Goal: Task Accomplishment & Management: Manage account settings

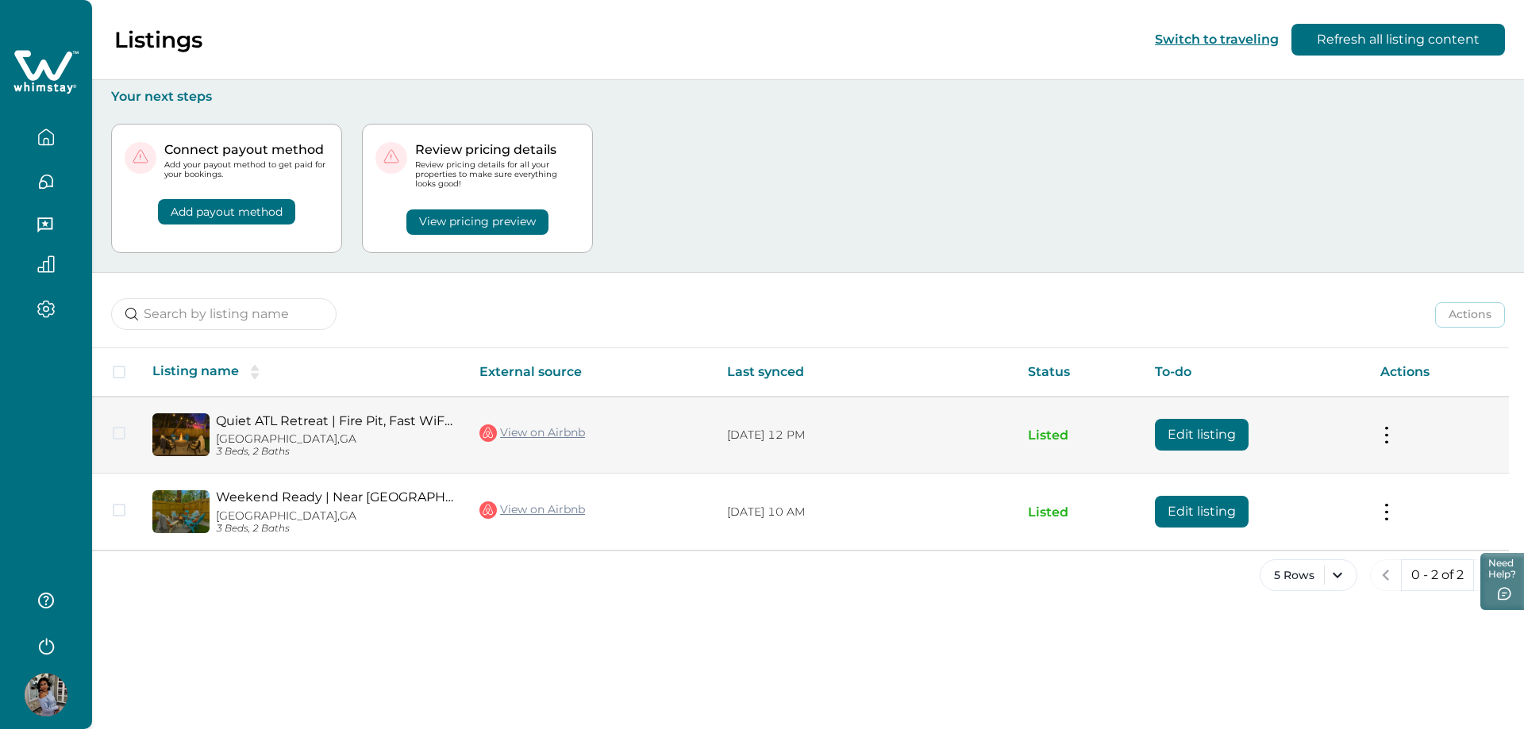
click at [1170, 432] on button "Edit listing" at bounding box center [1202, 435] width 94 height 32
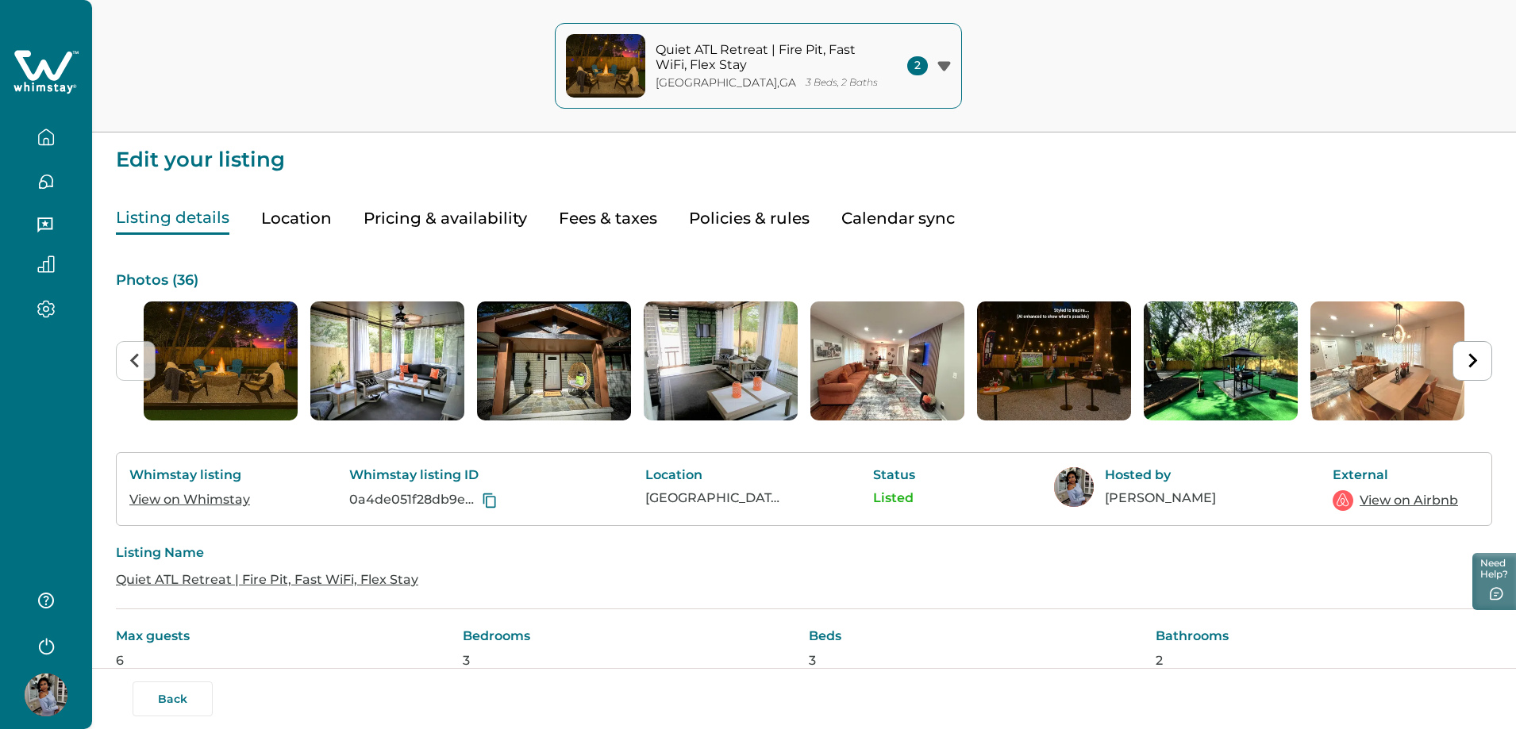
click at [468, 219] on button "Pricing & availability" at bounding box center [446, 218] width 164 height 33
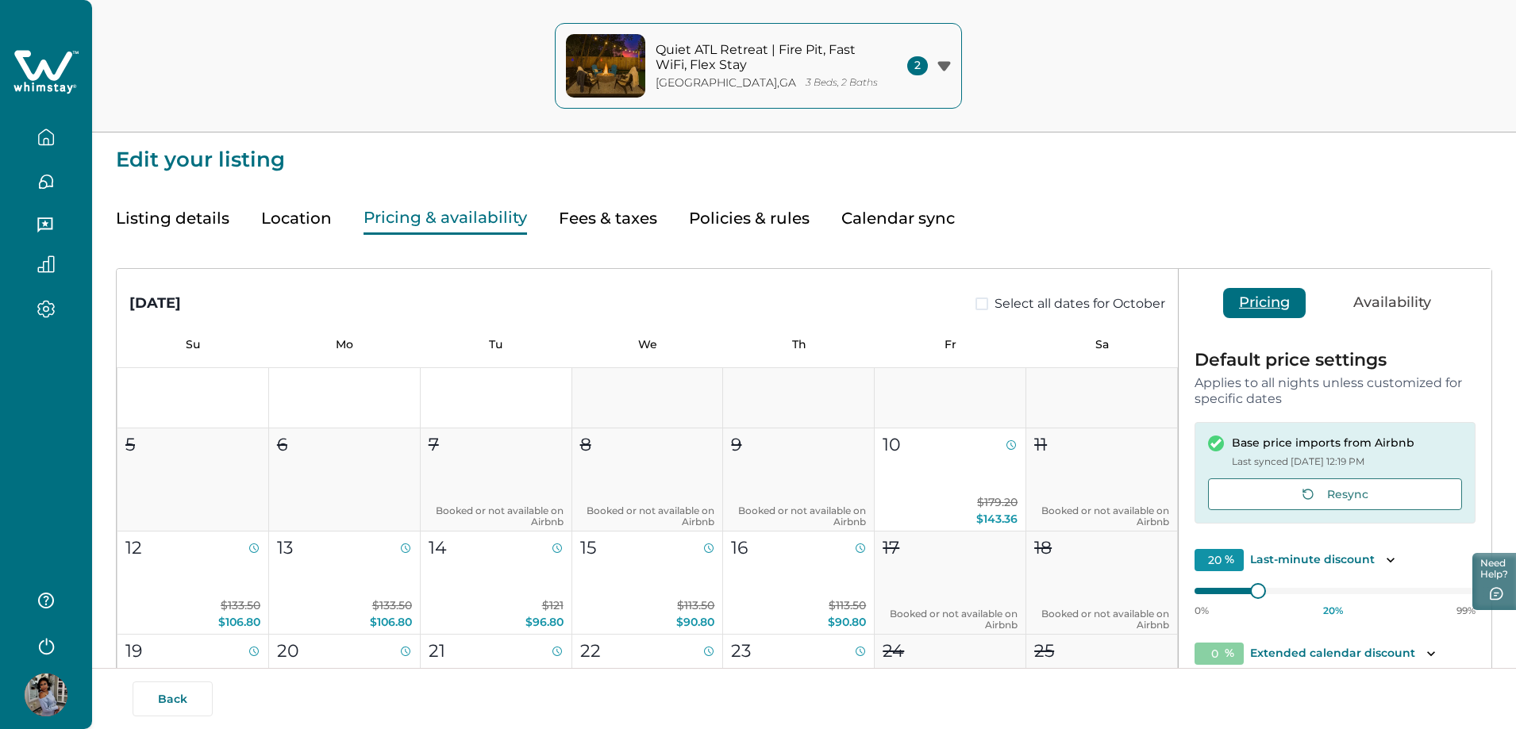
scroll to position [79, 0]
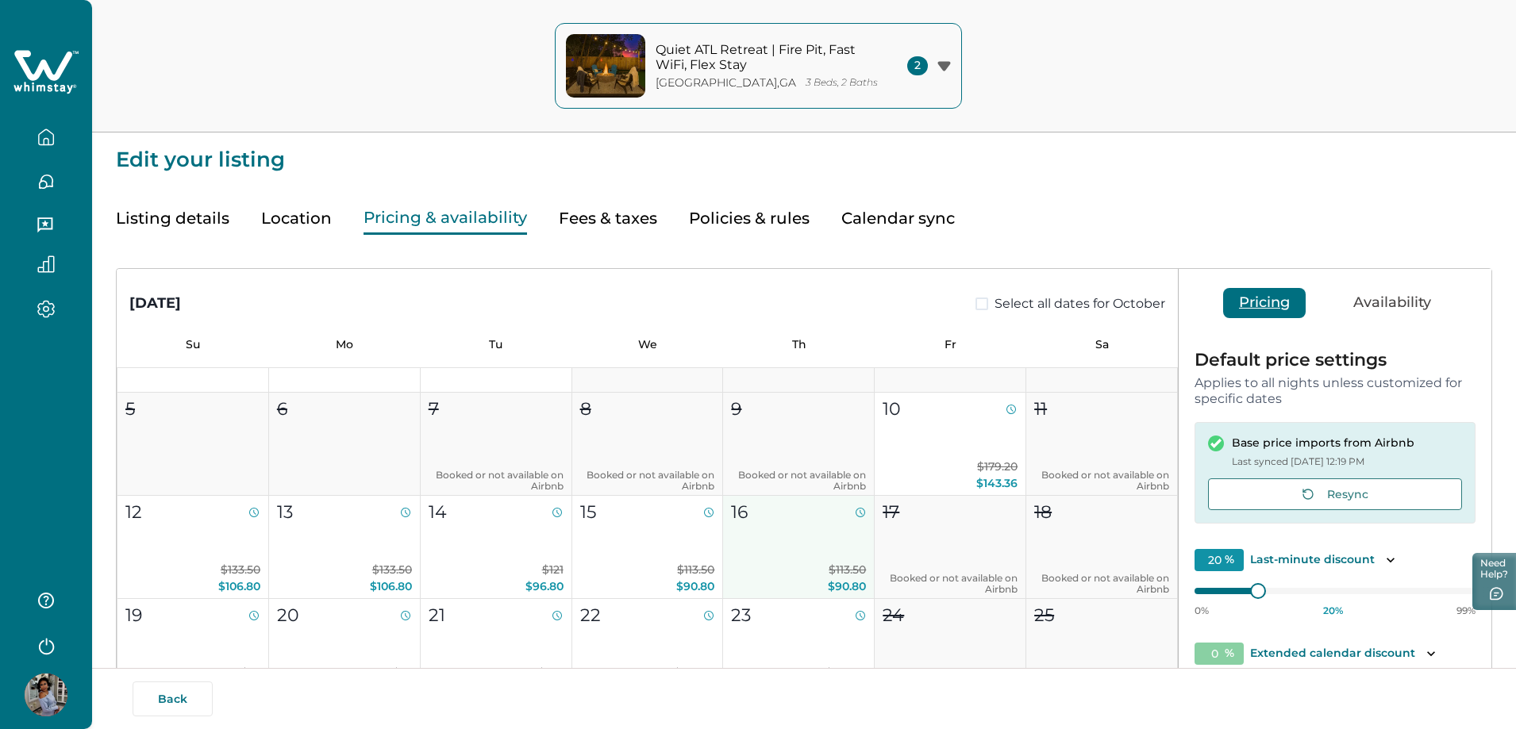
click at [836, 529] on button "16 $113.50 $90.80" at bounding box center [799, 547] width 152 height 103
type input "15"
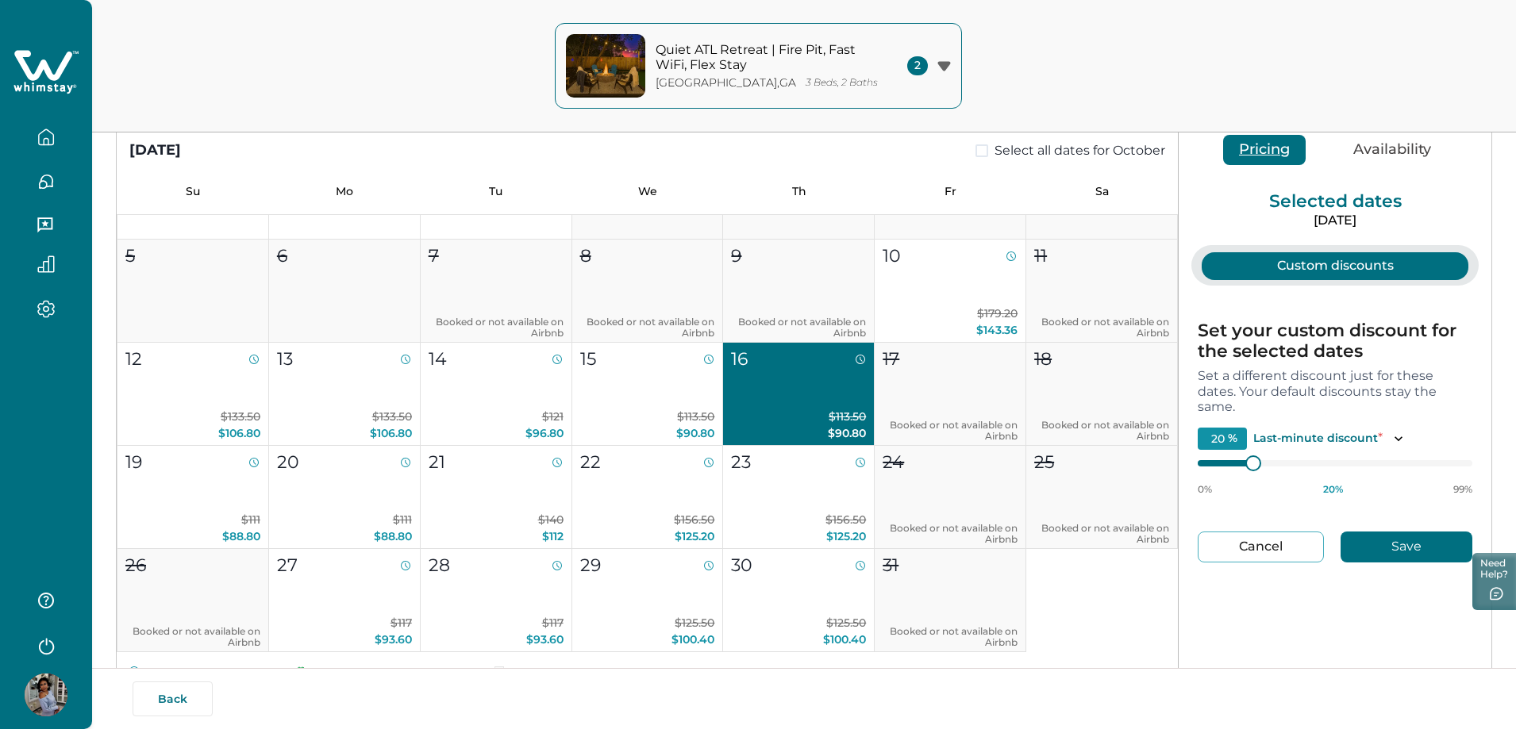
scroll to position [159, 0]
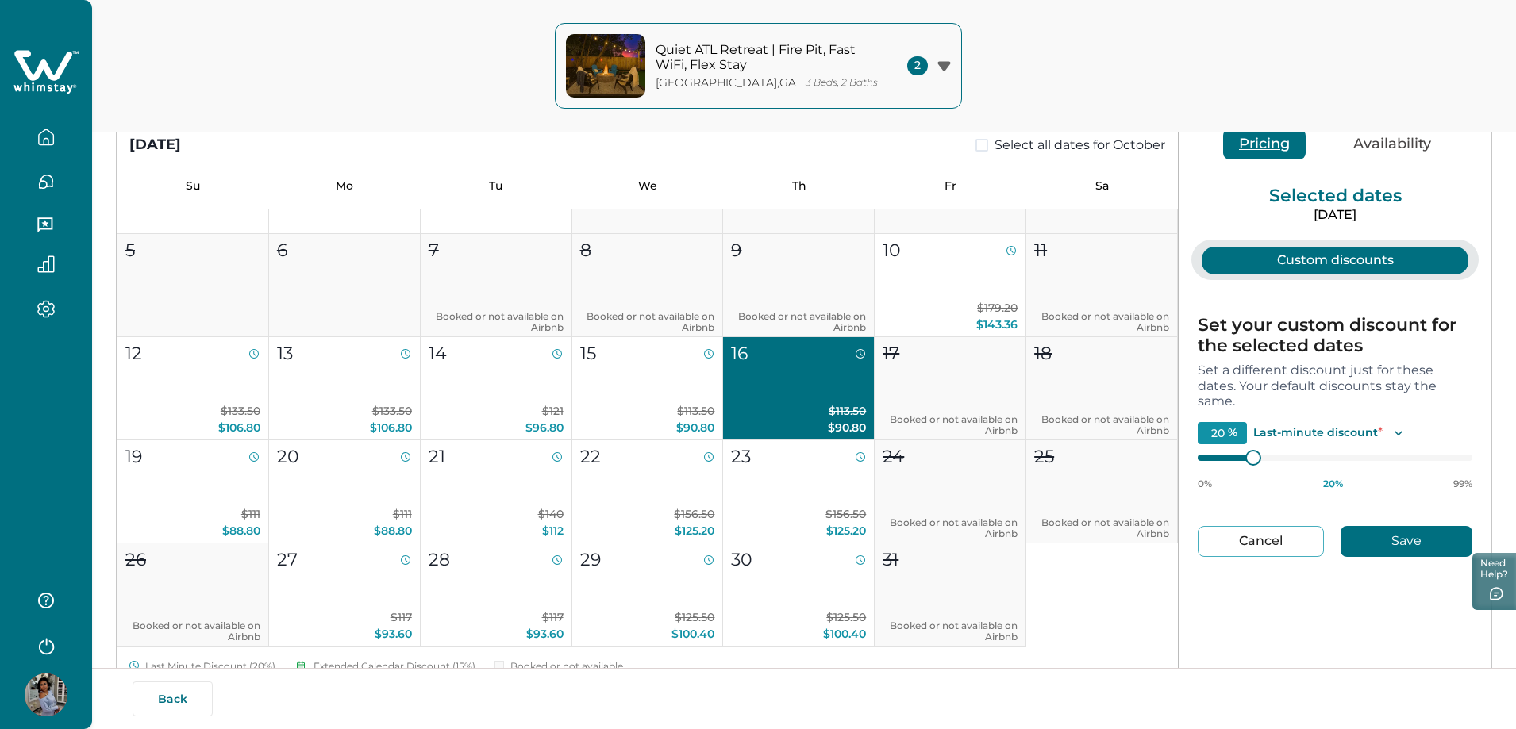
click at [1391, 433] on icon "Toggle description" at bounding box center [1399, 433] width 16 height 16
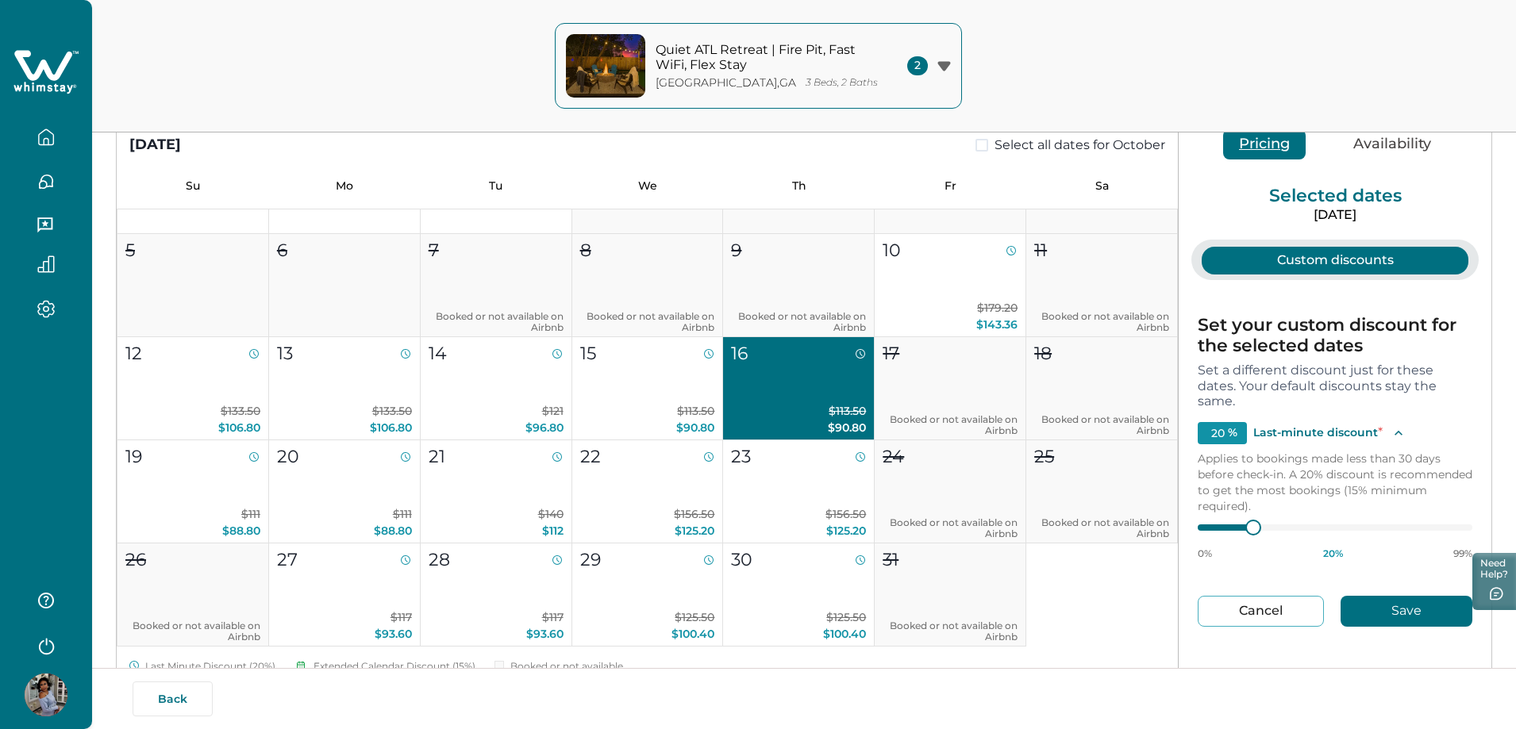
type input "19"
type input "18"
type input "17"
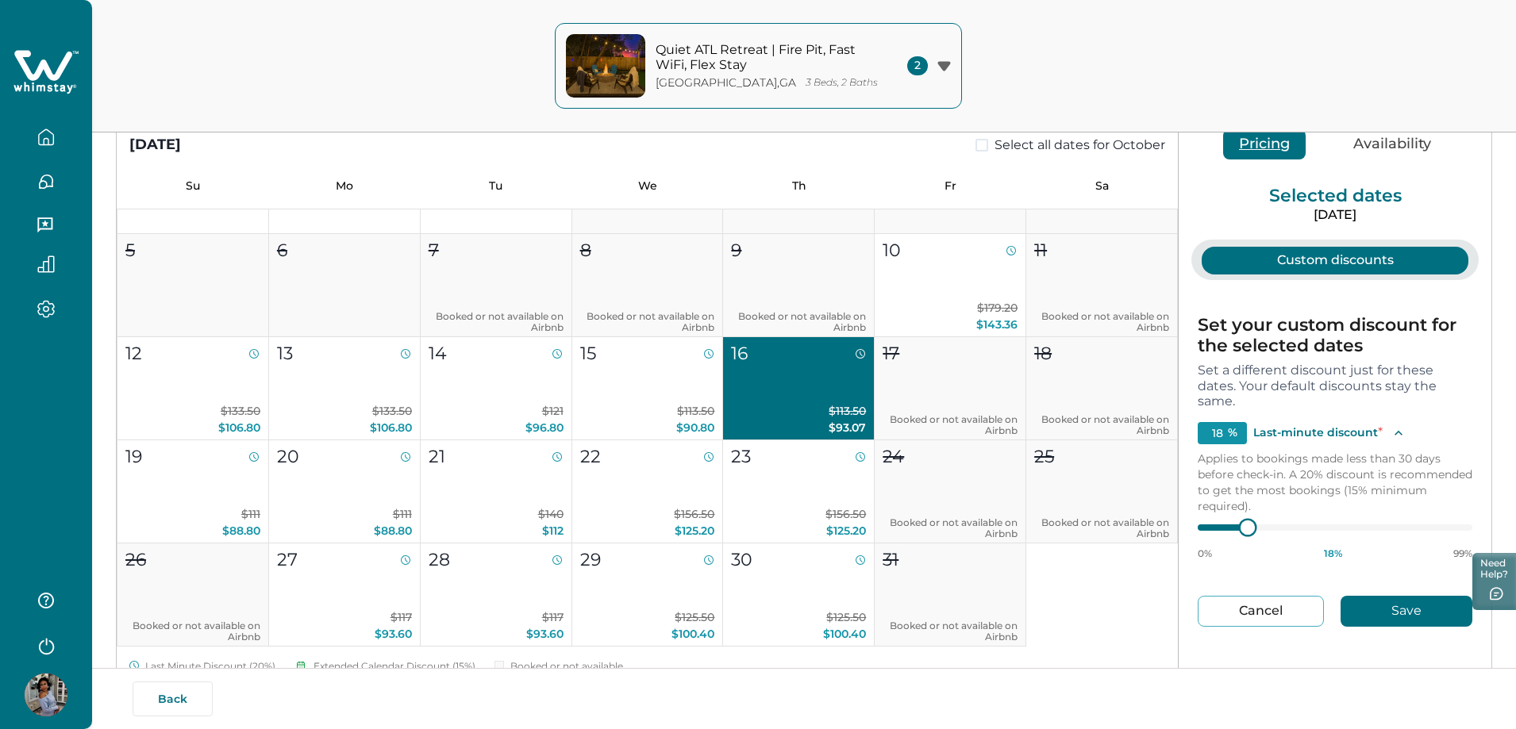
type input "17"
type input "16"
type input "15"
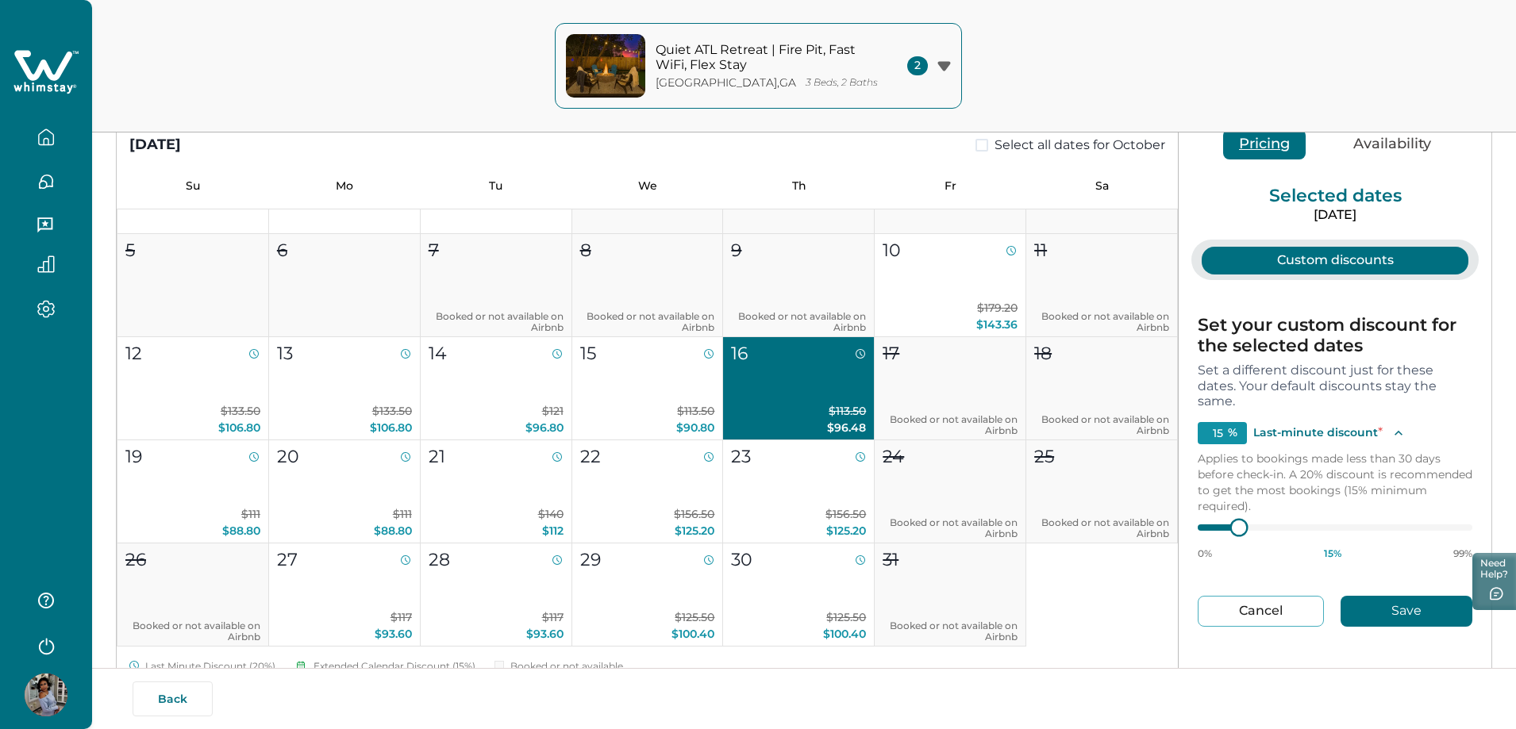
click at [1236, 528] on div at bounding box center [1239, 527] width 14 height 14
click at [1373, 606] on button "Save" at bounding box center [1407, 611] width 132 height 31
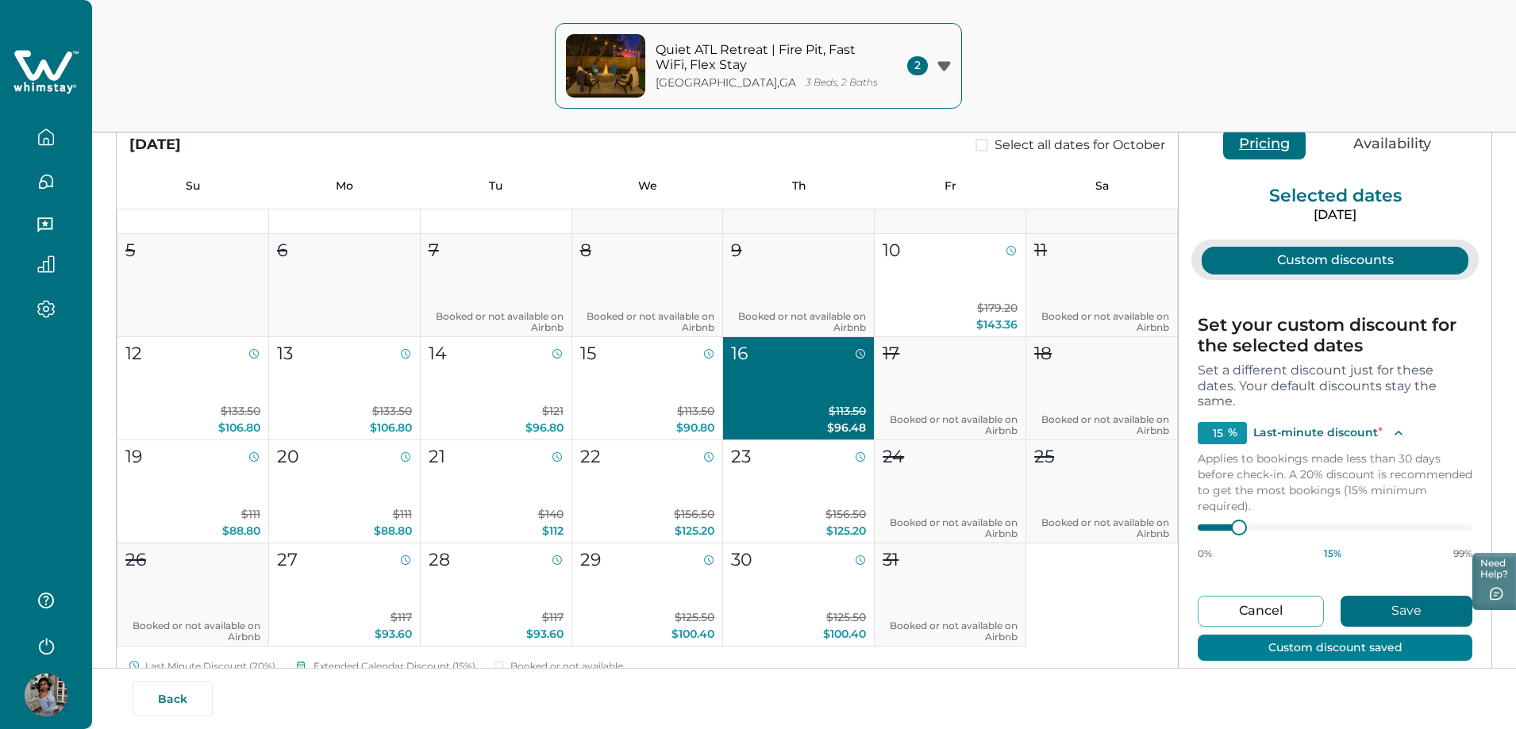
type input "20"
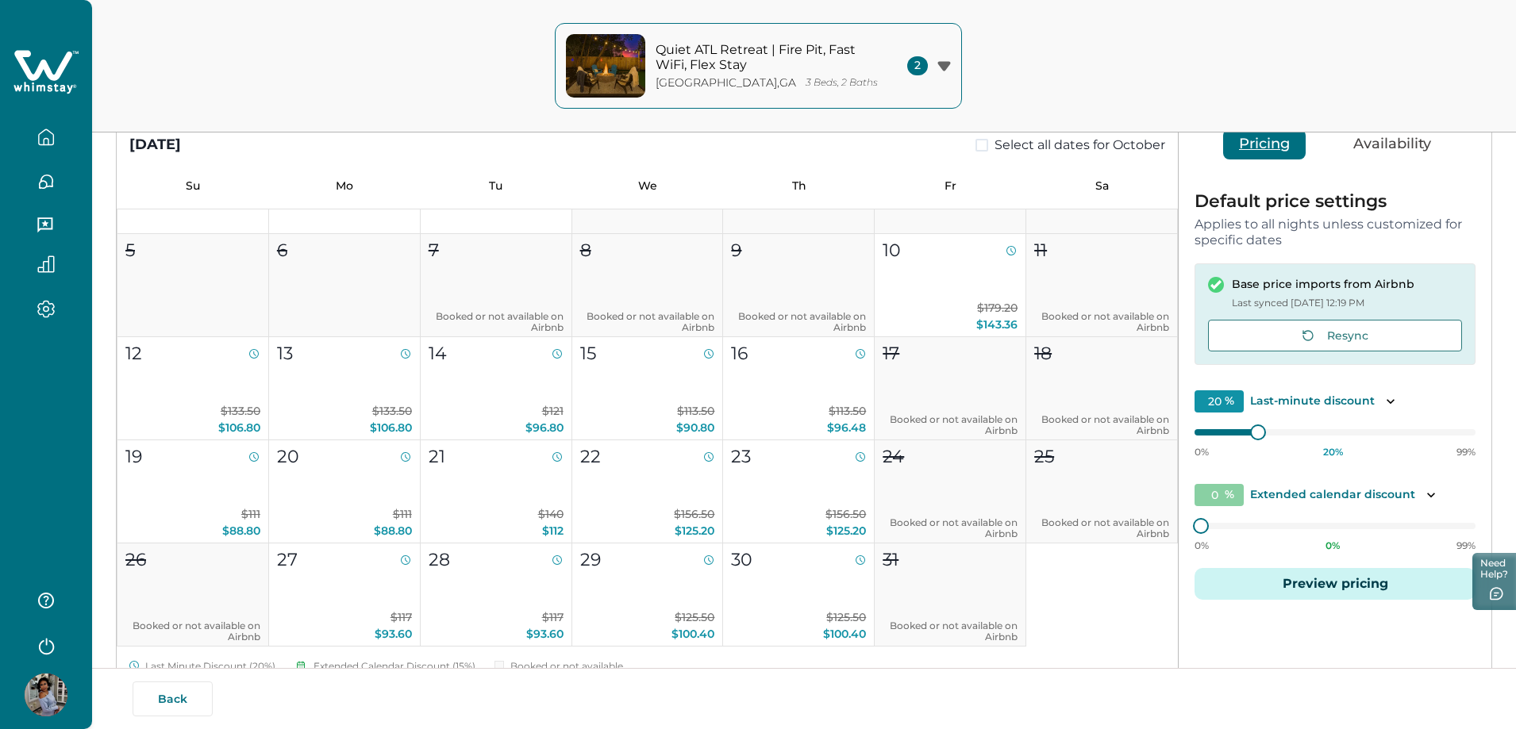
click at [1275, 396] on p "Last-minute discount" at bounding box center [1312, 402] width 125 height 16
click at [1275, 406] on p "Last-minute discount" at bounding box center [1312, 402] width 125 height 16
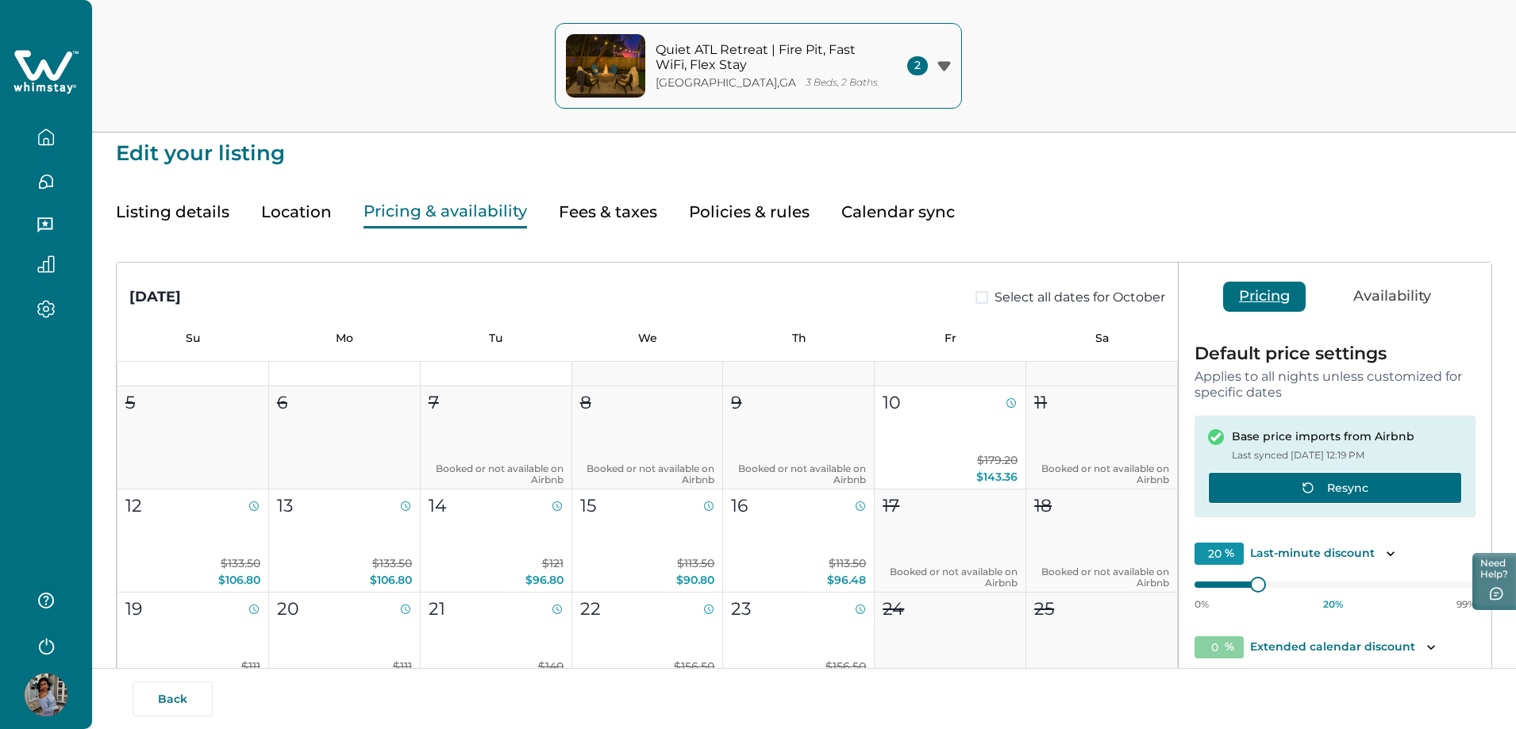
scroll to position [0, 0]
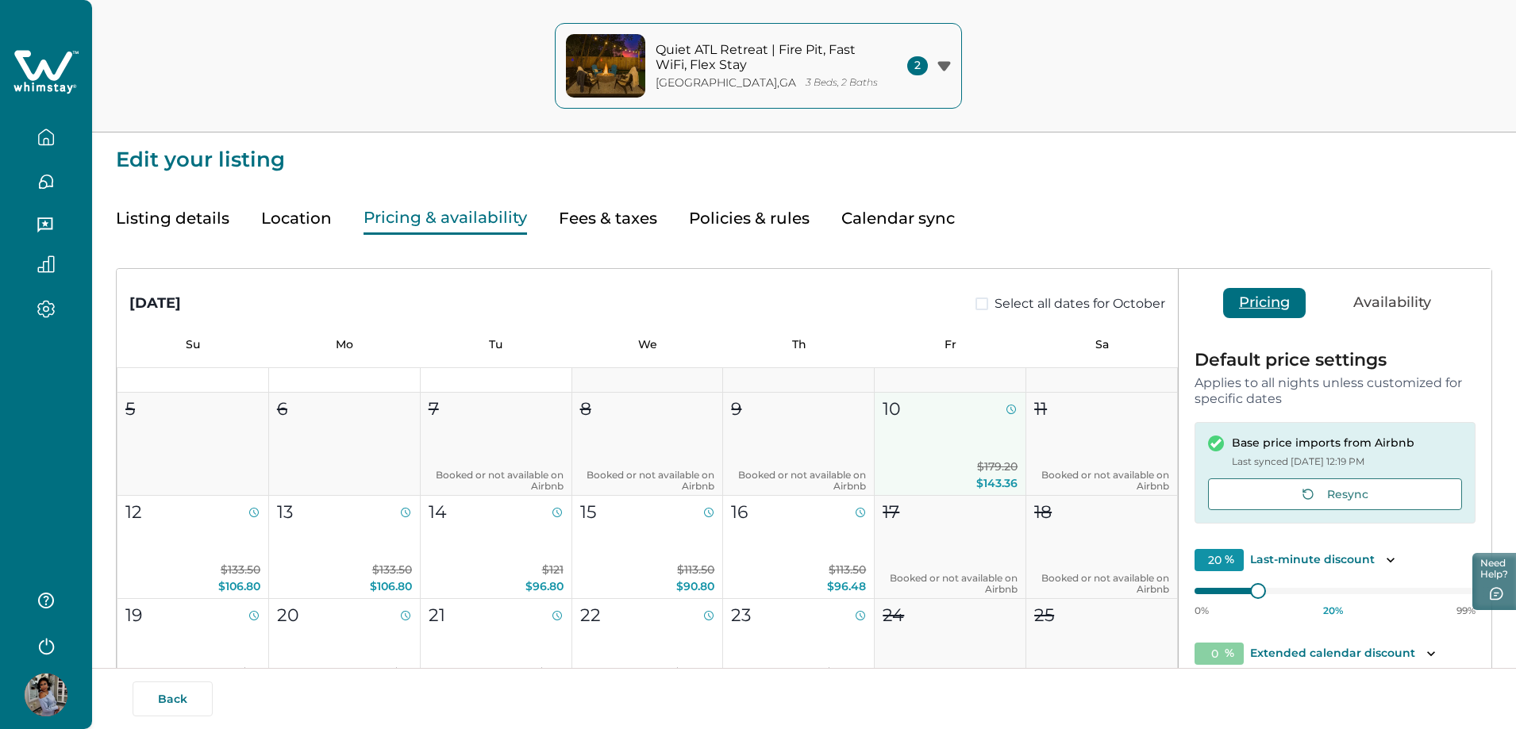
click at [980, 441] on button "10 $179.20 $143.36" at bounding box center [951, 444] width 152 height 103
type input "15"
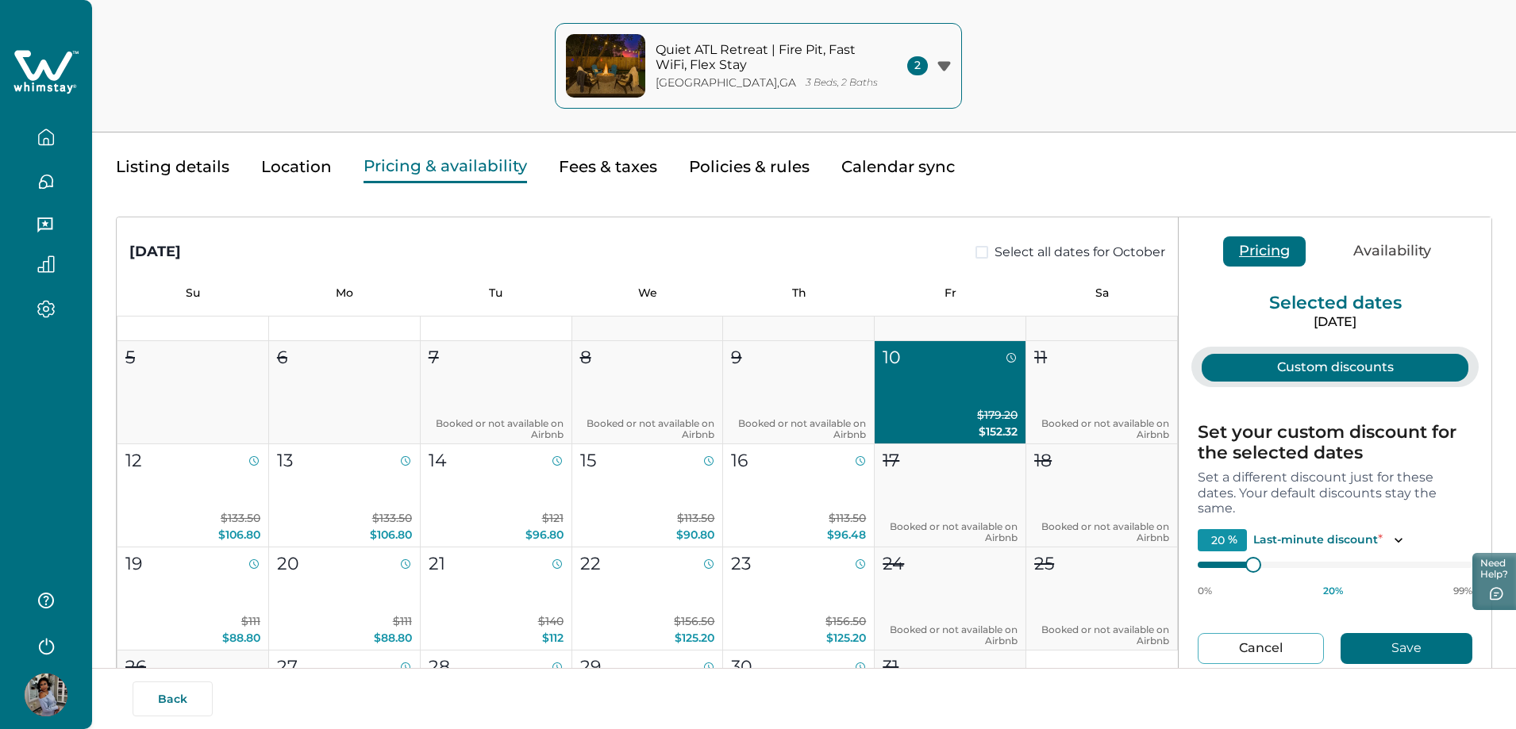
scroll to position [79, 0]
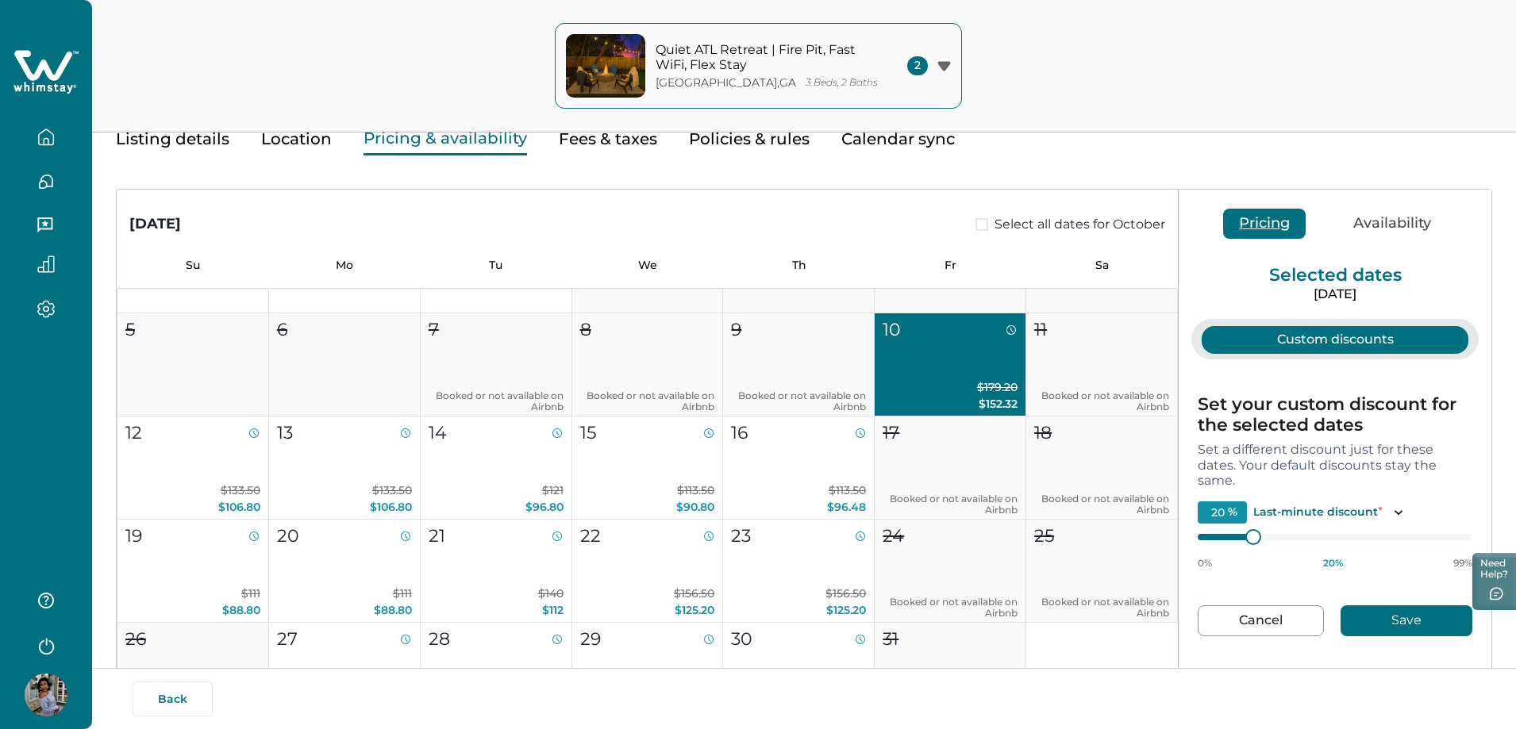
type input "19"
type input "15"
click at [1214, 538] on div at bounding box center [1335, 537] width 275 height 13
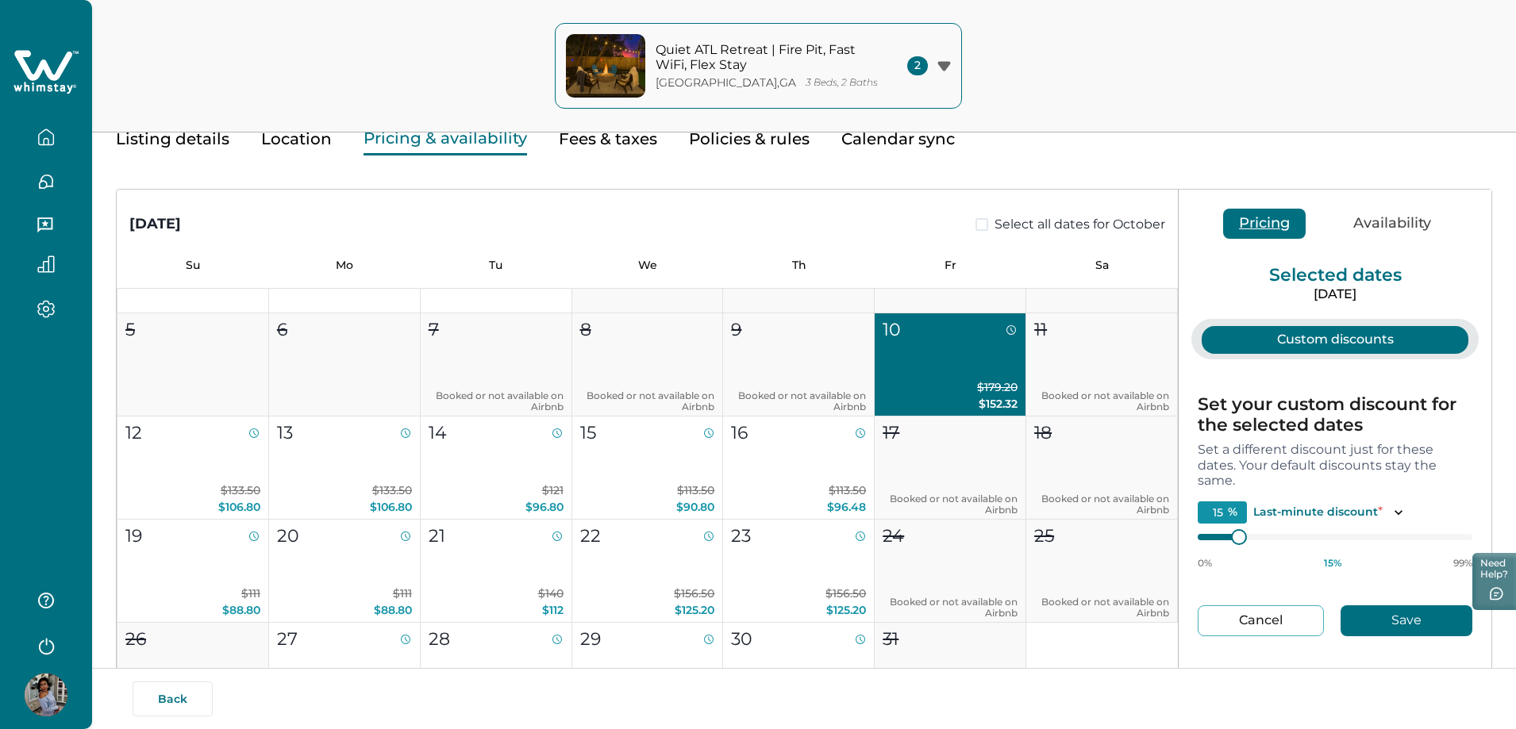
click at [1387, 620] on button "Save" at bounding box center [1407, 621] width 132 height 31
type input "20"
type input "0"
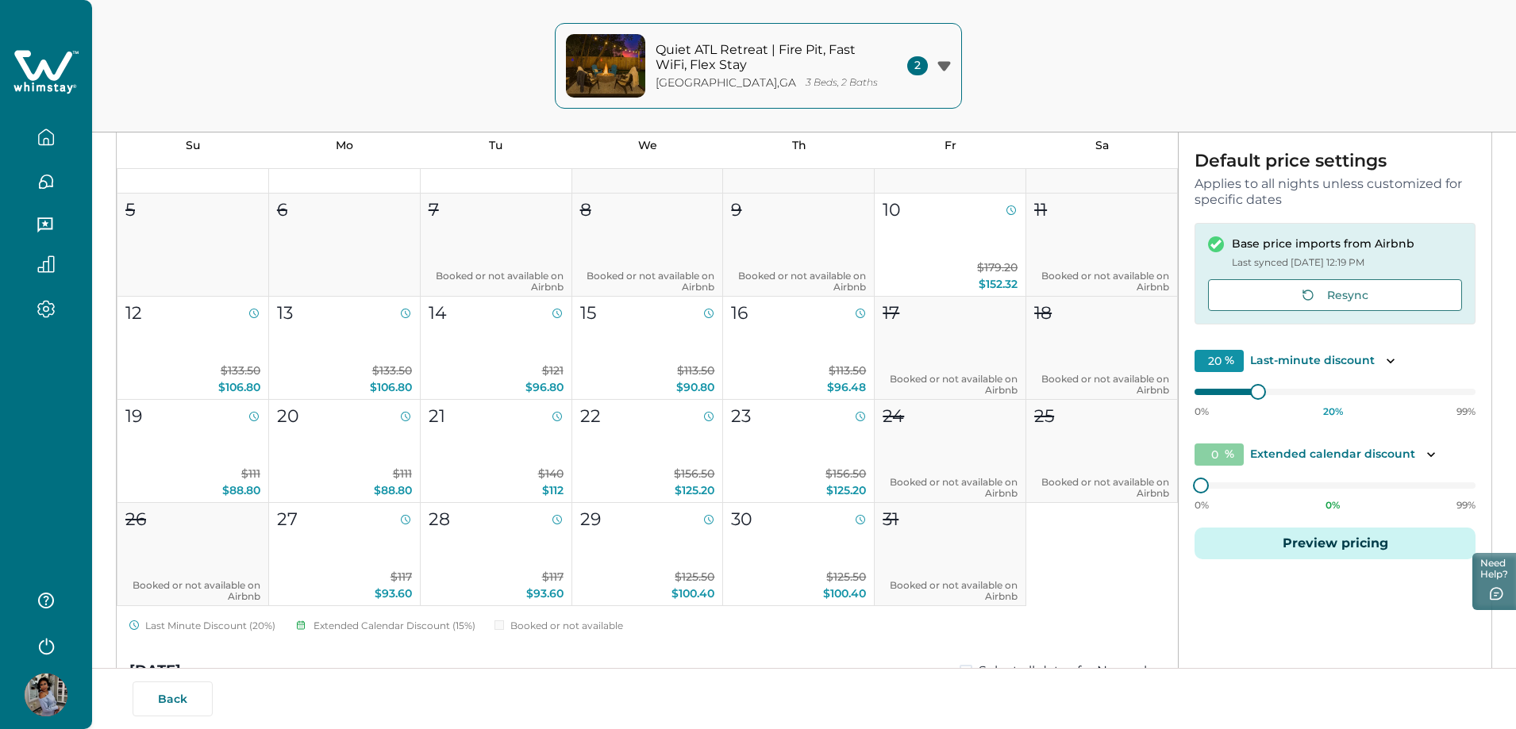
scroll to position [305, 0]
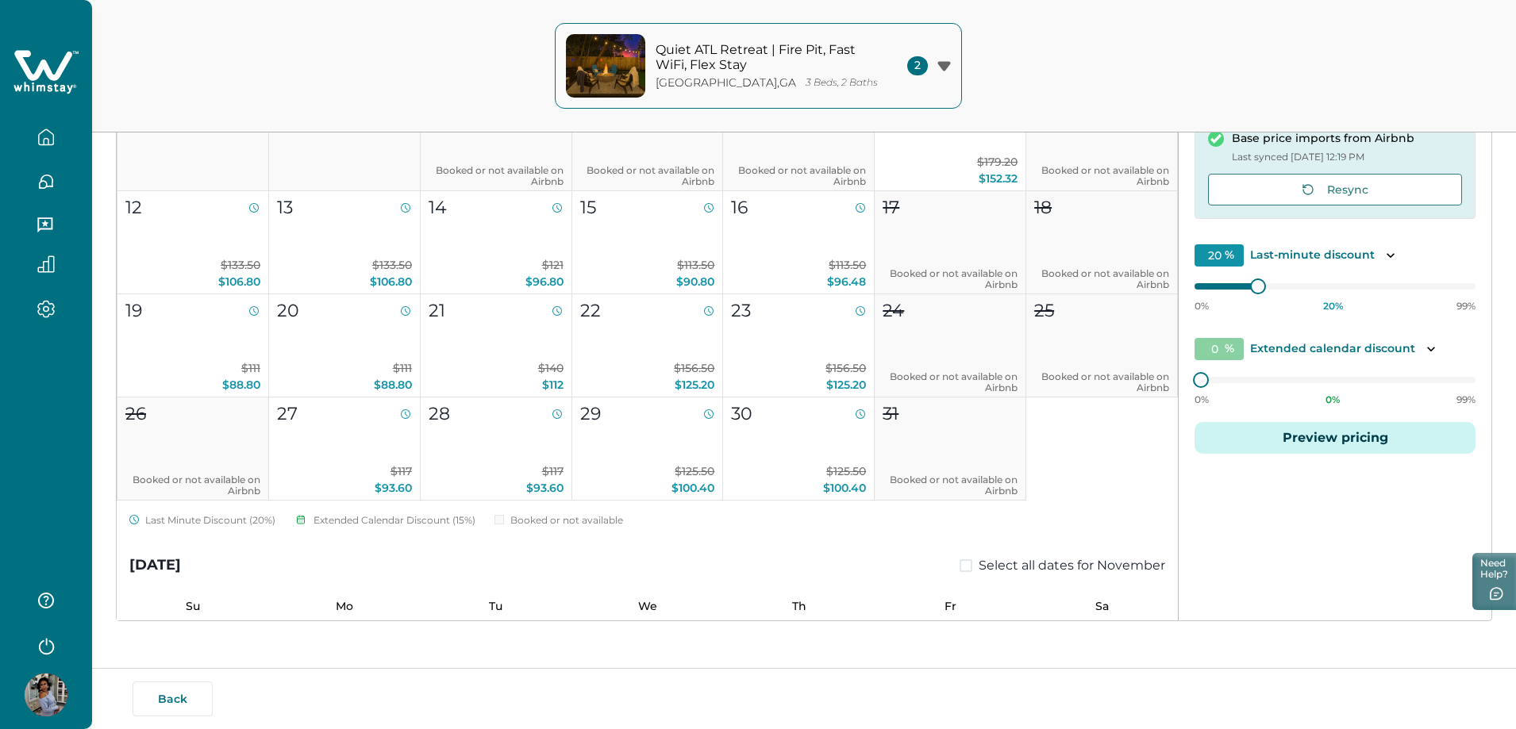
click at [1329, 436] on button "Preview pricing" at bounding box center [1335, 438] width 281 height 32
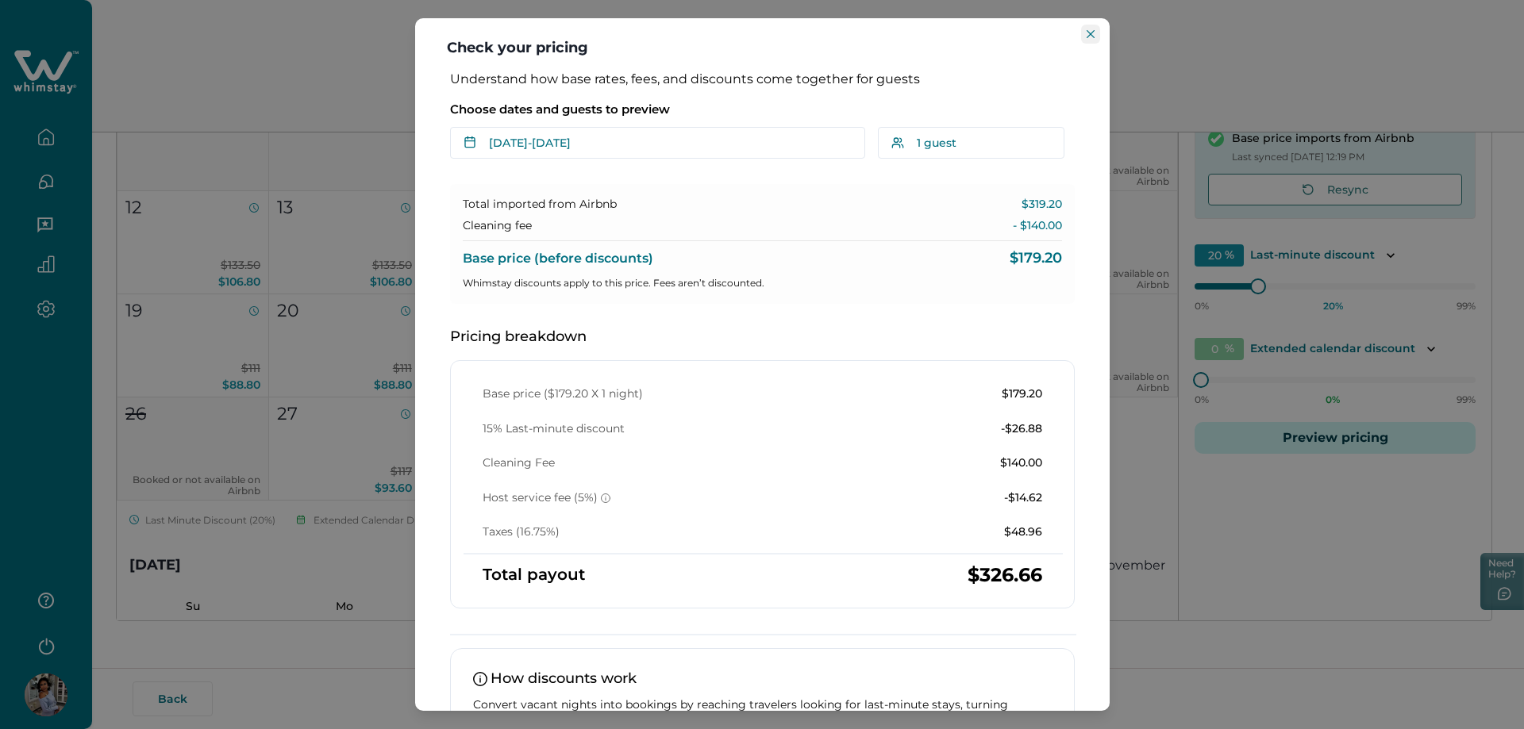
click at [1090, 25] on button "Close" at bounding box center [1090, 34] width 19 height 19
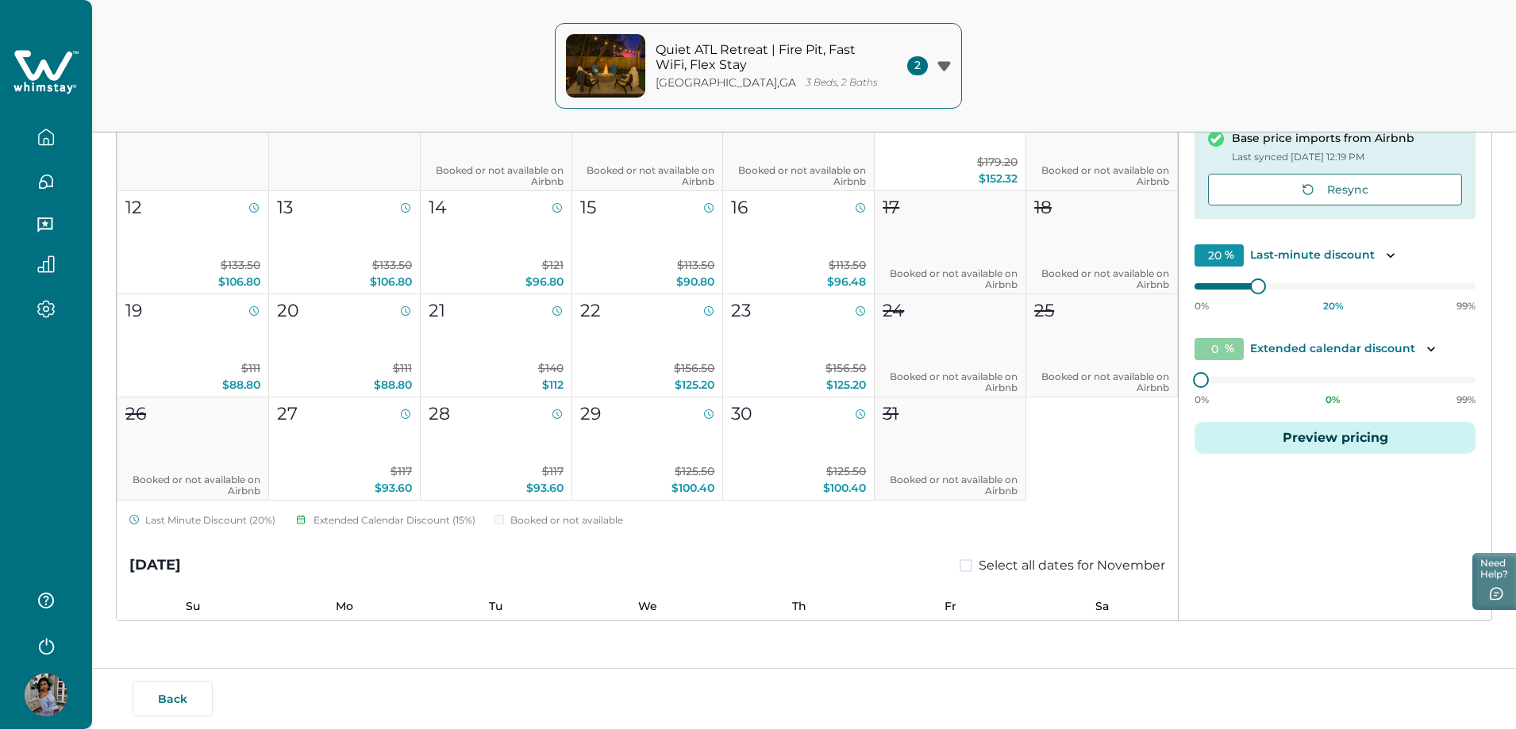
click at [1302, 342] on p "Extended calendar discount" at bounding box center [1332, 349] width 165 height 16
click at [1436, 352] on button "Toggle description" at bounding box center [1431, 349] width 19 height 19
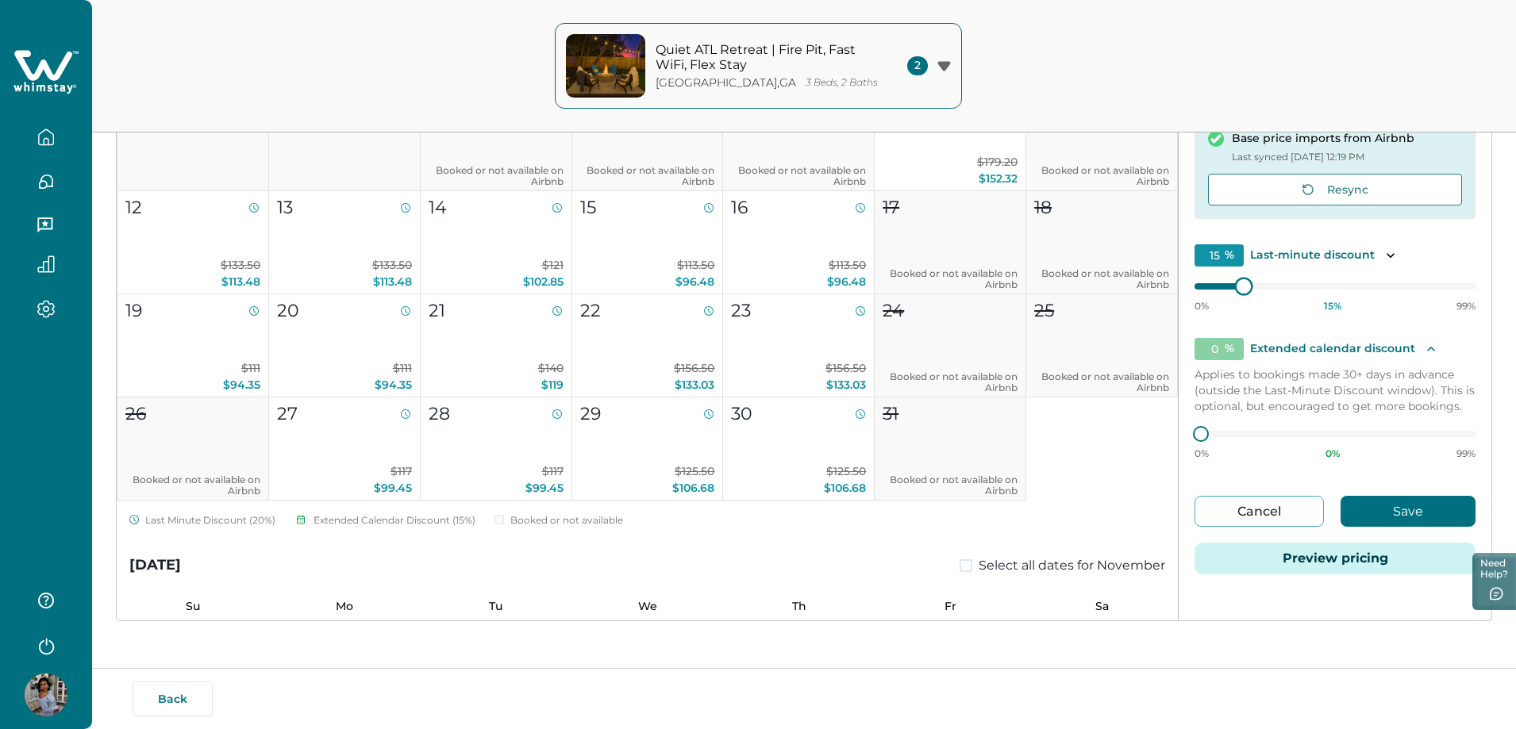
click at [1207, 287] on div at bounding box center [1335, 287] width 281 height 0
click at [1195, 282] on div "0% 15 % 99%" at bounding box center [1335, 293] width 281 height 40
type input "15"
click at [1210, 281] on div "0% 15 % 99%" at bounding box center [1335, 293] width 281 height 40
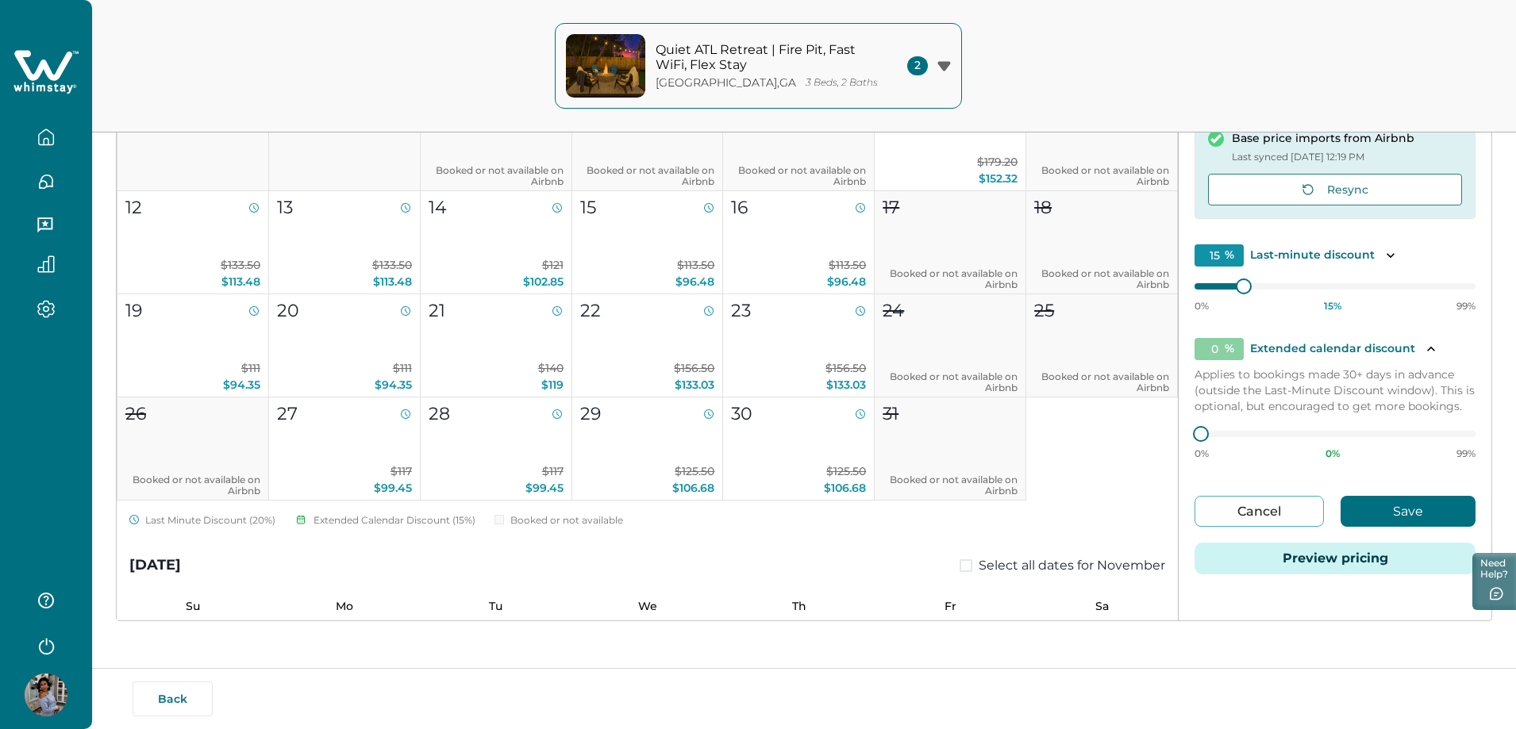
click at [1368, 510] on button "Save" at bounding box center [1408, 511] width 135 height 31
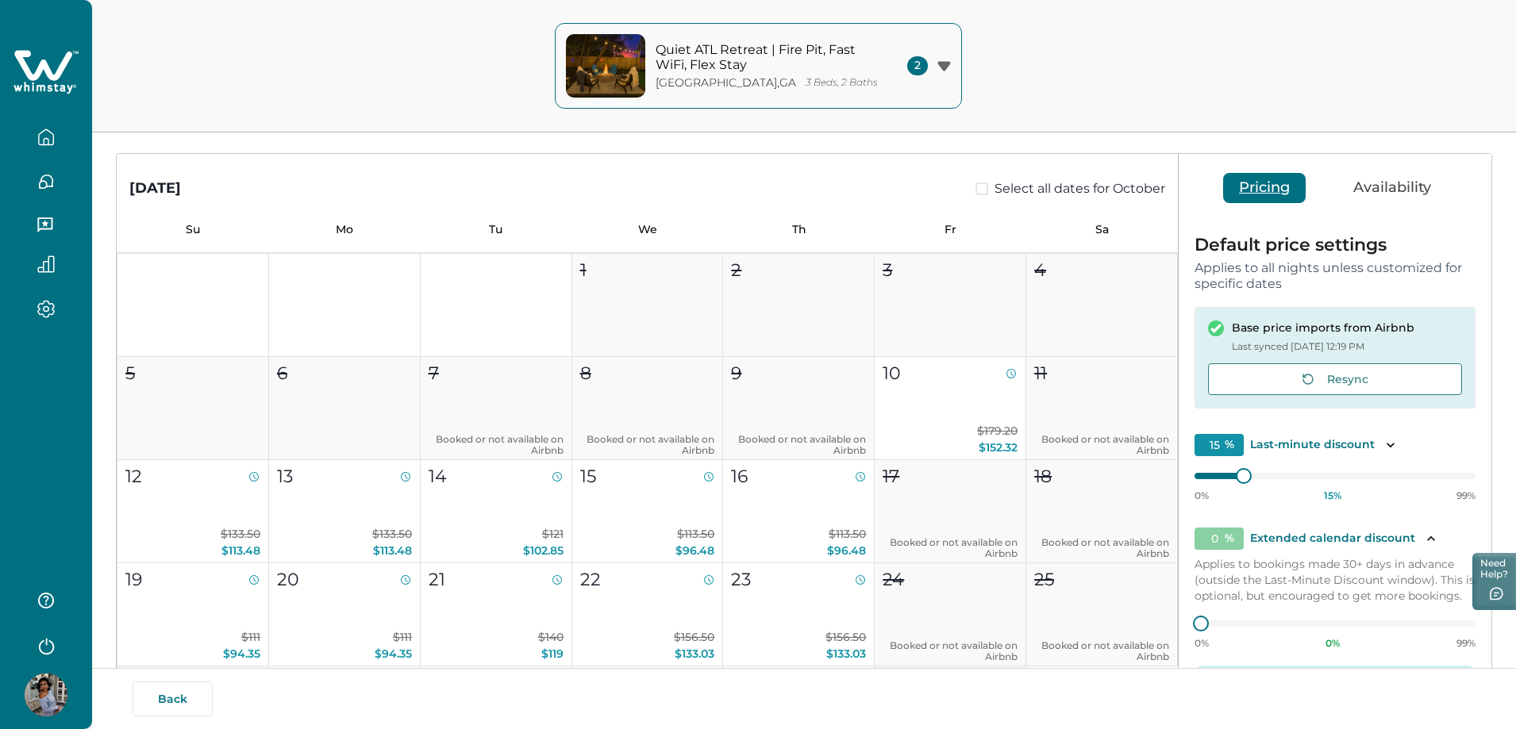
scroll to position [67, 0]
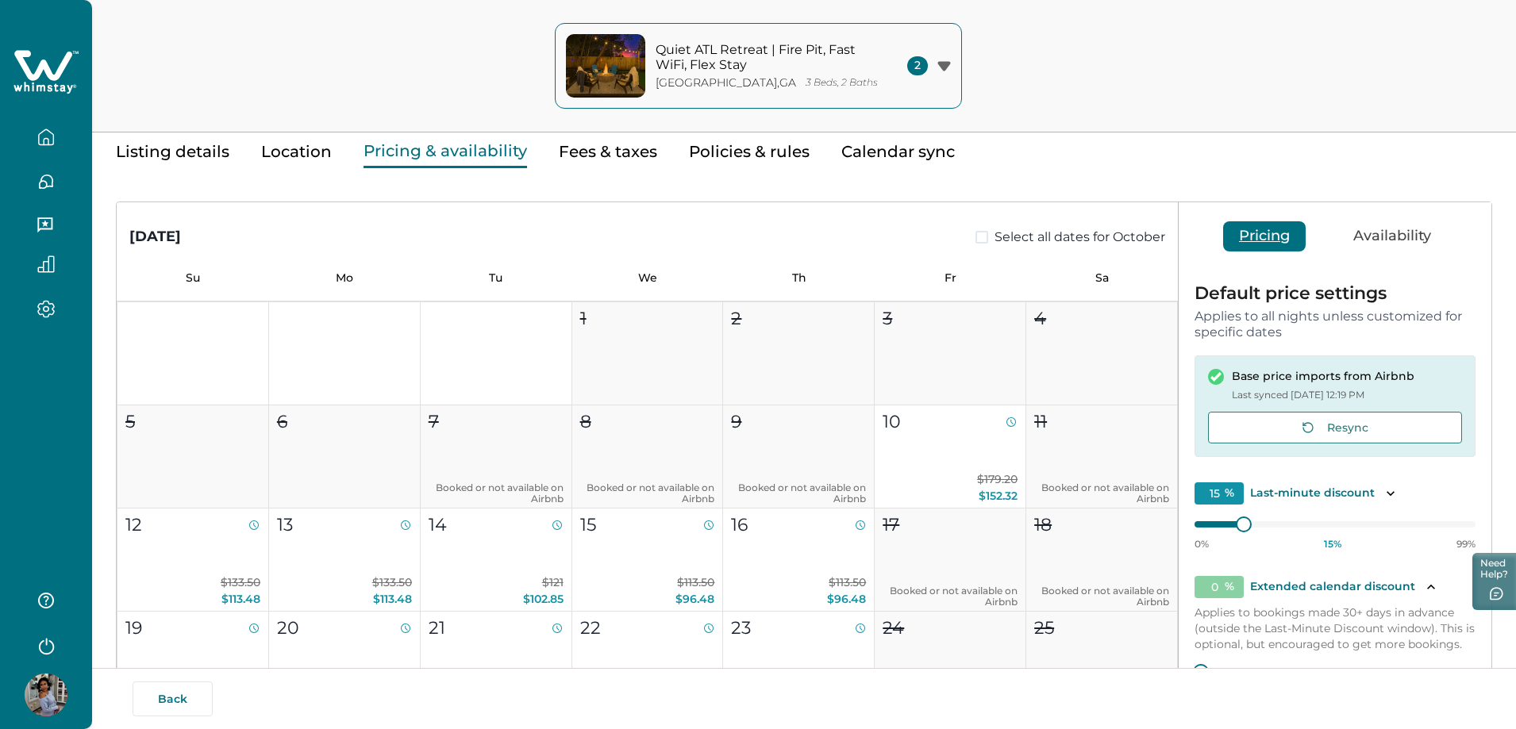
click at [976, 243] on span at bounding box center [982, 237] width 13 height 13
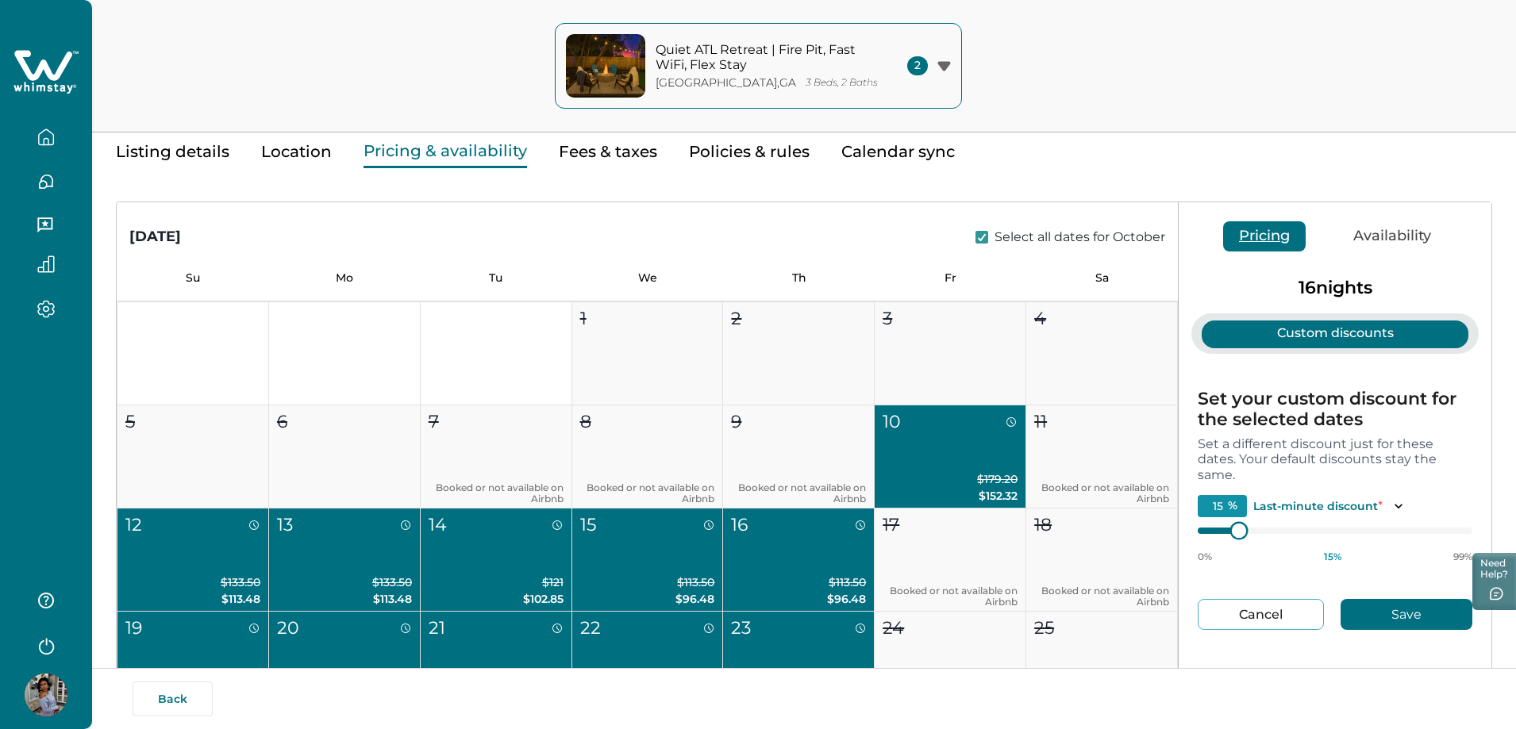
click at [1214, 537] on div at bounding box center [1335, 531] width 275 height 13
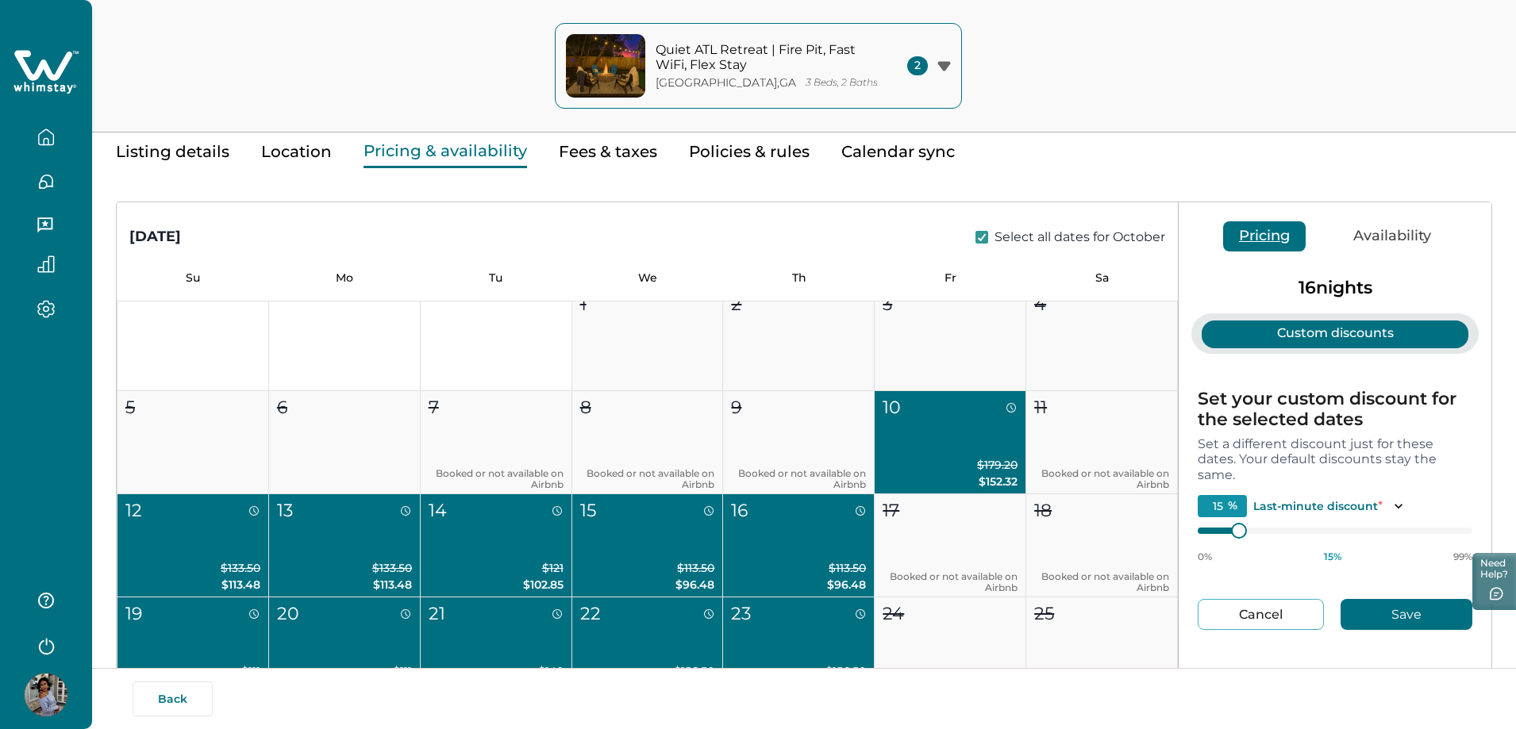
scroll to position [0, 0]
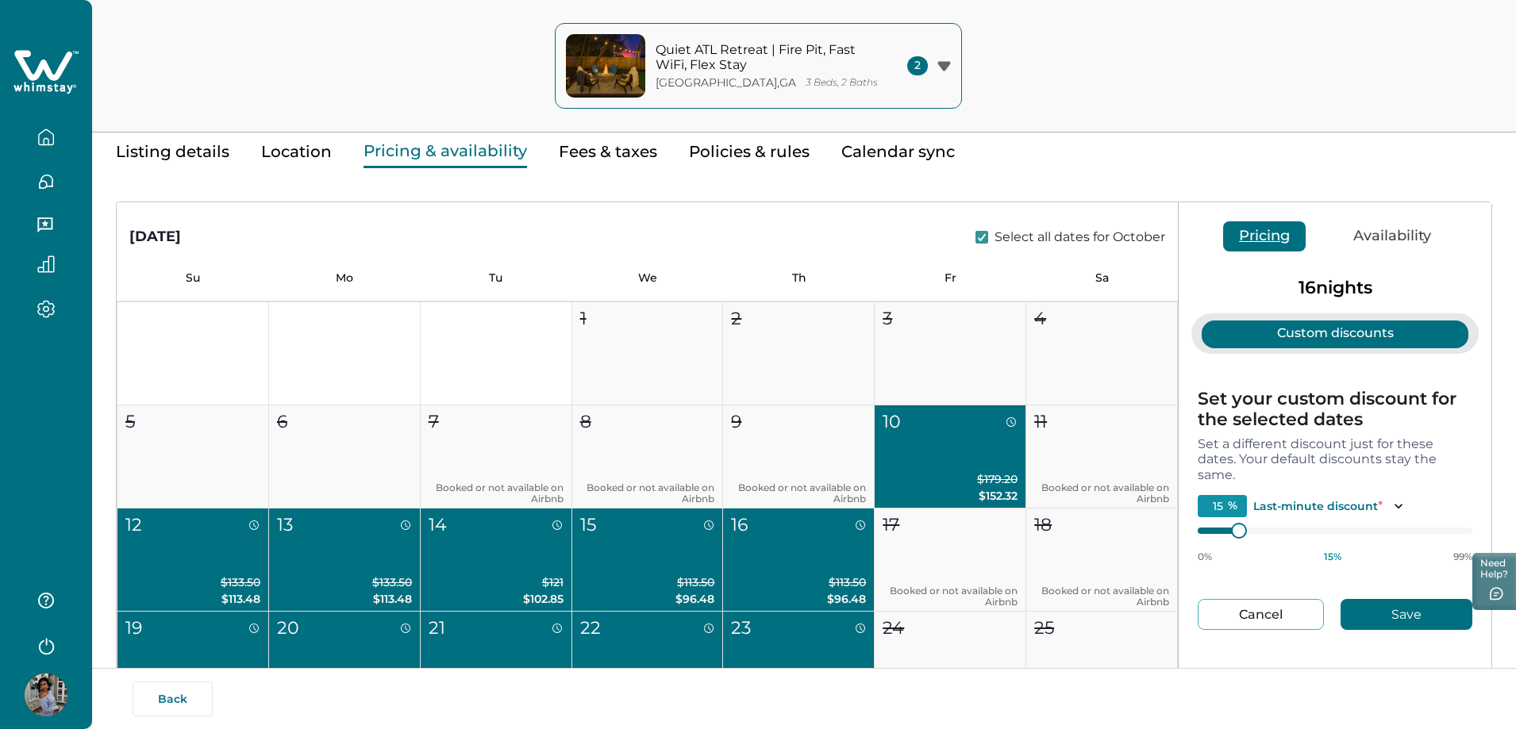
click at [1314, 338] on button "Custom discounts" at bounding box center [1335, 335] width 267 height 28
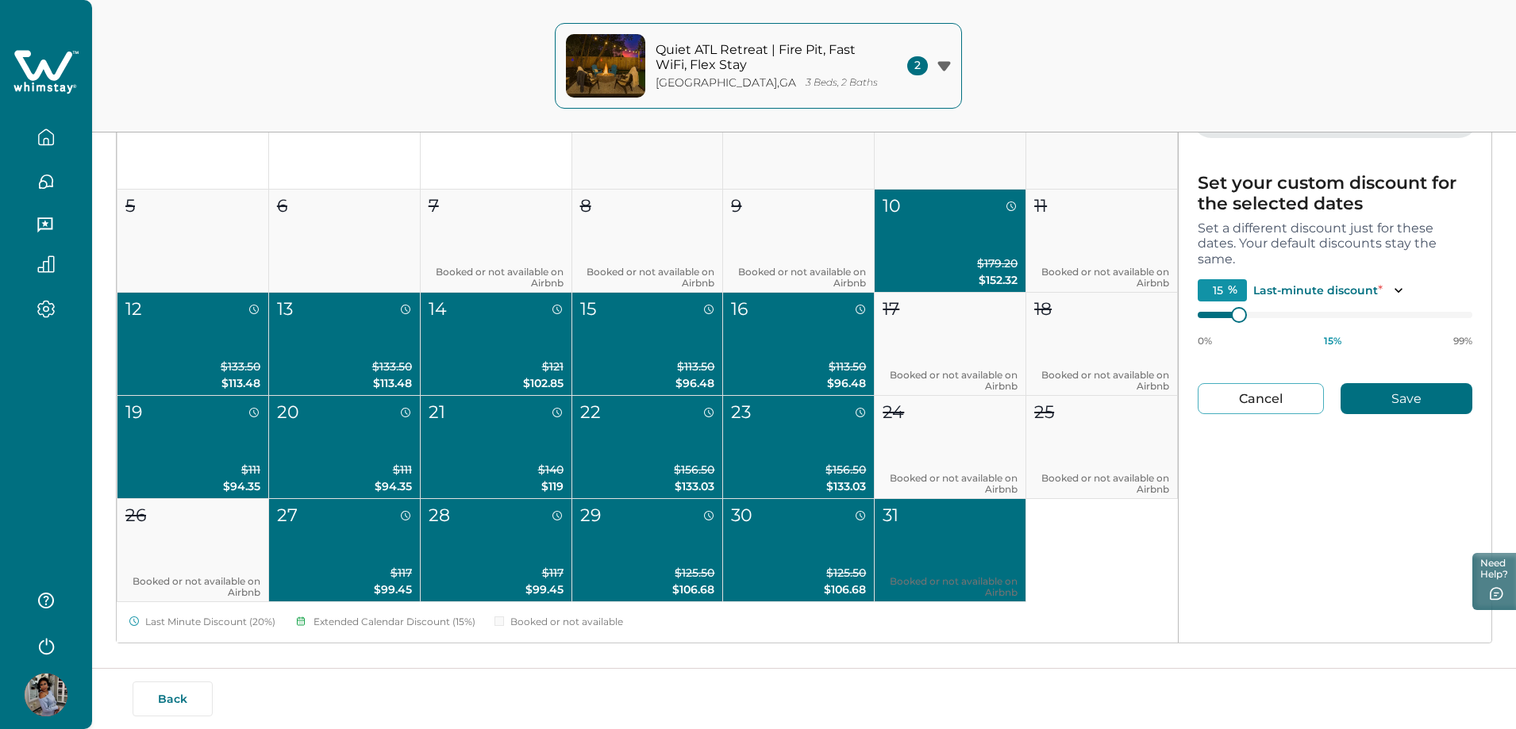
scroll to position [305, 0]
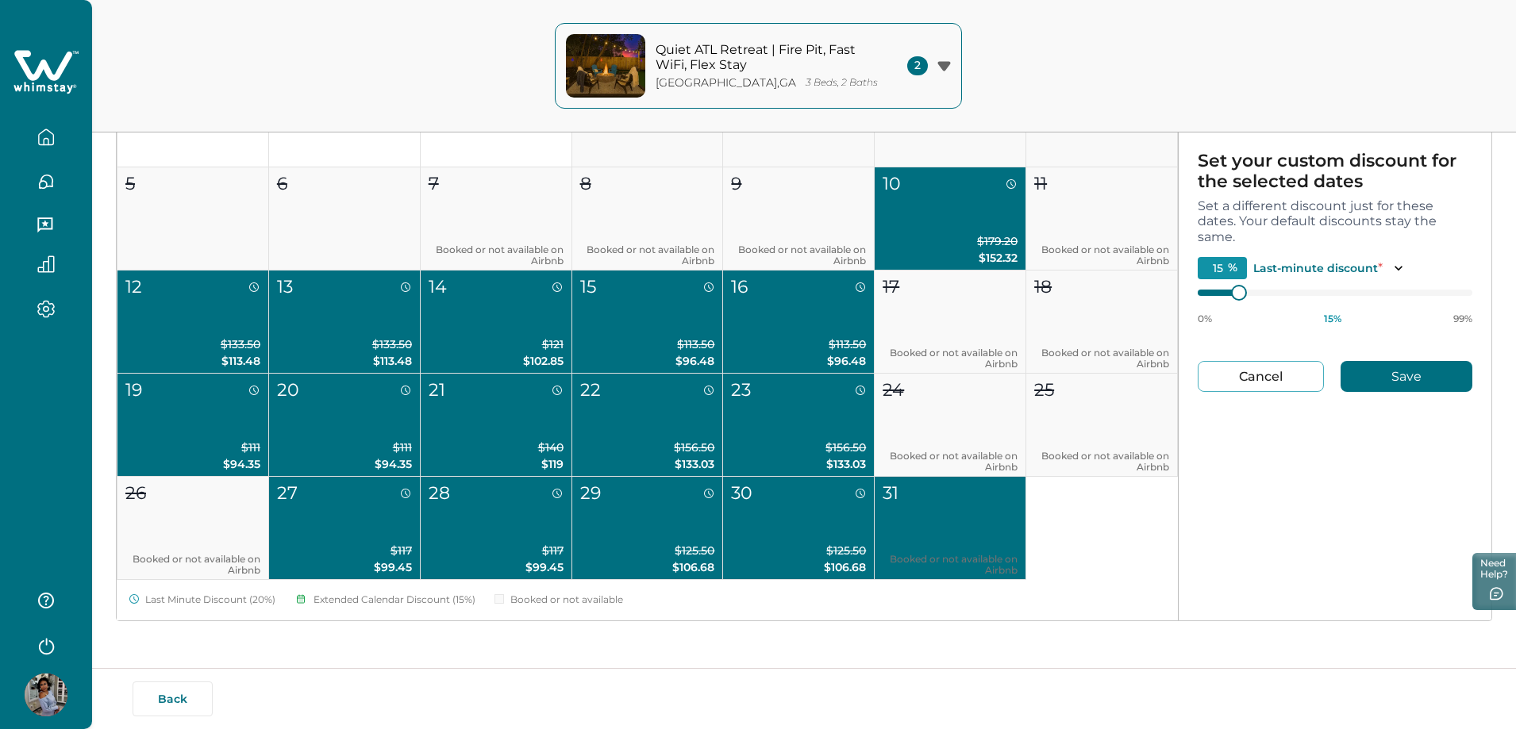
click at [796, 530] on button "30 $125.50 $106.68" at bounding box center [799, 528] width 152 height 103
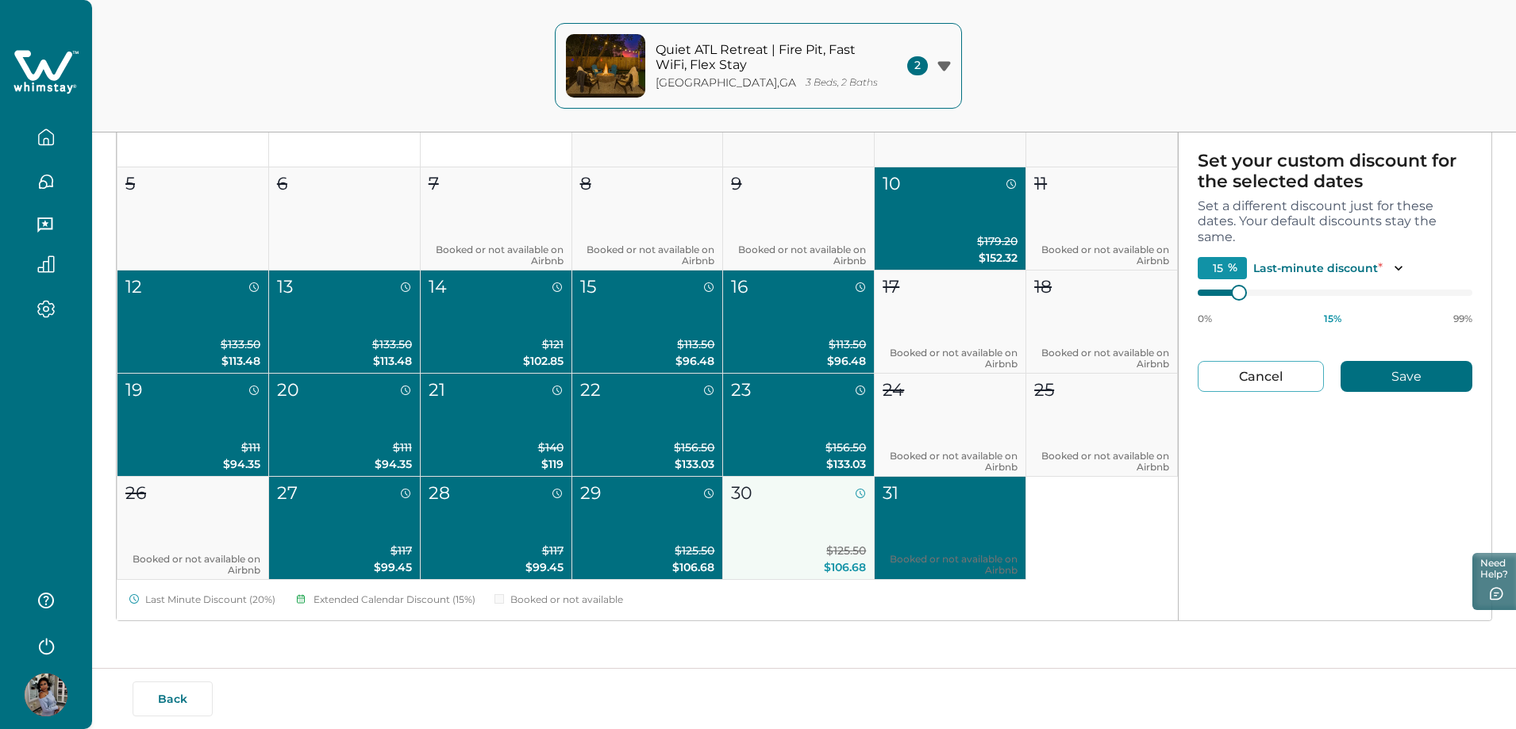
click at [810, 547] on p "$125.50 $106.68" at bounding box center [798, 559] width 135 height 33
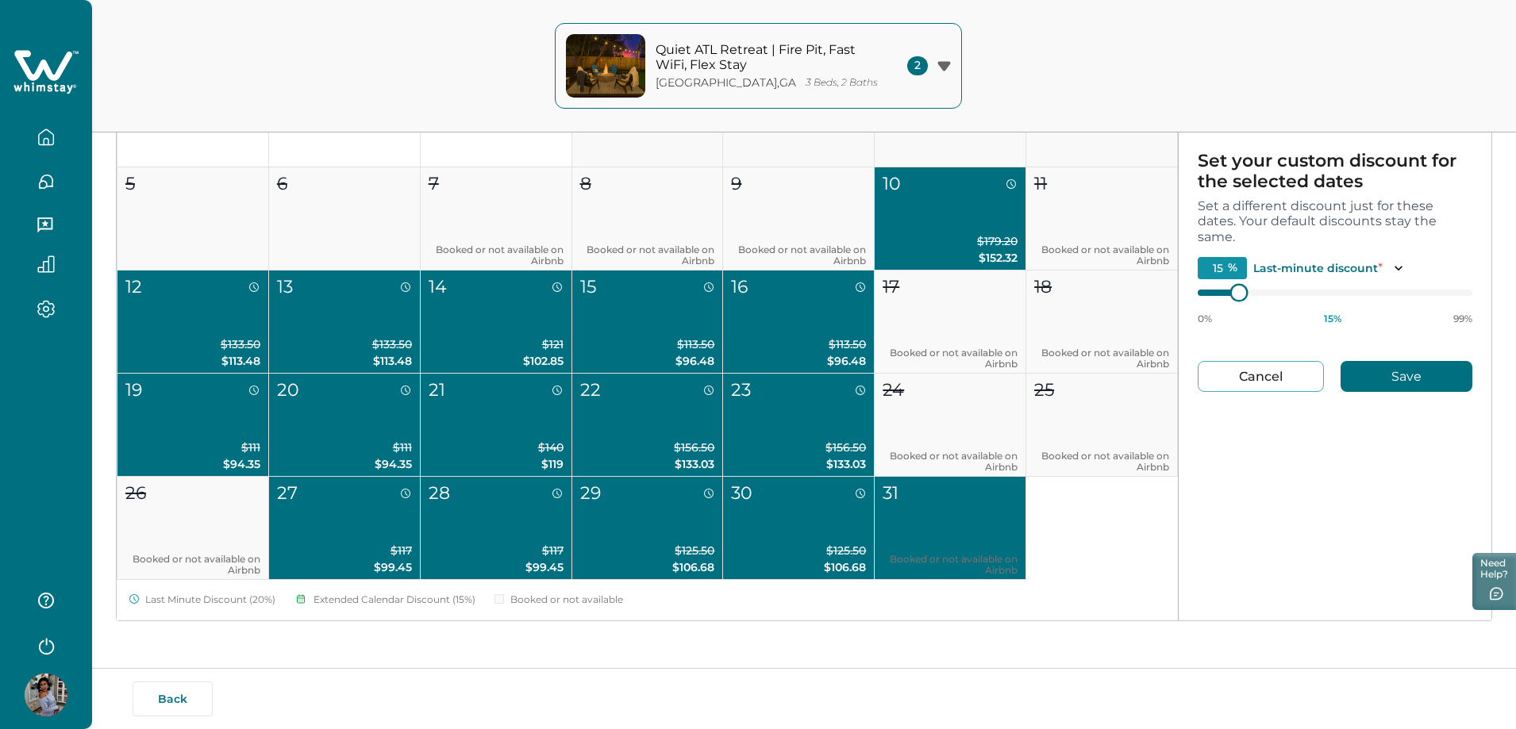
click at [1223, 297] on div at bounding box center [1335, 293] width 275 height 13
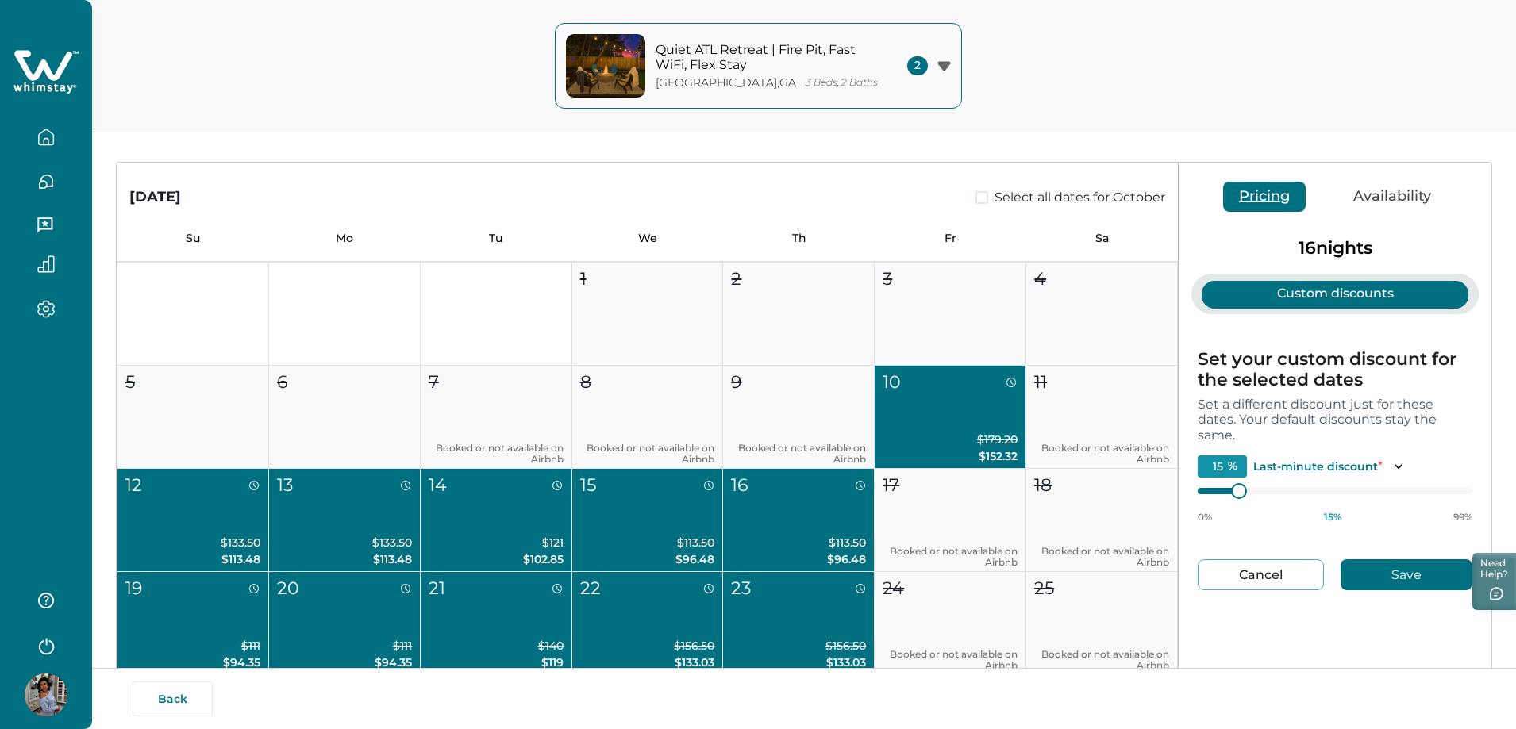
scroll to position [67, 0]
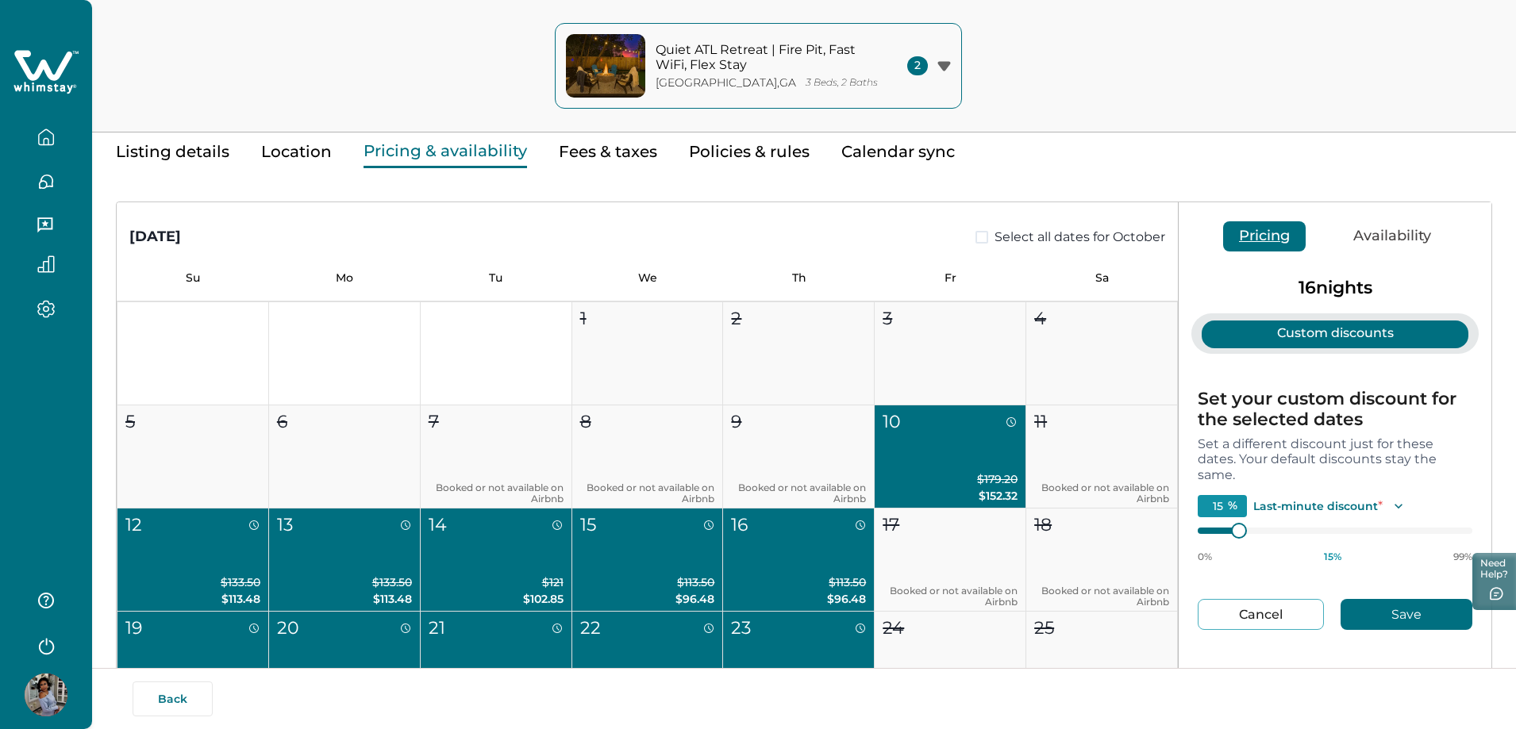
click at [1395, 502] on icon "Toggle description" at bounding box center [1399, 506] width 16 height 16
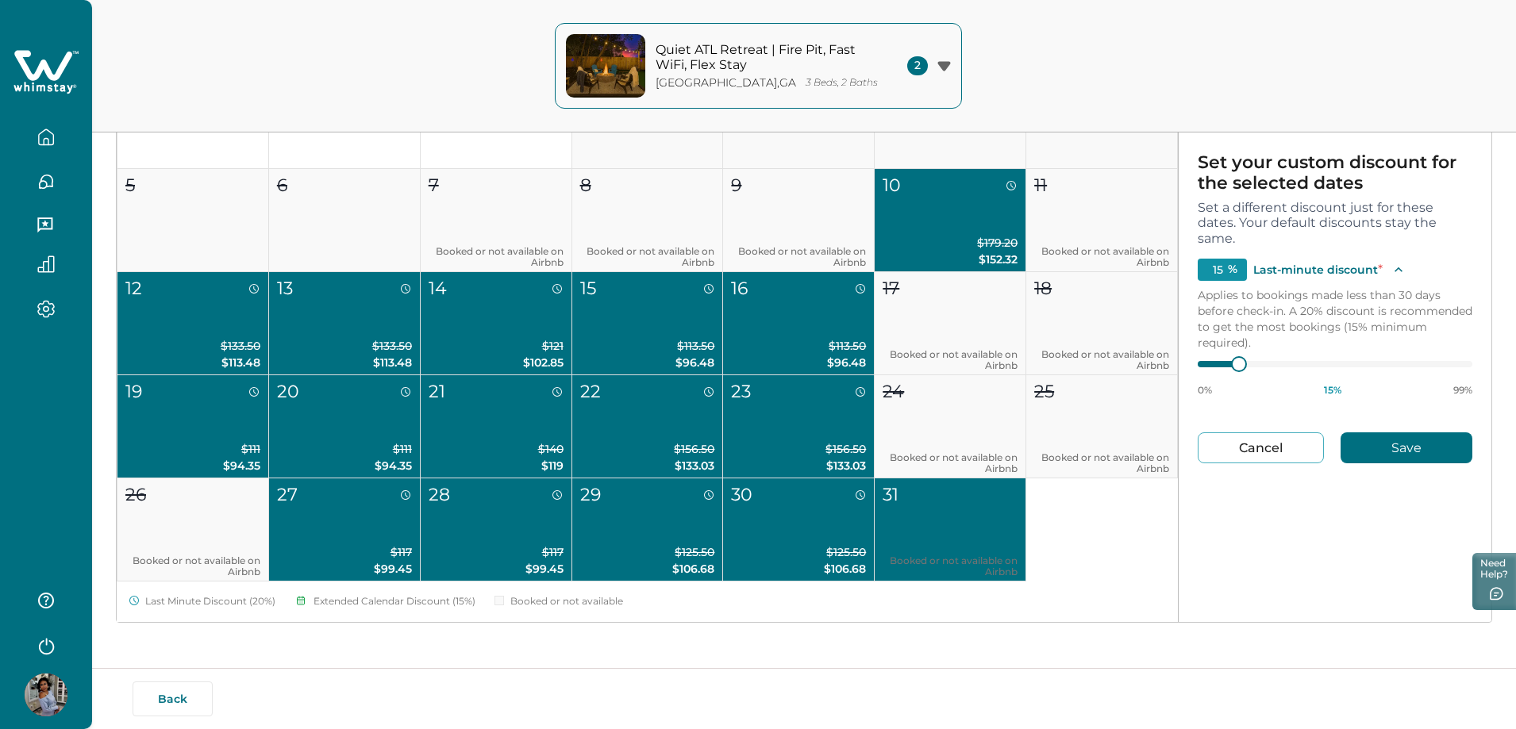
scroll to position [305, 0]
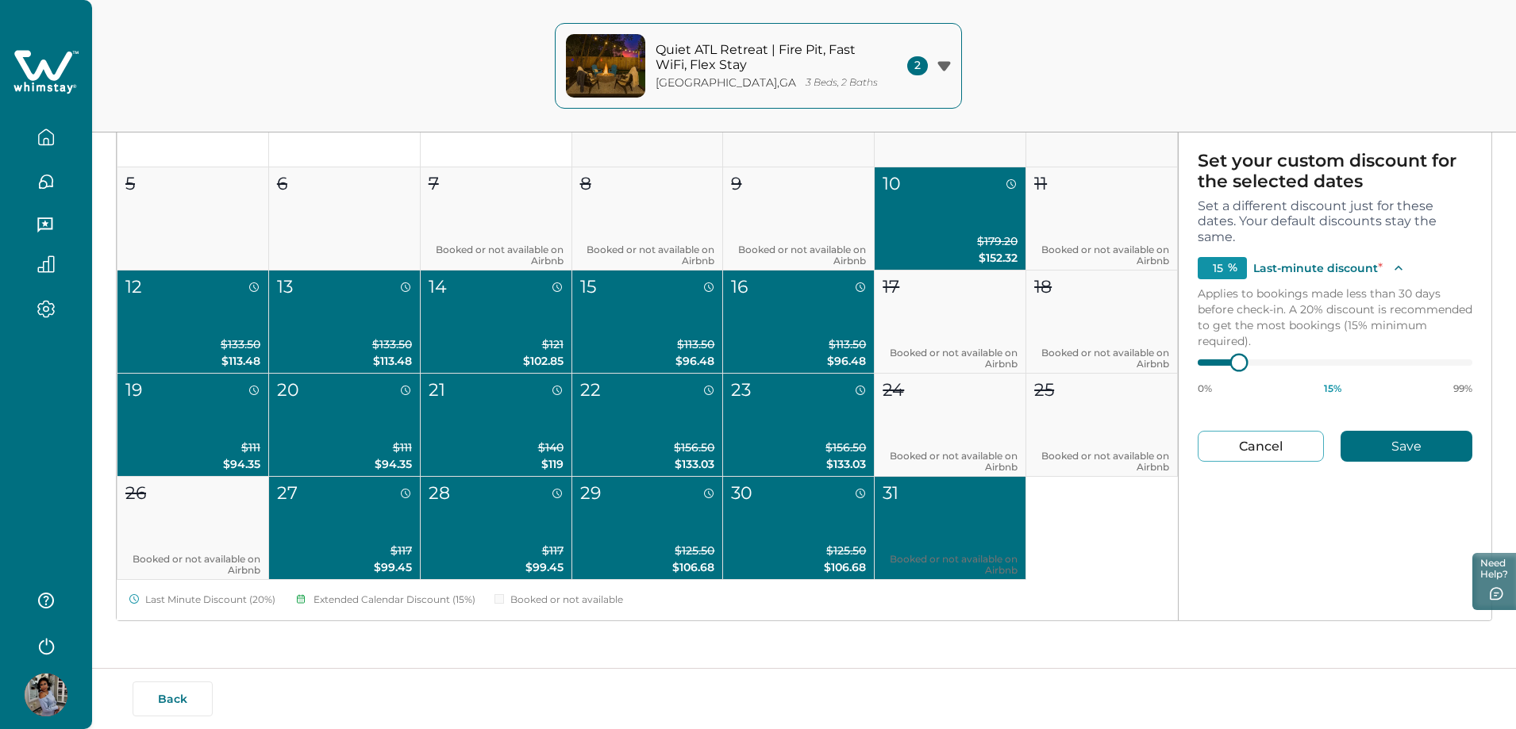
click at [1213, 358] on div at bounding box center [1335, 362] width 275 height 13
click at [1371, 445] on button "Save" at bounding box center [1407, 446] width 132 height 31
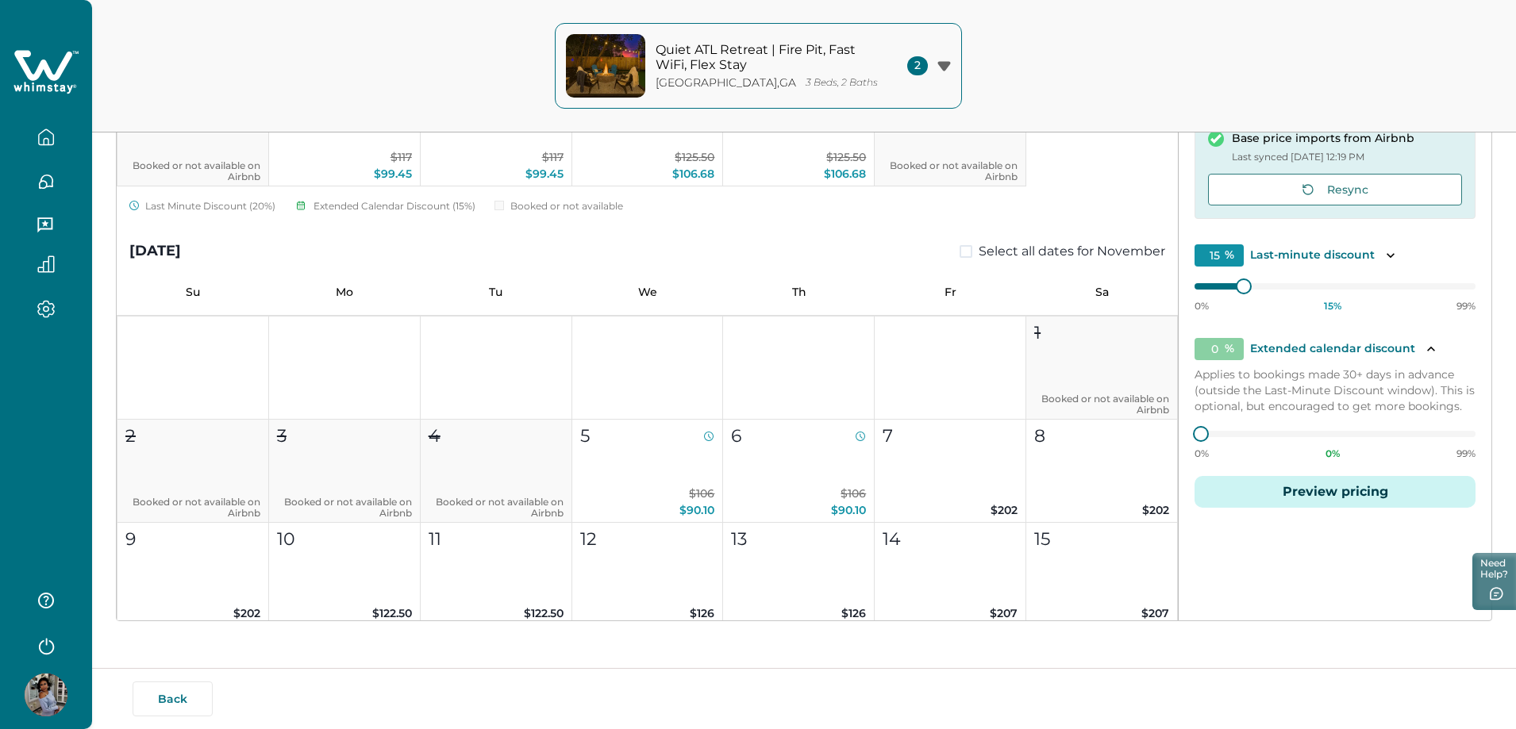
scroll to position [397, 0]
click at [715, 492] on button "5 $106 $90.10" at bounding box center [648, 468] width 152 height 103
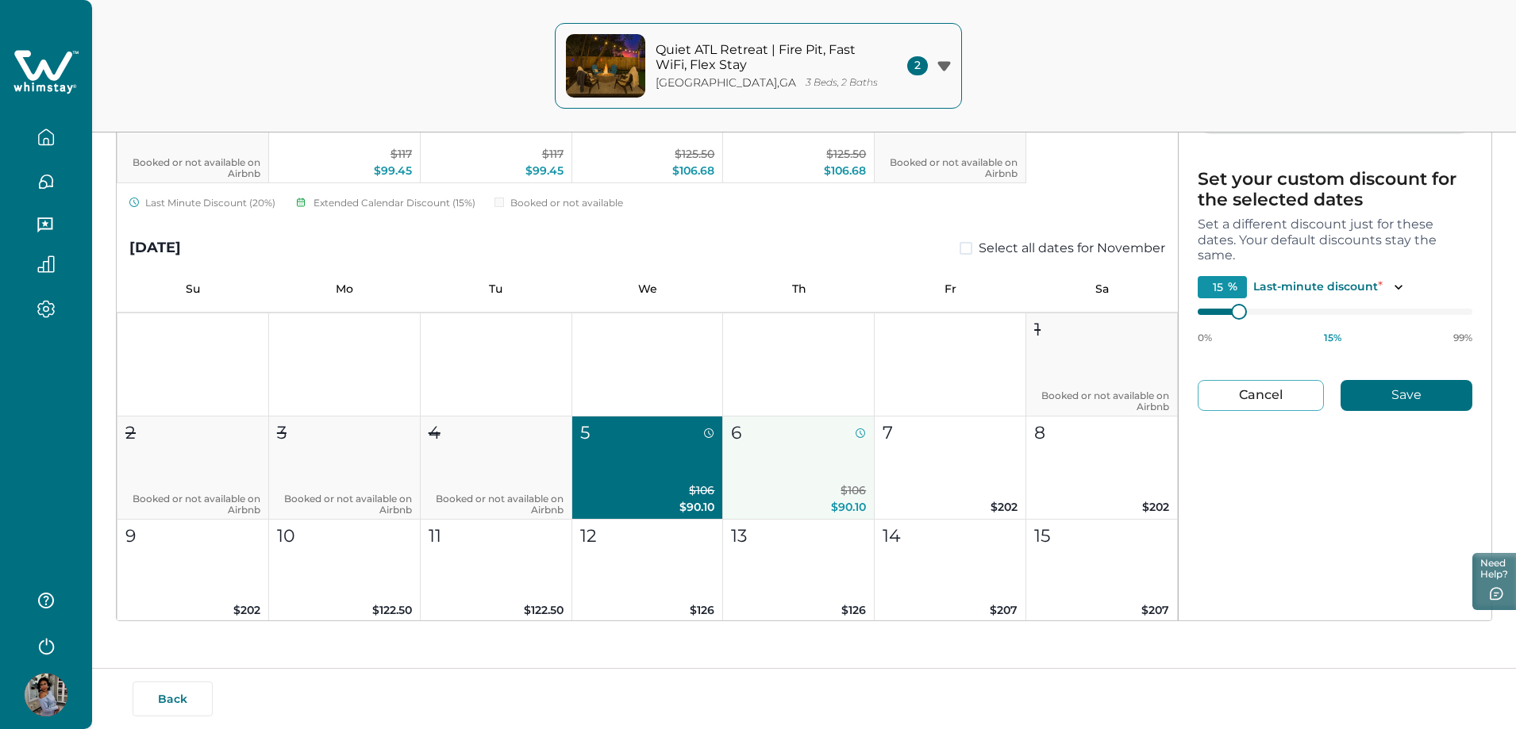
click at [772, 479] on button "6 $106 $90.10" at bounding box center [799, 468] width 152 height 103
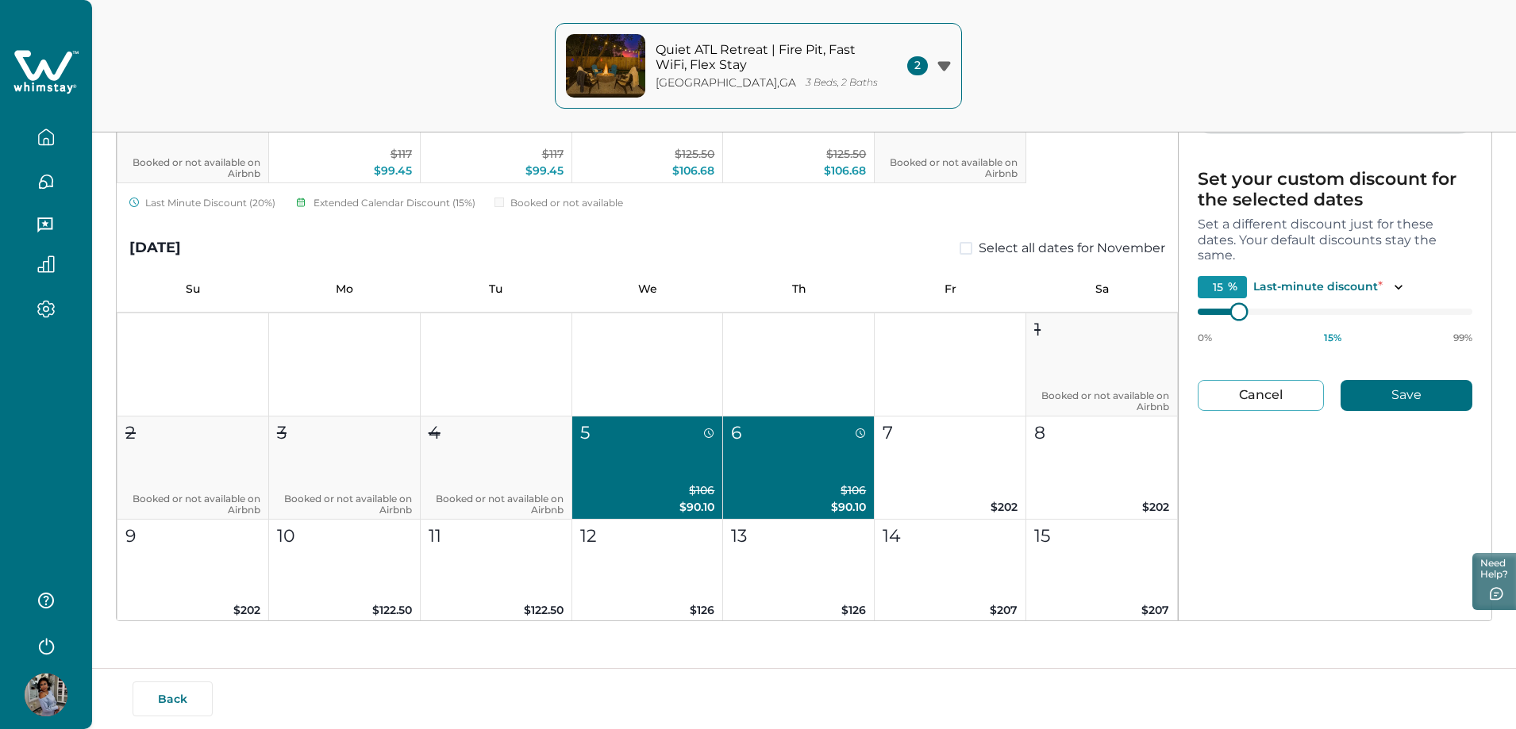
click at [1198, 311] on div at bounding box center [1335, 312] width 275 height 13
click at [1391, 393] on button "Save" at bounding box center [1407, 395] width 132 height 31
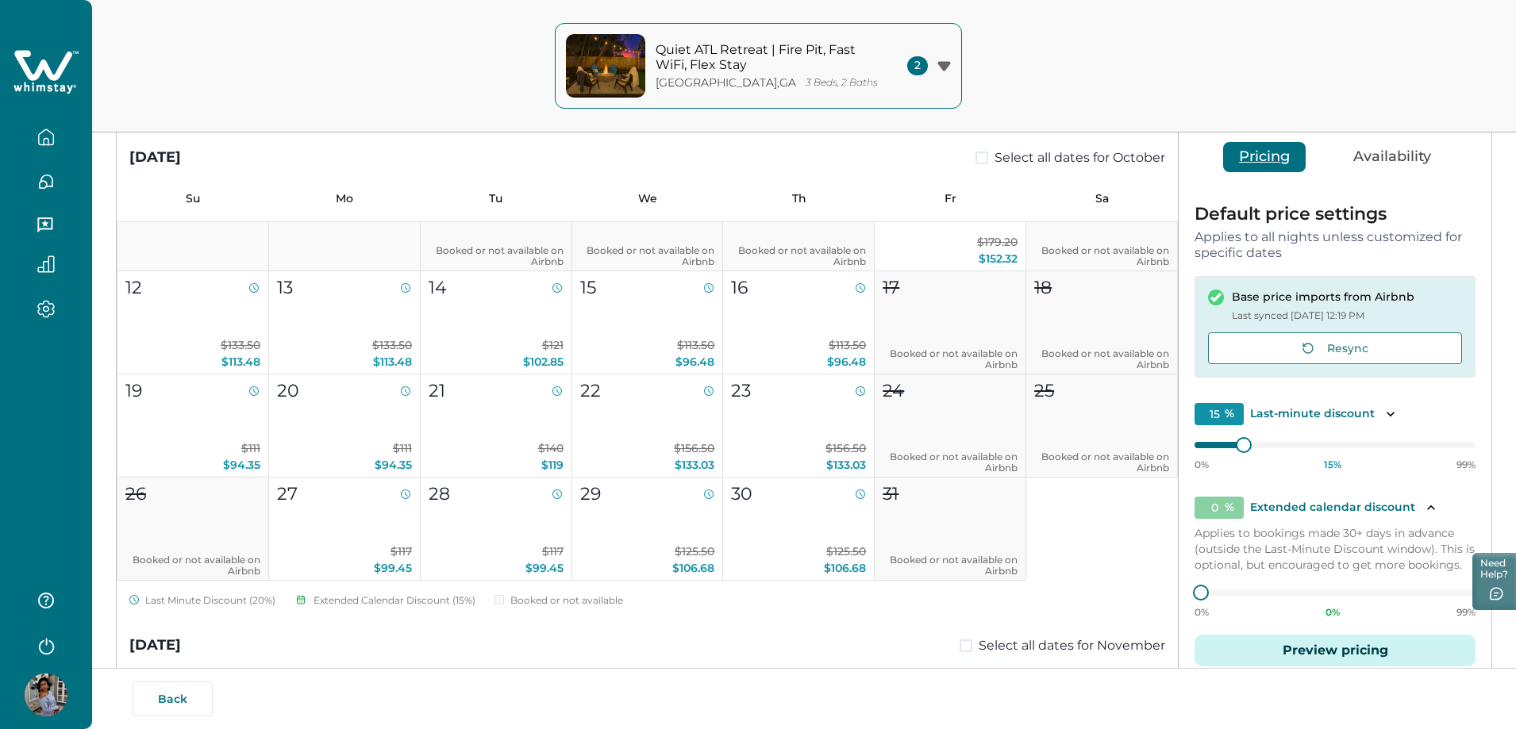
scroll to position [159, 0]
click at [818, 353] on p "$113.50 $96.48" at bounding box center [798, 353] width 135 height 33
type input "15"
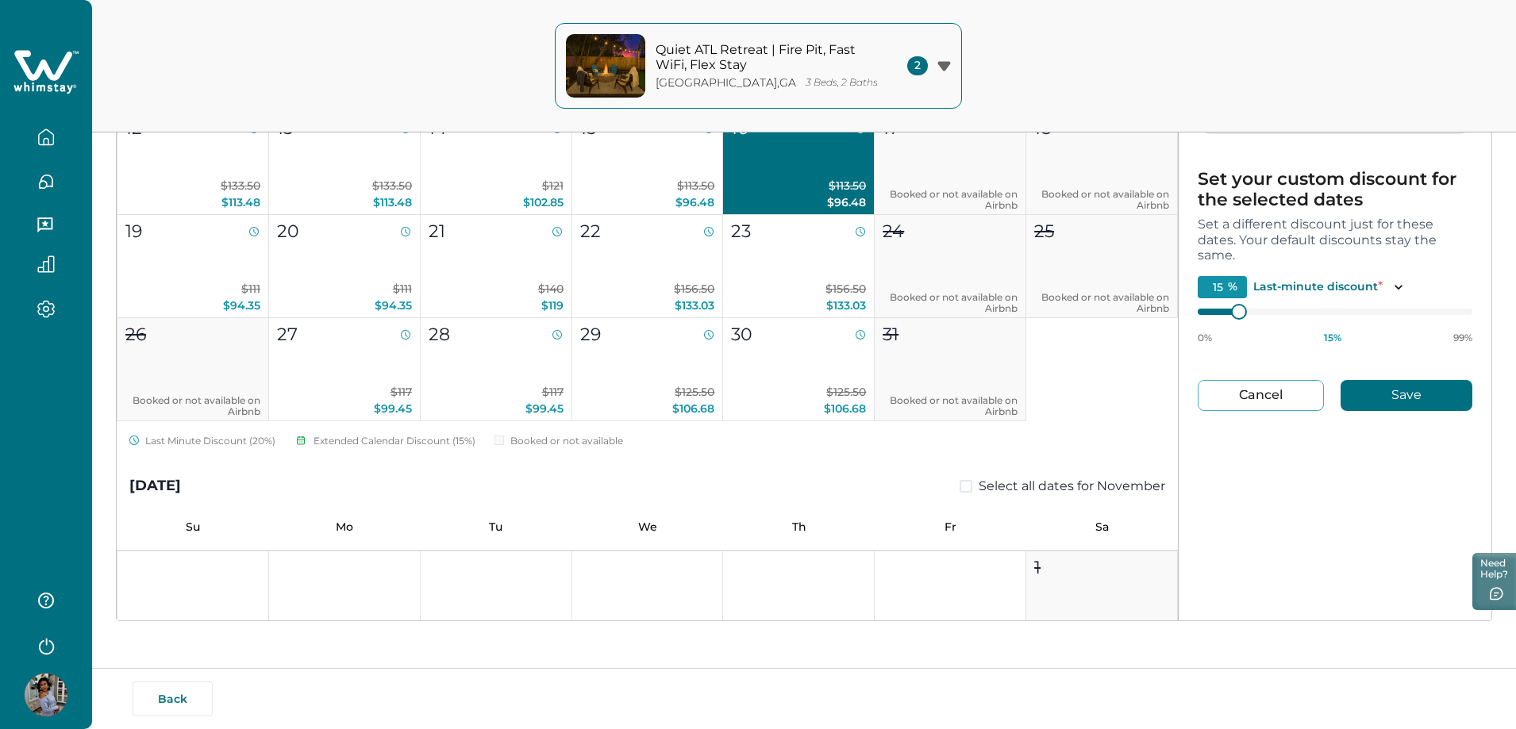
scroll to position [0, 0]
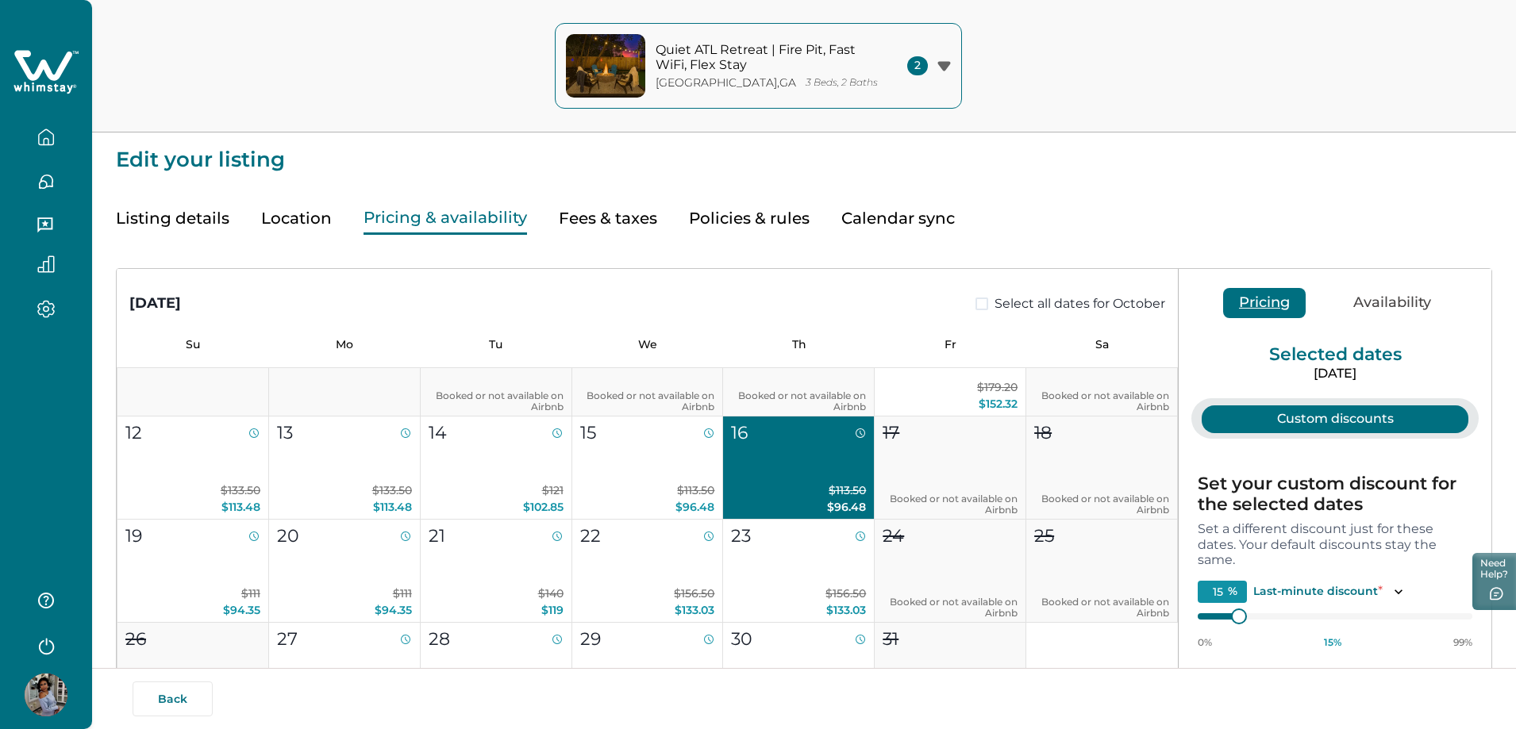
click at [591, 218] on button "Fees & taxes" at bounding box center [608, 218] width 98 height 33
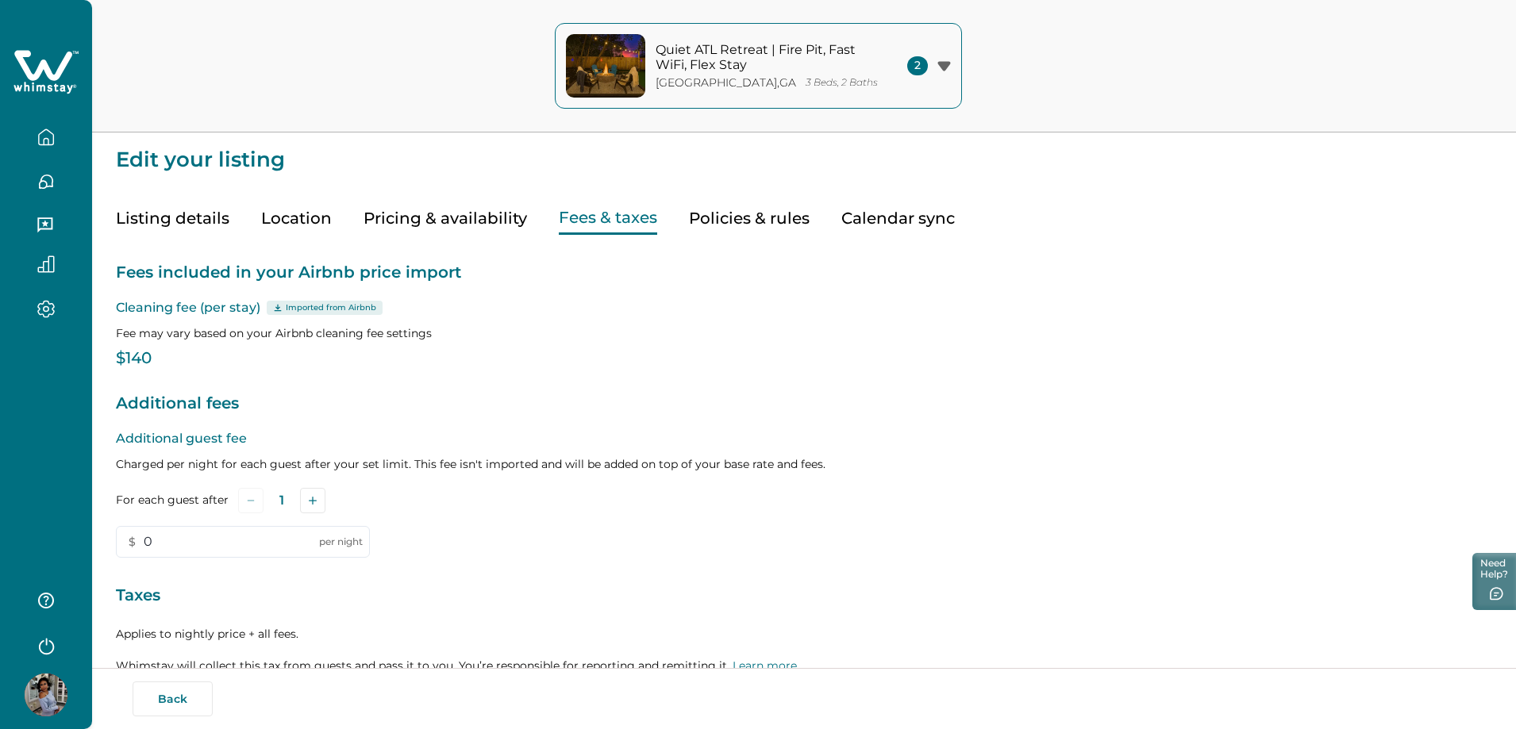
click at [159, 356] on p "$140" at bounding box center [804, 359] width 1376 height 16
click at [158, 357] on p "$140" at bounding box center [804, 359] width 1376 height 16
click at [156, 357] on p "$140" at bounding box center [804, 359] width 1376 height 16
click at [154, 357] on p "$140" at bounding box center [804, 359] width 1376 height 16
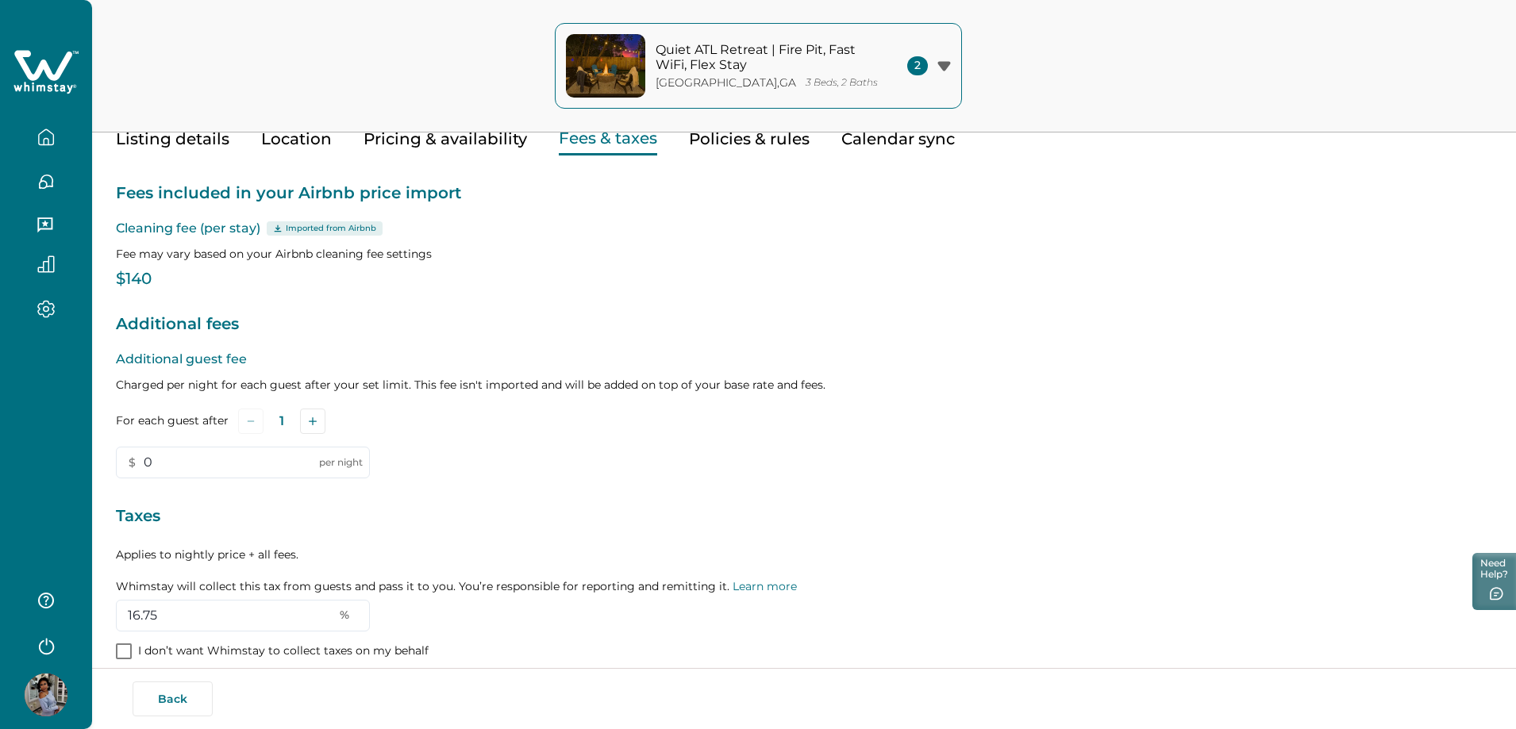
scroll to position [159, 0]
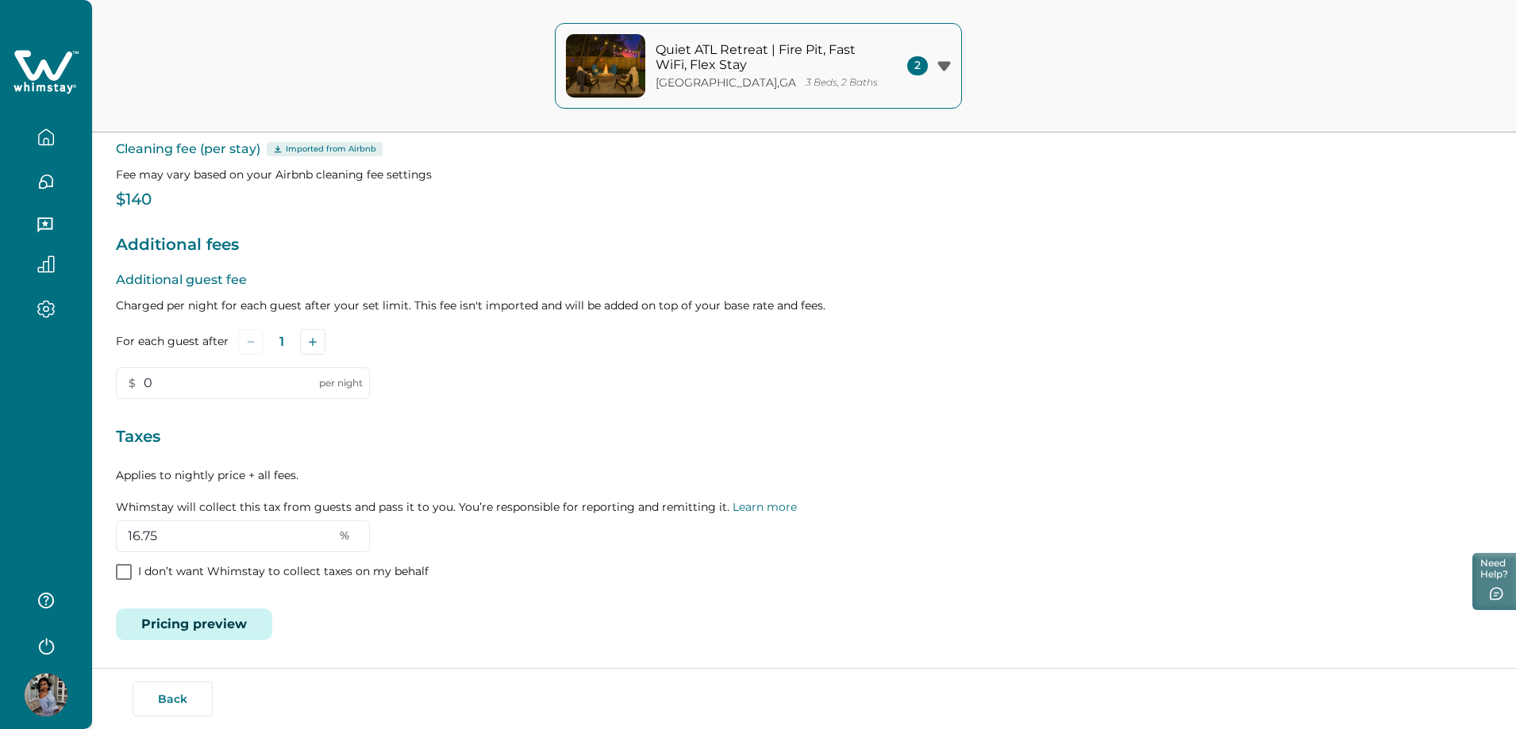
click at [136, 280] on p "Additional guest fee" at bounding box center [804, 280] width 1376 height 19
click at [182, 284] on p "Additional guest fee" at bounding box center [804, 280] width 1376 height 19
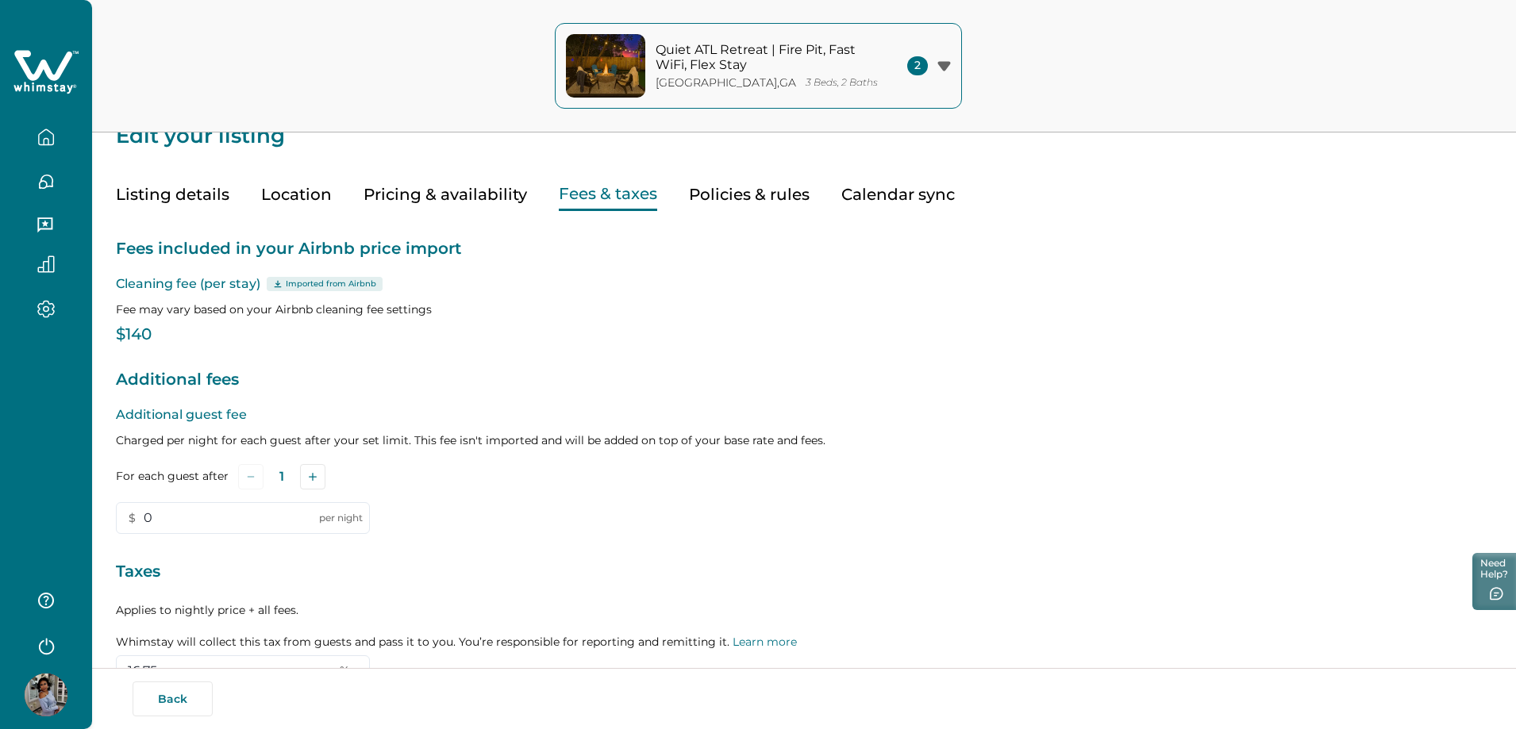
scroll to position [0, 0]
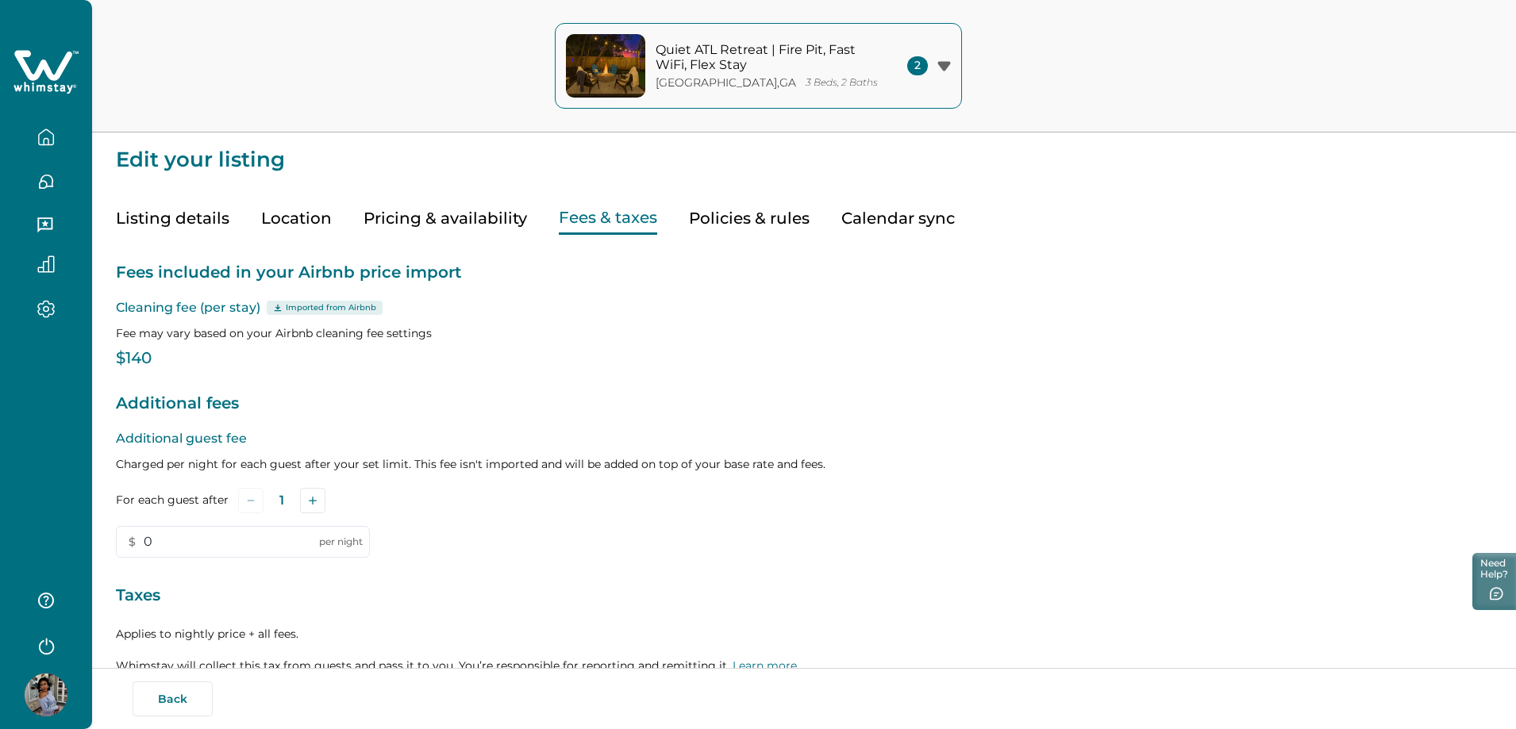
click at [132, 365] on p "$140" at bounding box center [804, 359] width 1376 height 16
click at [728, 218] on button "Policies & rules" at bounding box center [749, 218] width 121 height 33
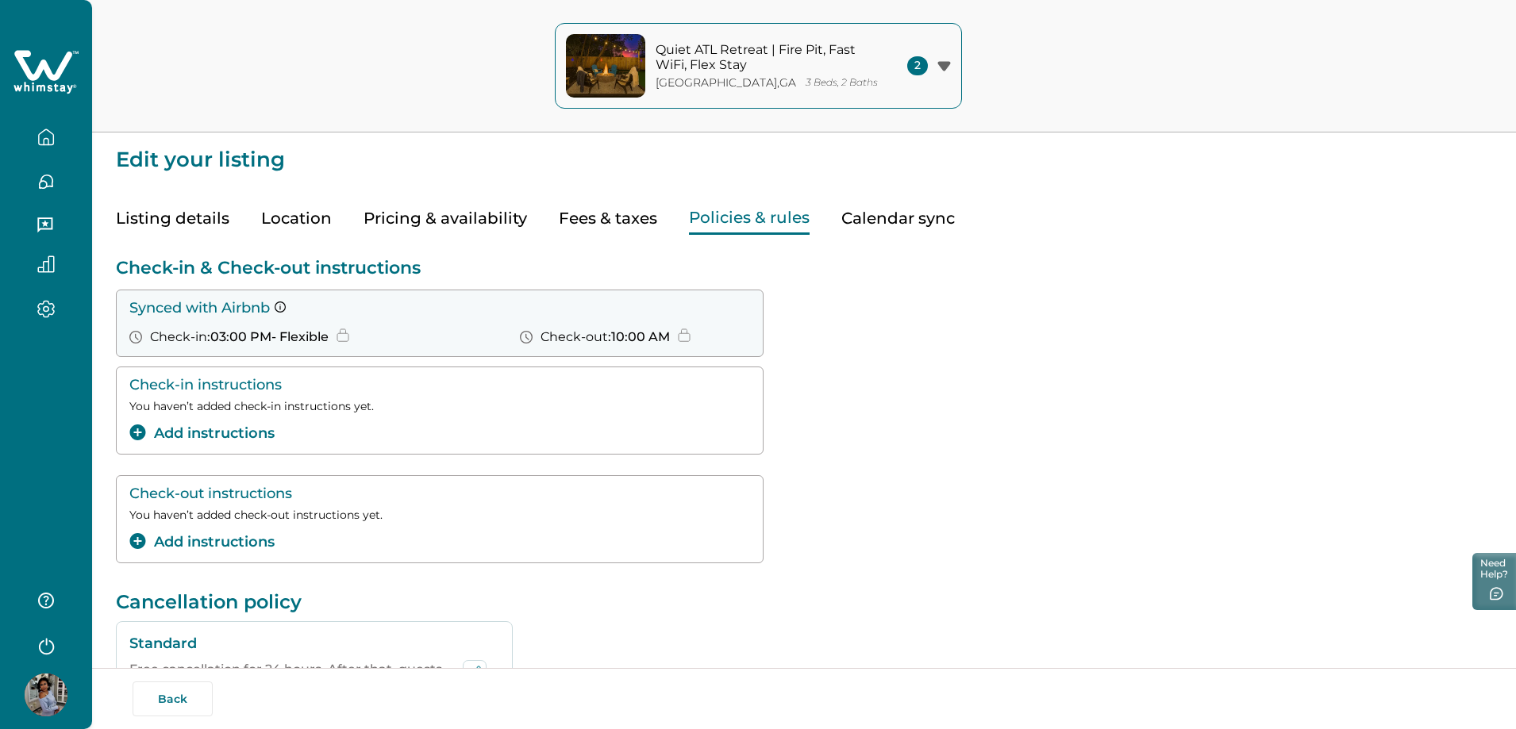
click at [881, 218] on button "Calendar sync" at bounding box center [898, 218] width 114 height 33
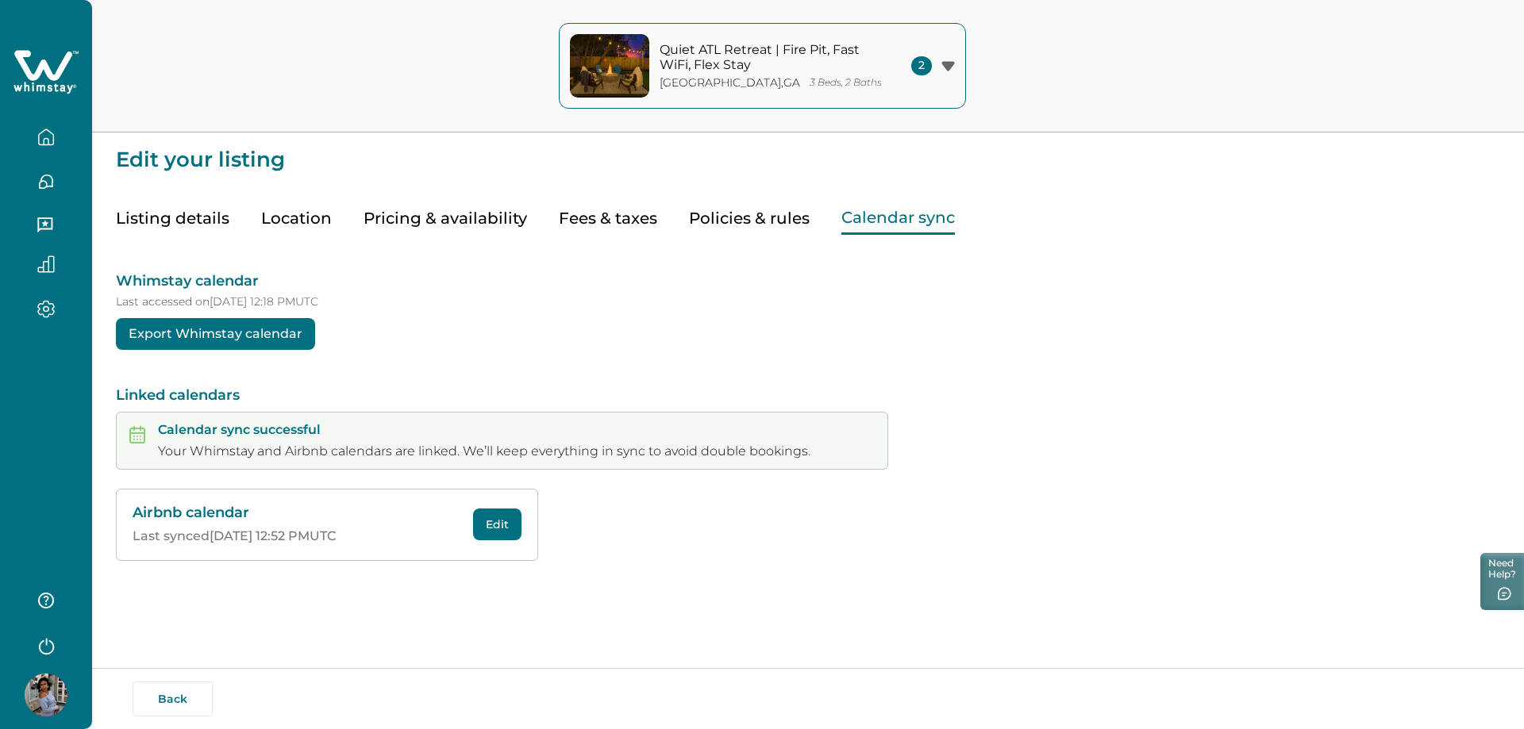
click at [146, 214] on button "Listing details" at bounding box center [173, 218] width 114 height 33
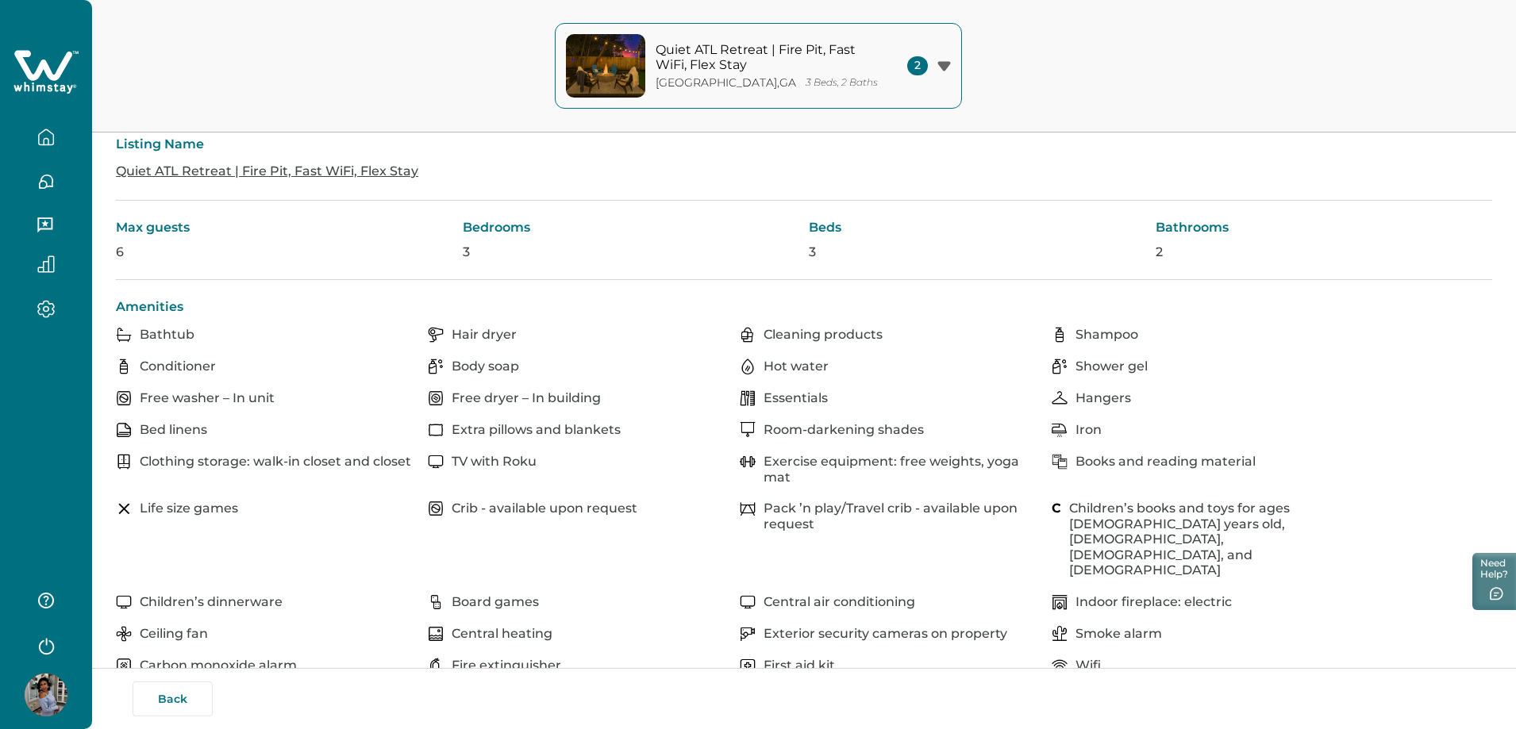
scroll to position [397, 0]
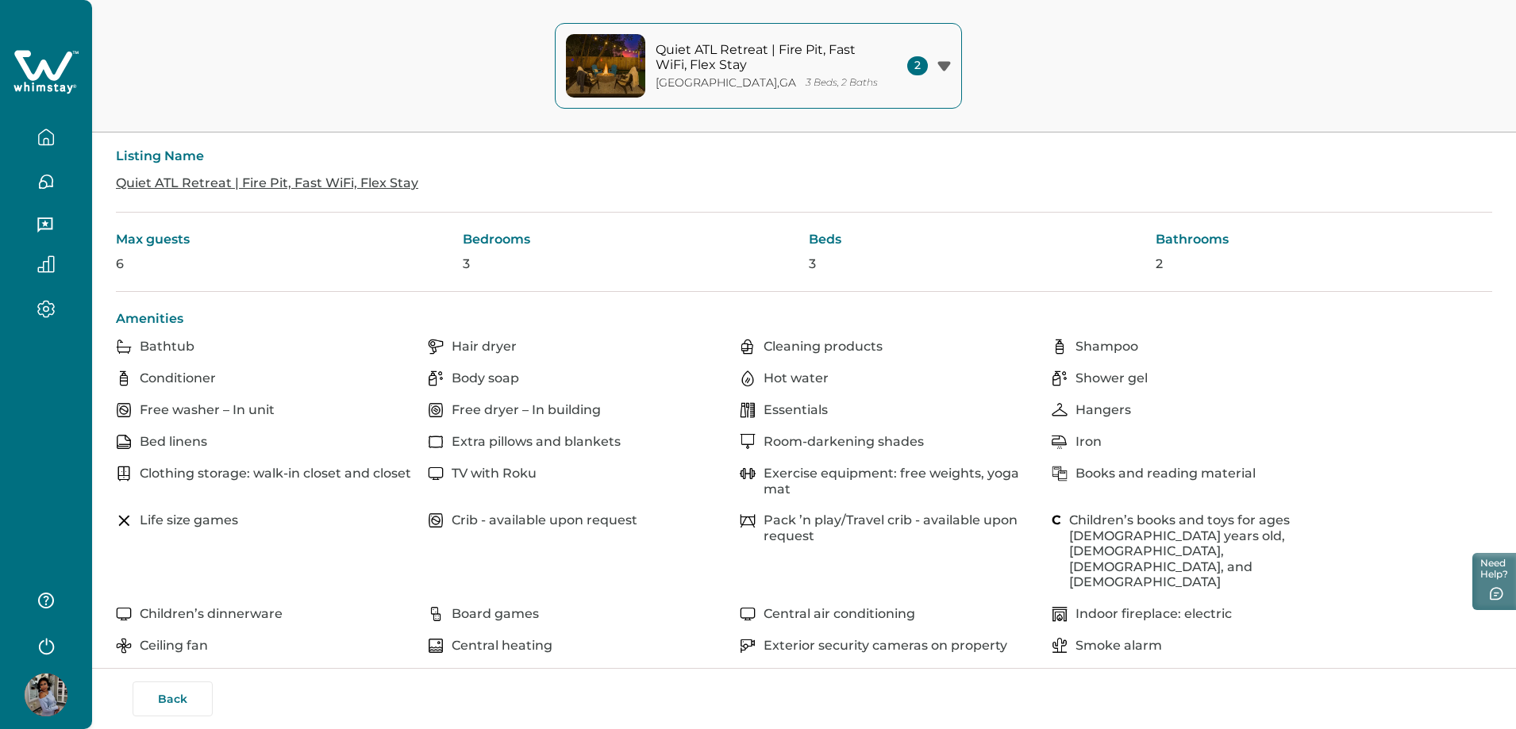
click at [54, 264] on button "button" at bounding box center [46, 264] width 67 height 17
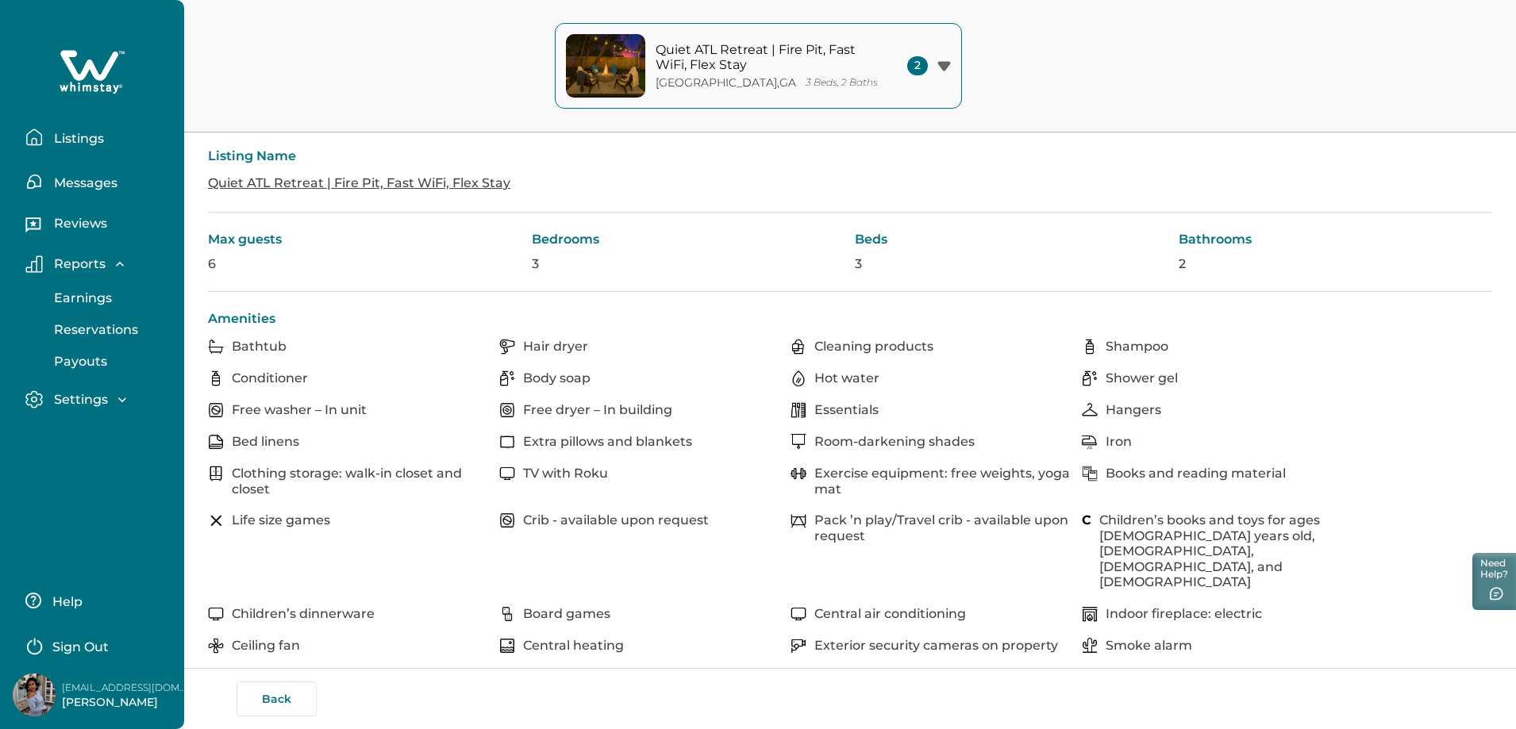
click at [95, 357] on p "Payouts" at bounding box center [78, 362] width 58 height 16
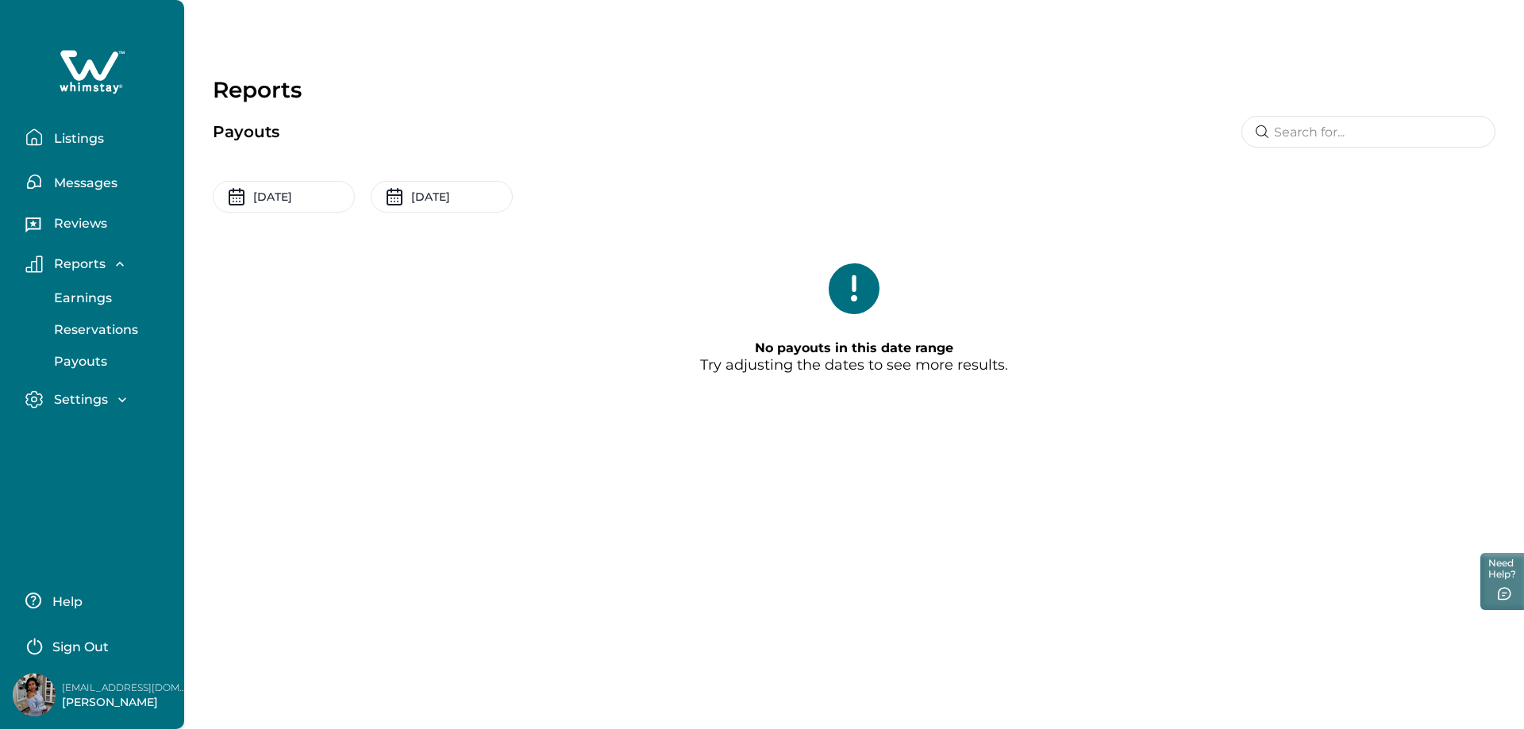
click at [79, 400] on p "Settings" at bounding box center [78, 400] width 59 height 16
click at [90, 436] on p "Profile details" at bounding box center [95, 434] width 93 height 16
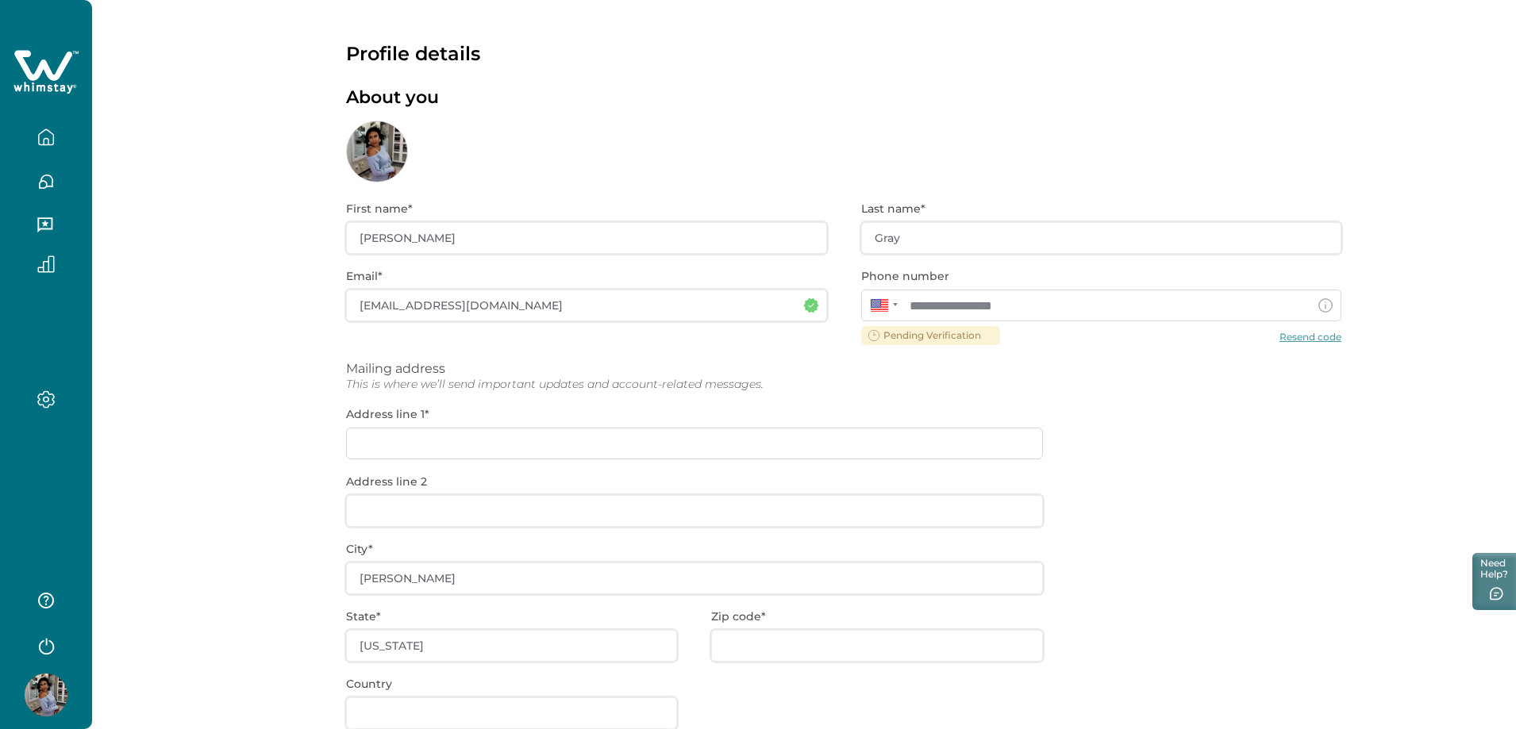
click at [1310, 338] on div "**********" at bounding box center [843, 510] width 995 height 654
click at [1311, 339] on div "**********" at bounding box center [843, 510] width 995 height 654
click at [1310, 339] on div "**********" at bounding box center [843, 510] width 995 height 654
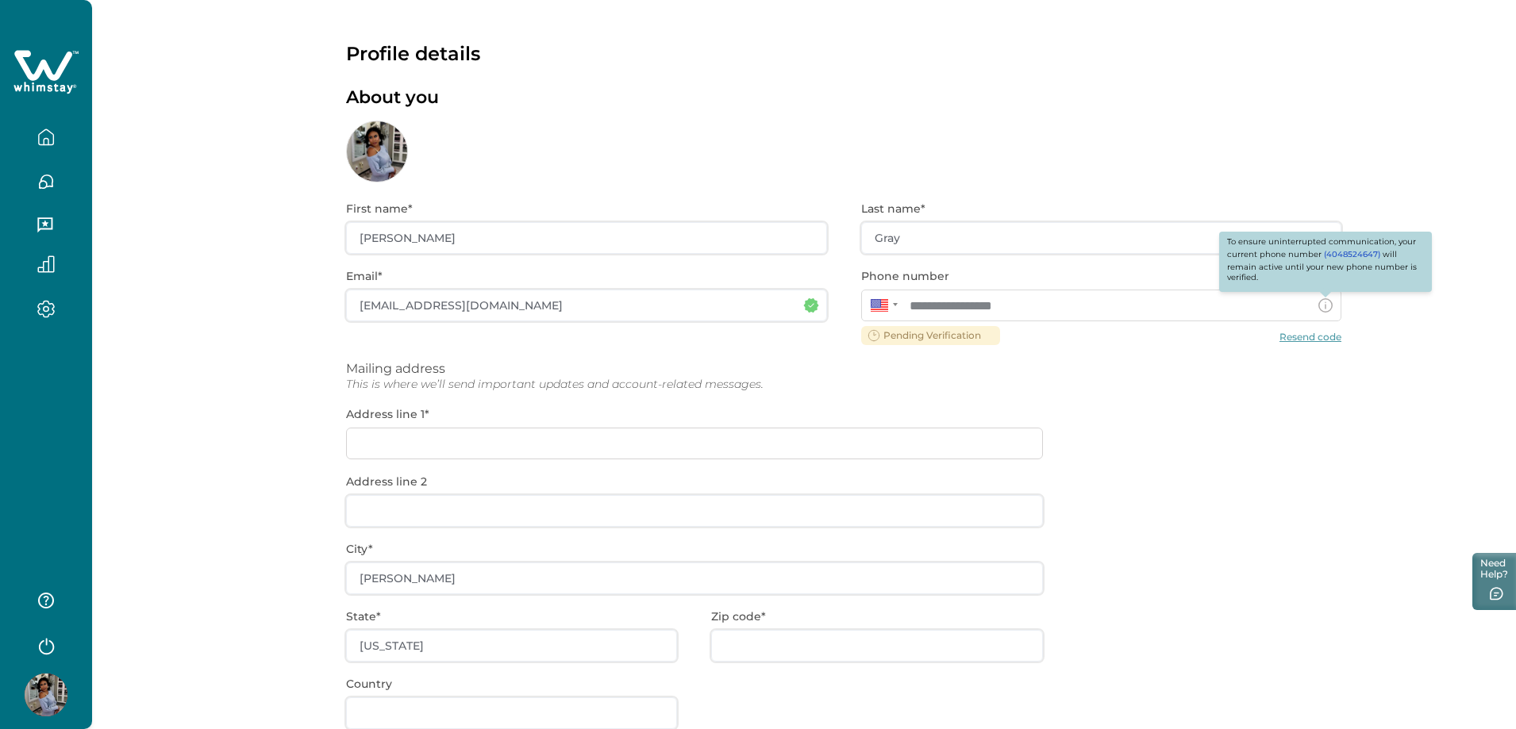
click at [1328, 304] on icon at bounding box center [1325, 305] width 14 height 14
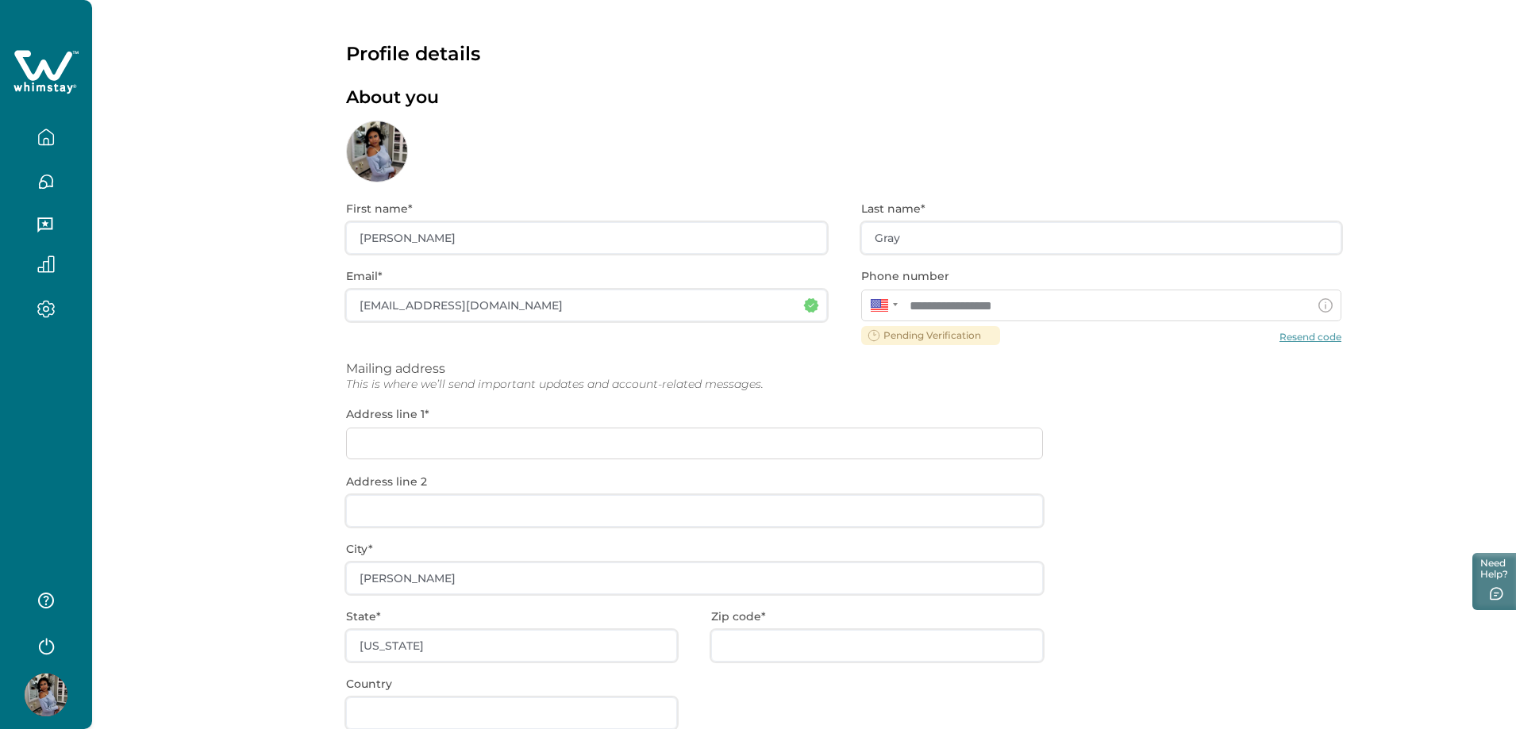
click at [928, 337] on div "**********" at bounding box center [843, 510] width 995 height 654
click at [1289, 341] on div "**********" at bounding box center [843, 510] width 995 height 654
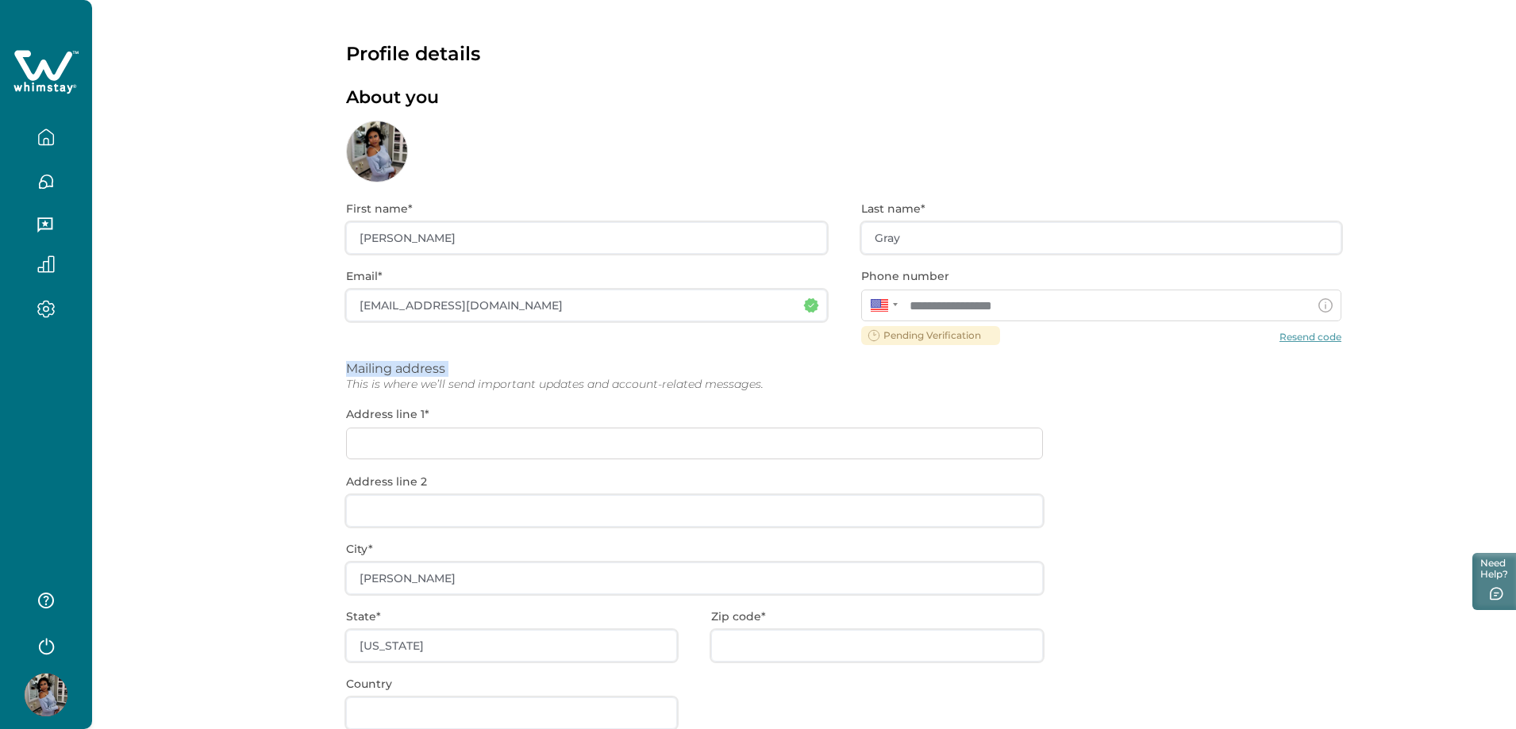
click at [1289, 341] on div "**********" at bounding box center [843, 510] width 995 height 654
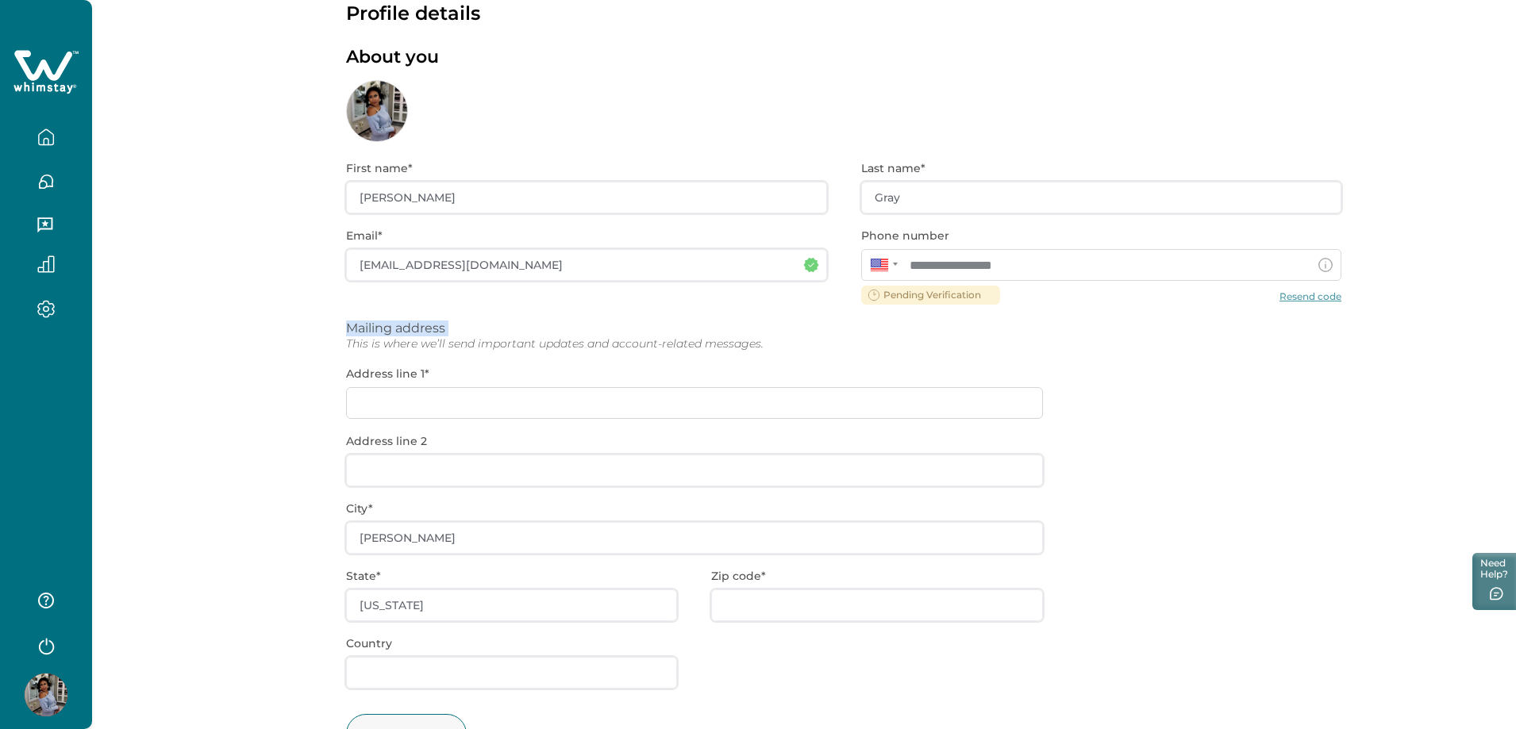
scroll to position [79, 0]
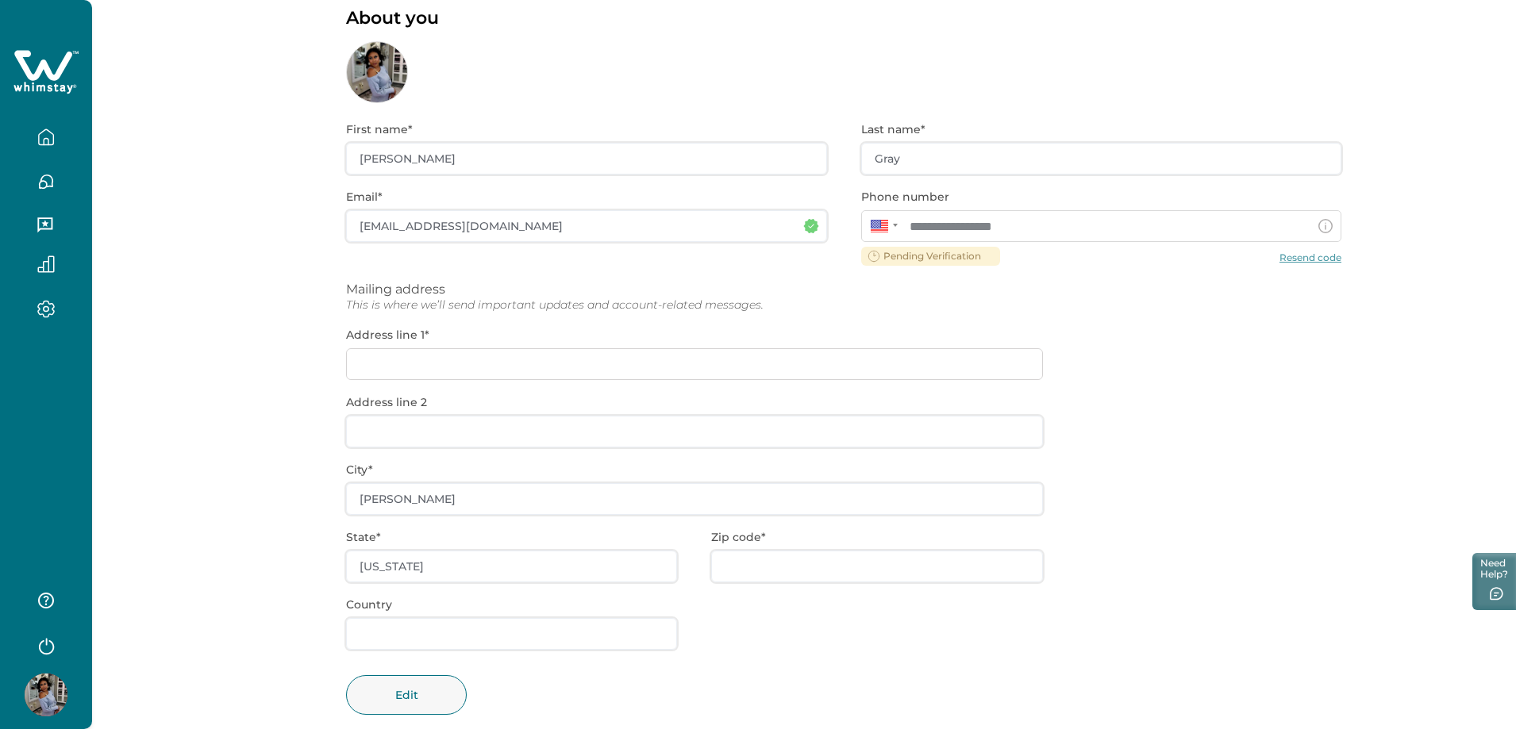
click at [479, 368] on div "**********" at bounding box center [843, 430] width 995 height 654
click at [428, 367] on div "**********" at bounding box center [843, 430] width 995 height 654
click at [425, 367] on div "**********" at bounding box center [843, 430] width 995 height 654
click at [424, 367] on div "**********" at bounding box center [843, 430] width 995 height 654
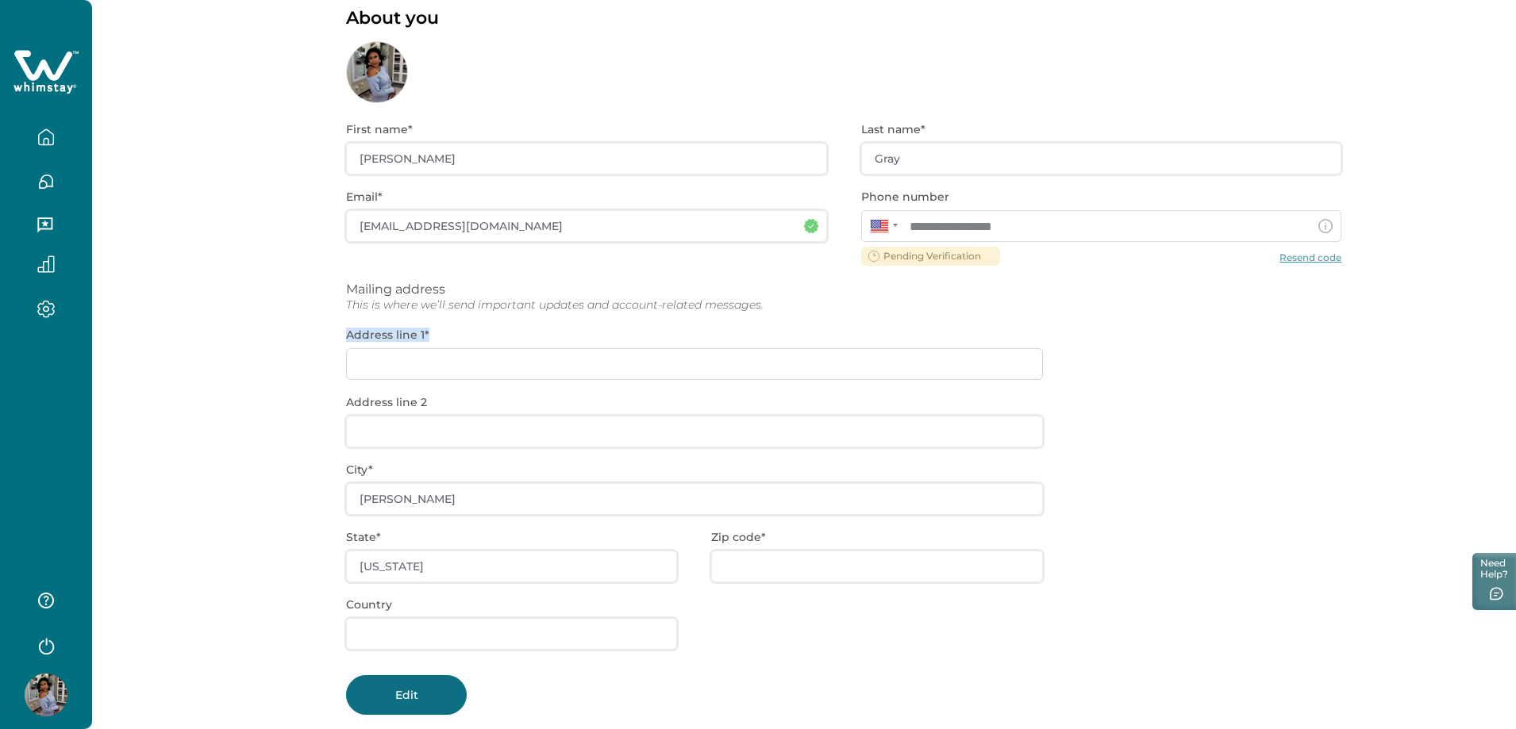
click at [382, 694] on button "Edit" at bounding box center [406, 695] width 121 height 40
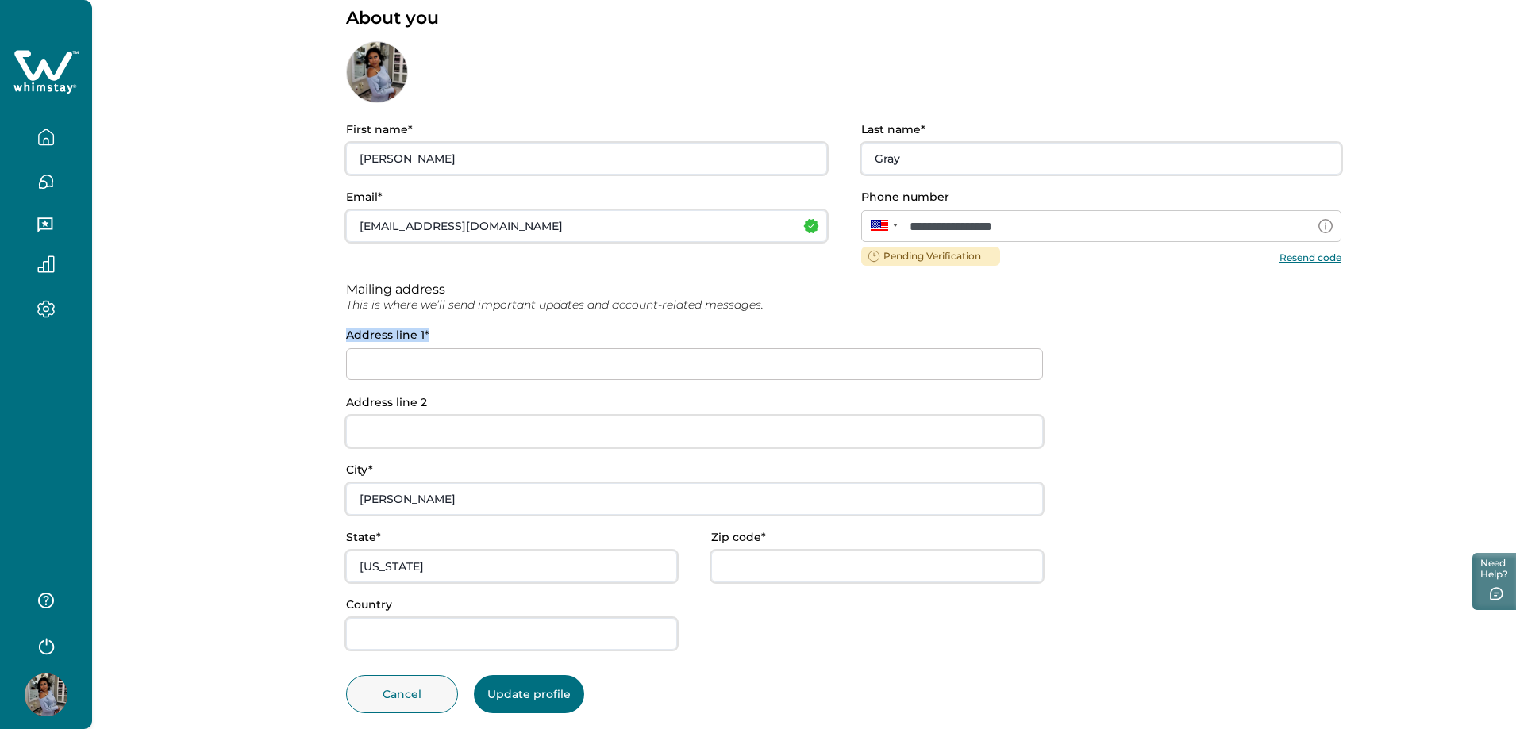
click at [1309, 256] on button "Resend code" at bounding box center [1311, 257] width 62 height 12
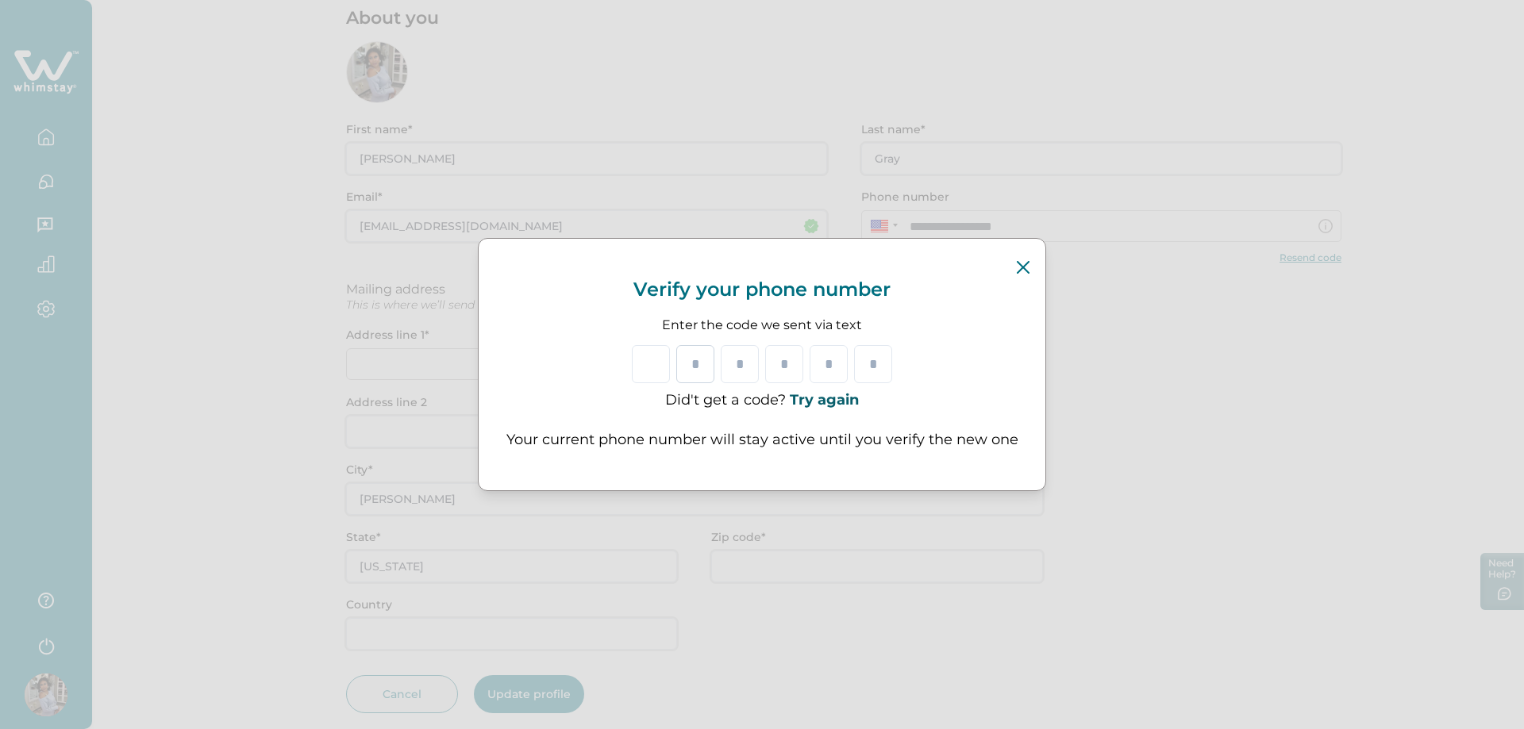
type input "*"
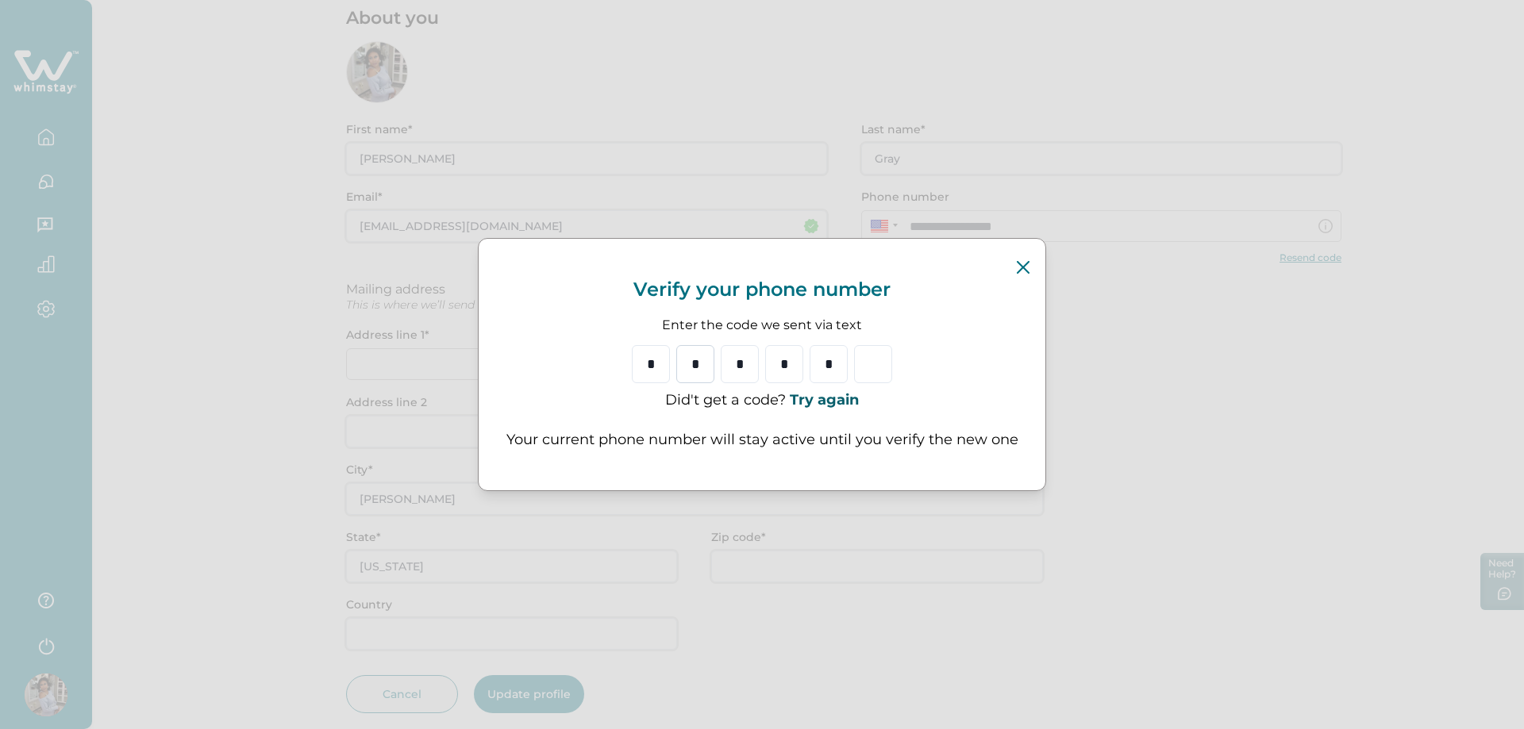
type input "*"
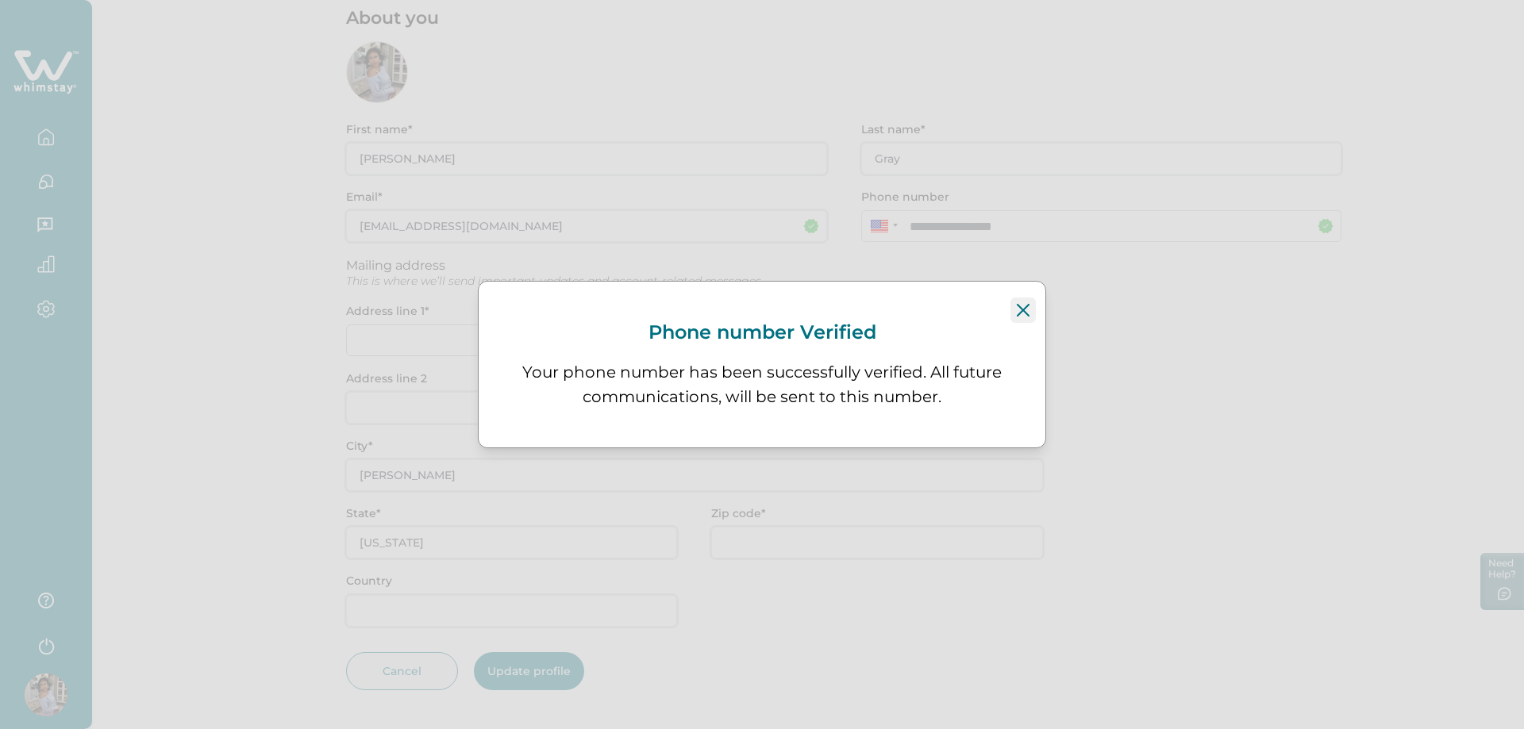
click at [1017, 309] on icon "Close" at bounding box center [1023, 310] width 13 height 13
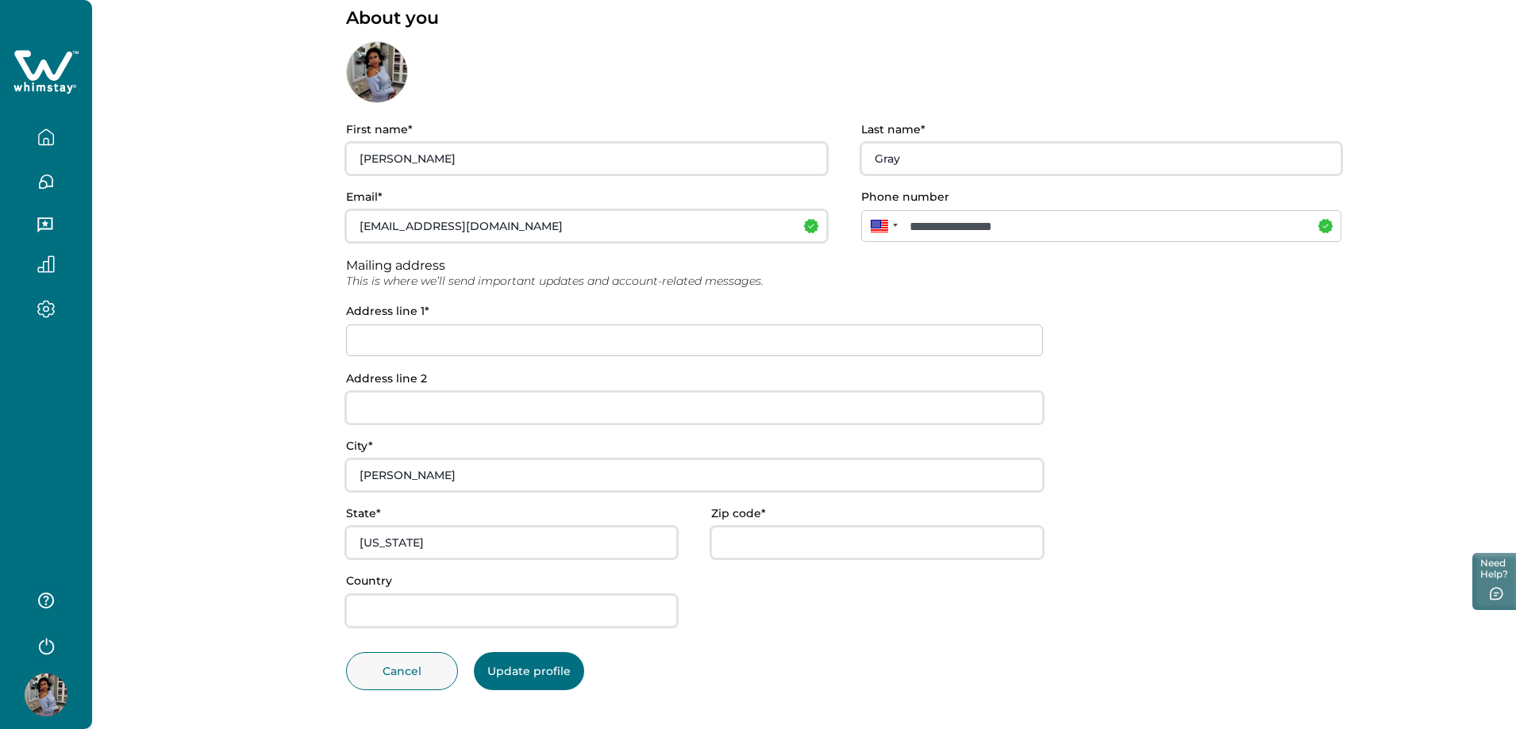
click at [378, 339] on input at bounding box center [694, 341] width 697 height 32
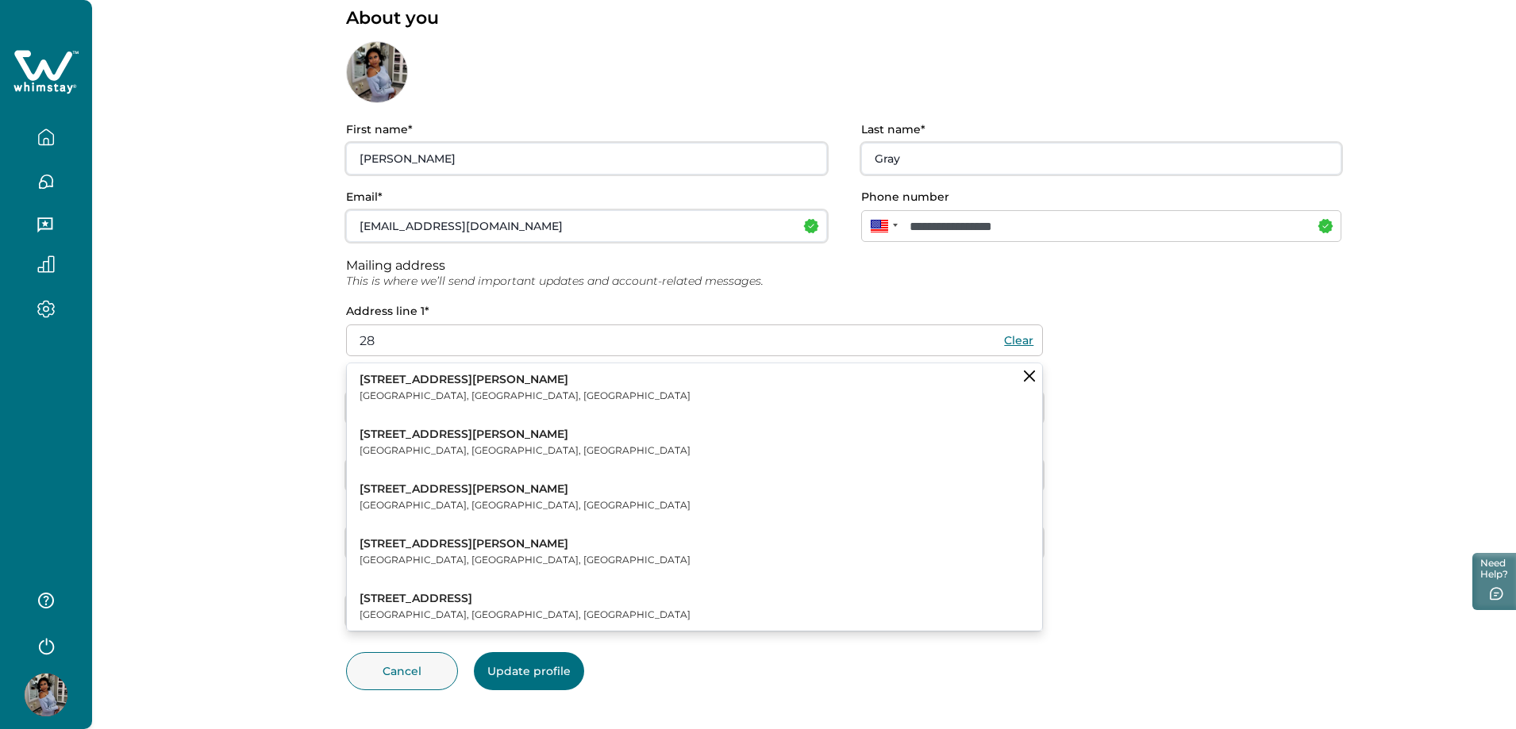
type input "2"
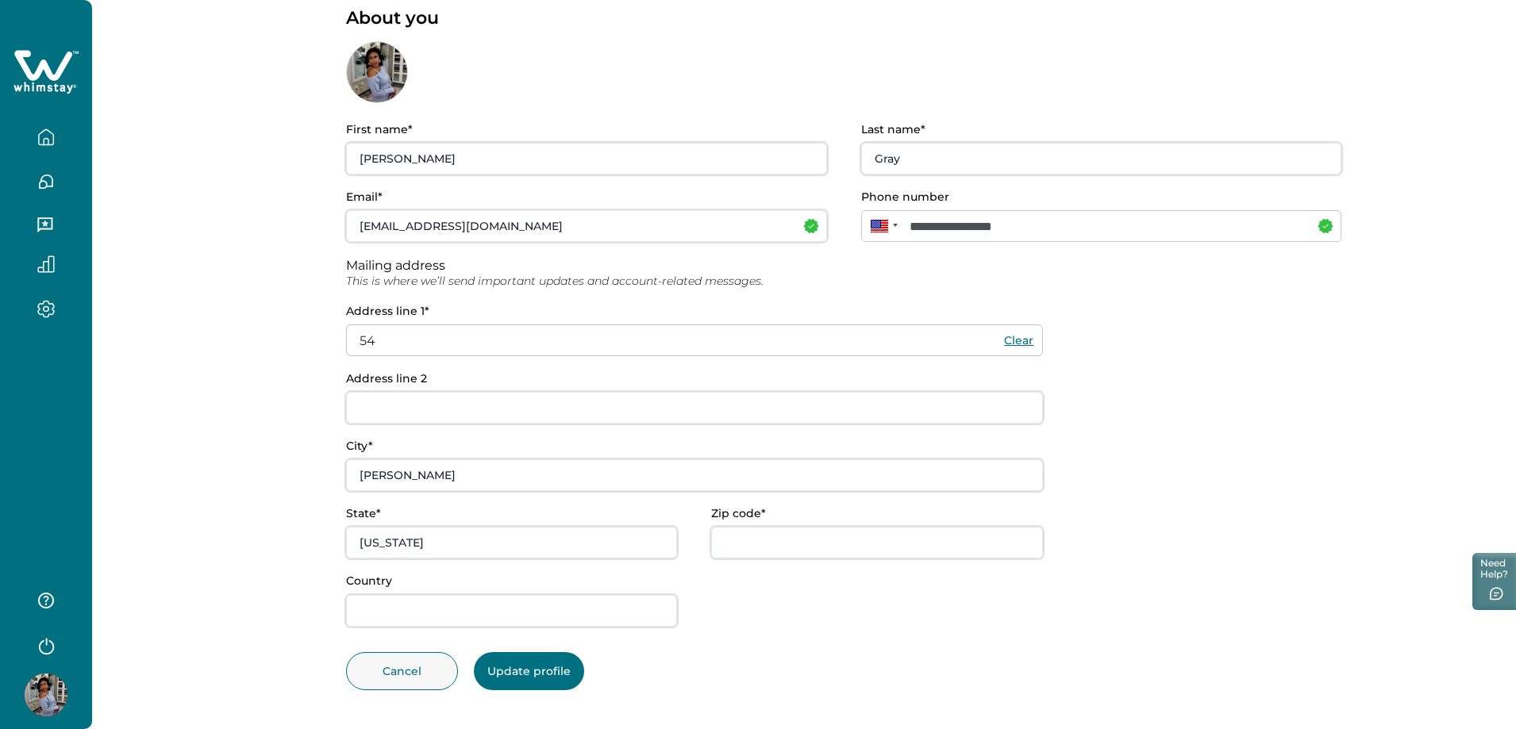
type input "5"
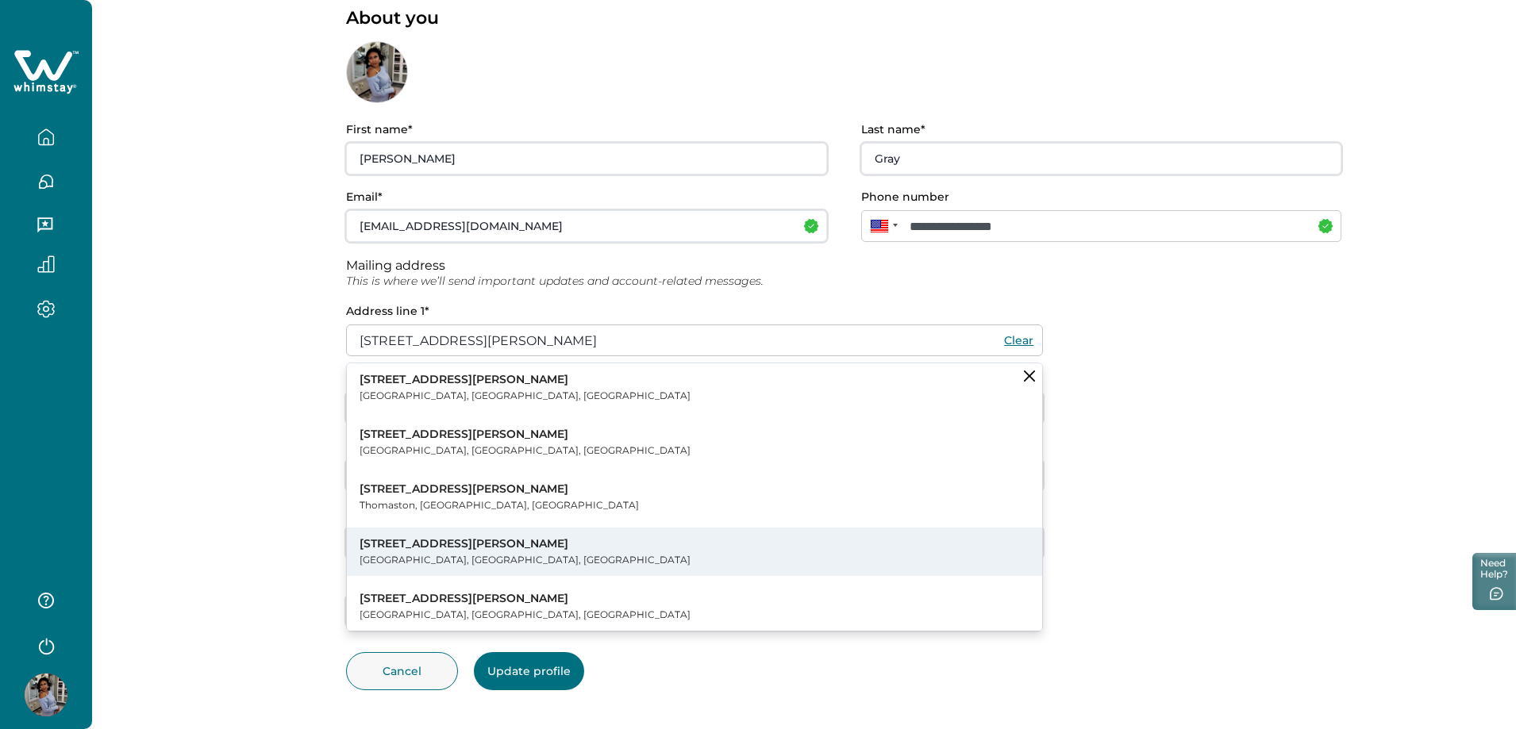
type input "[STREET_ADDRESS][PERSON_NAME]"
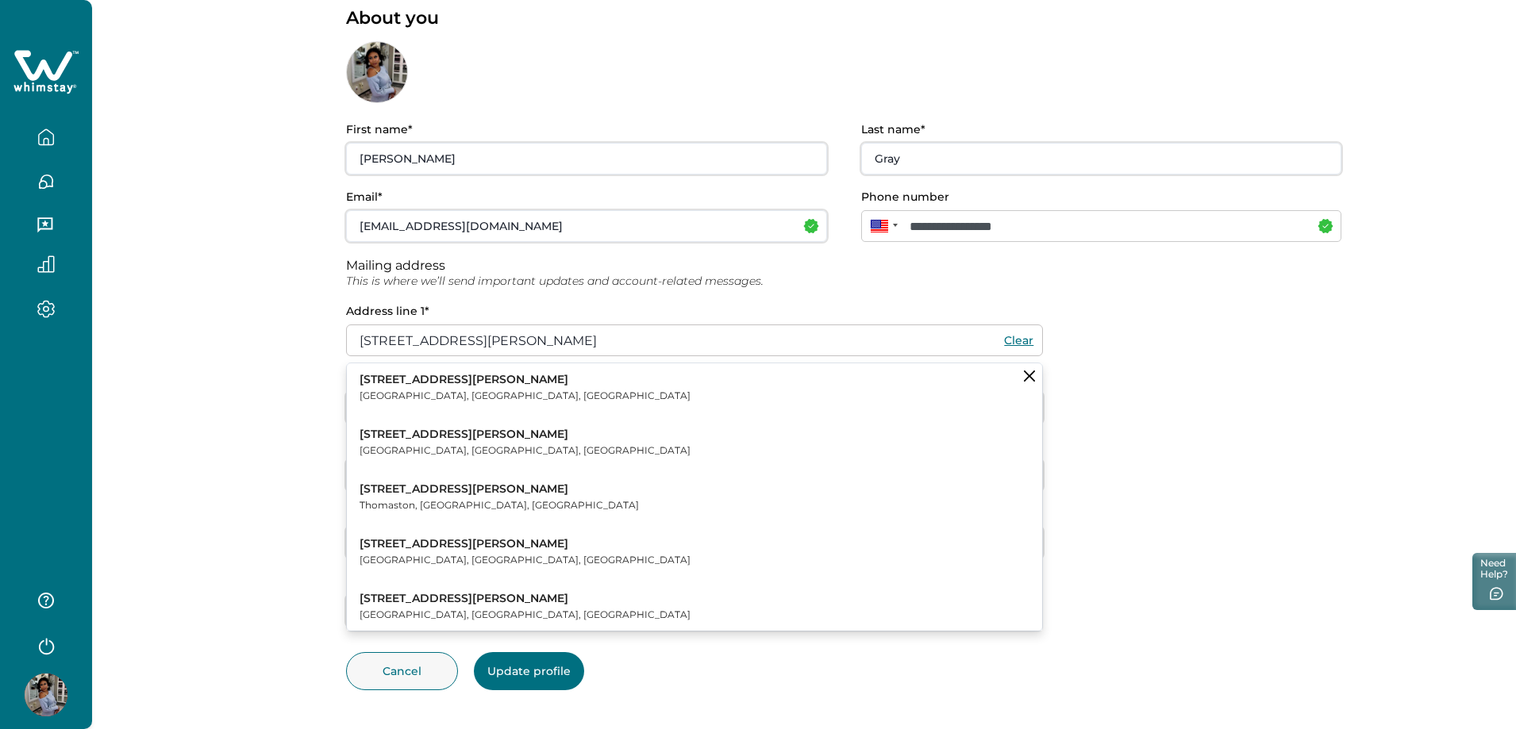
click at [395, 549] on p "[STREET_ADDRESS][PERSON_NAME]" at bounding box center [525, 545] width 331 height 16
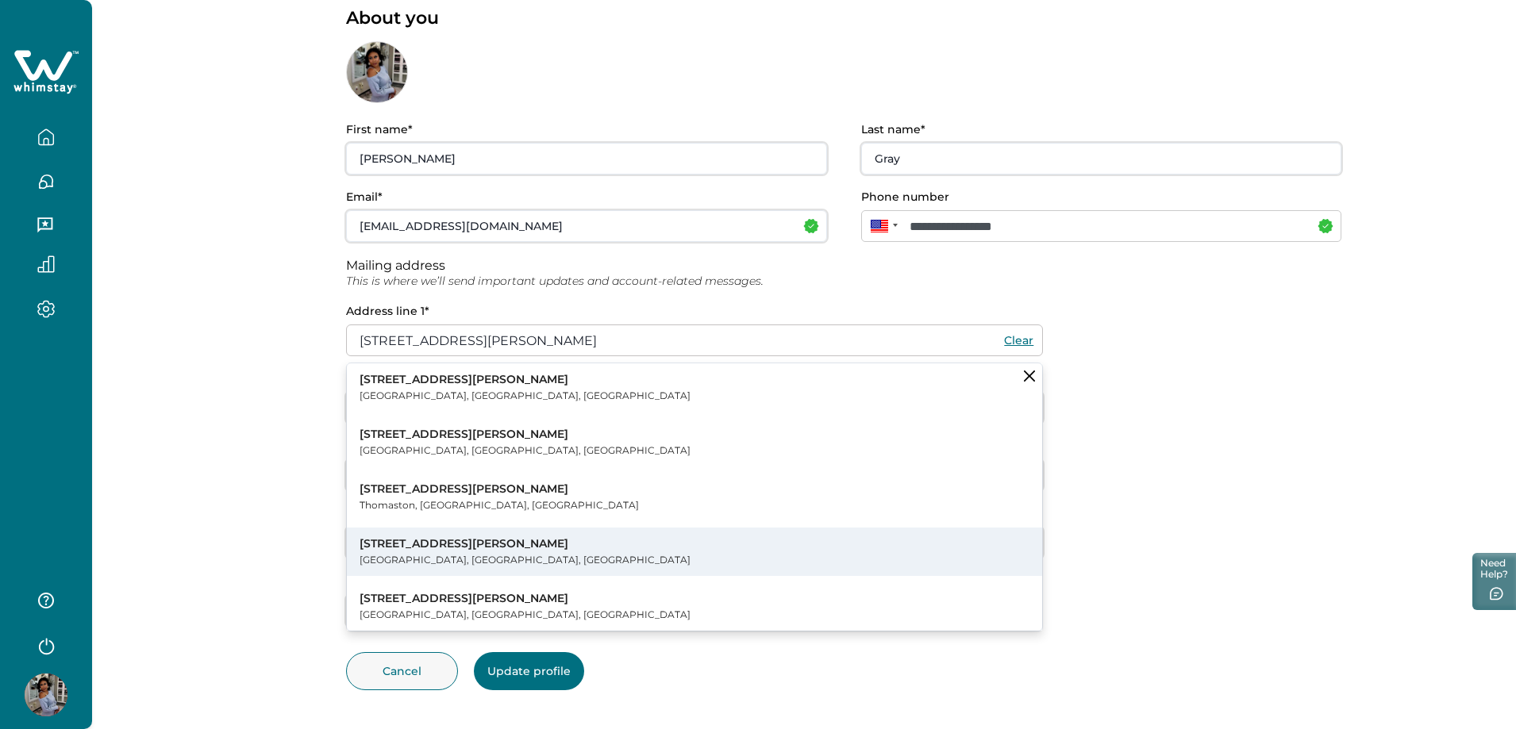
type input "[GEOGRAPHIC_DATA]"
type input "GA"
type input "30349"
type input "[GEOGRAPHIC_DATA]"
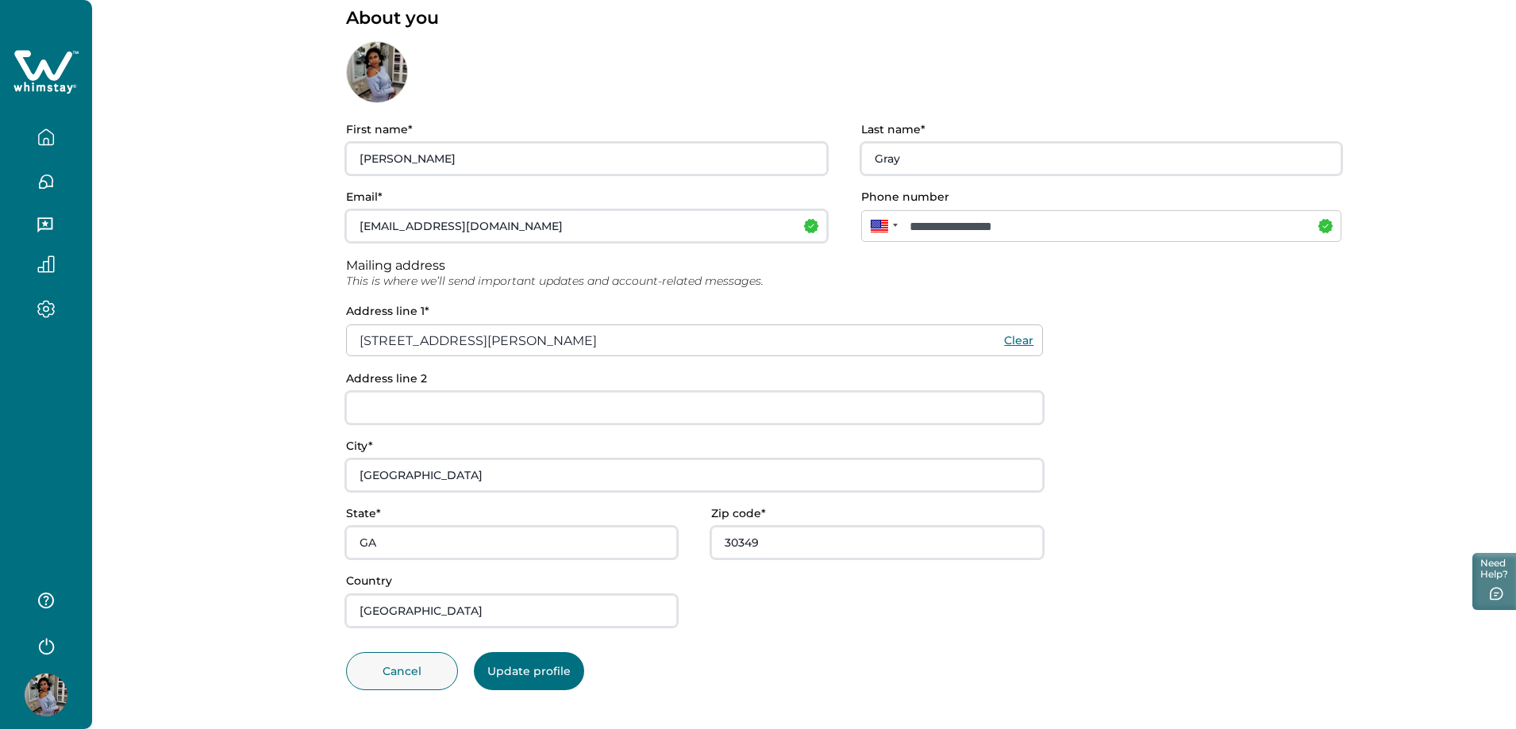
click at [502, 677] on button "Update profile" at bounding box center [529, 671] width 110 height 38
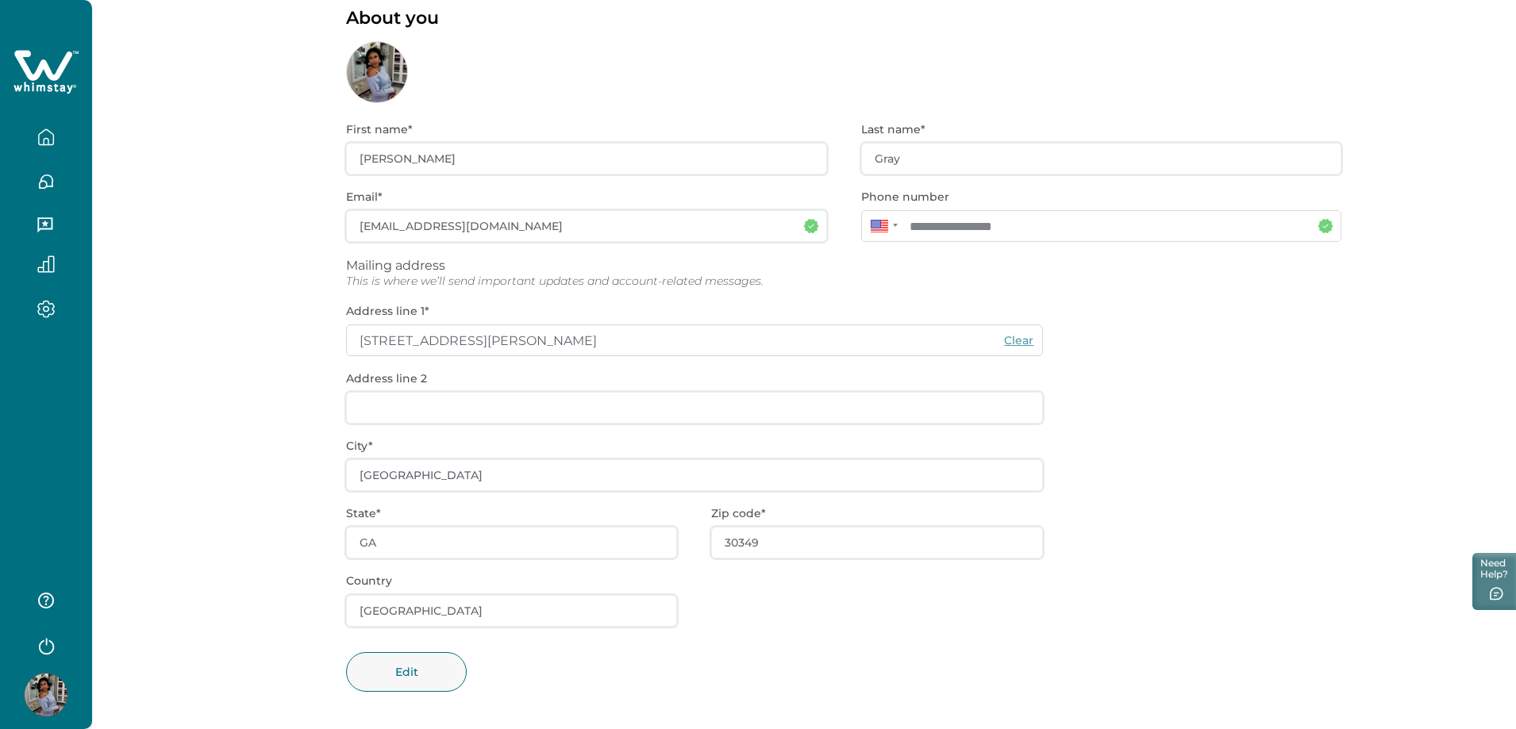
click at [42, 314] on icon "button" at bounding box center [46, 310] width 16 height 16
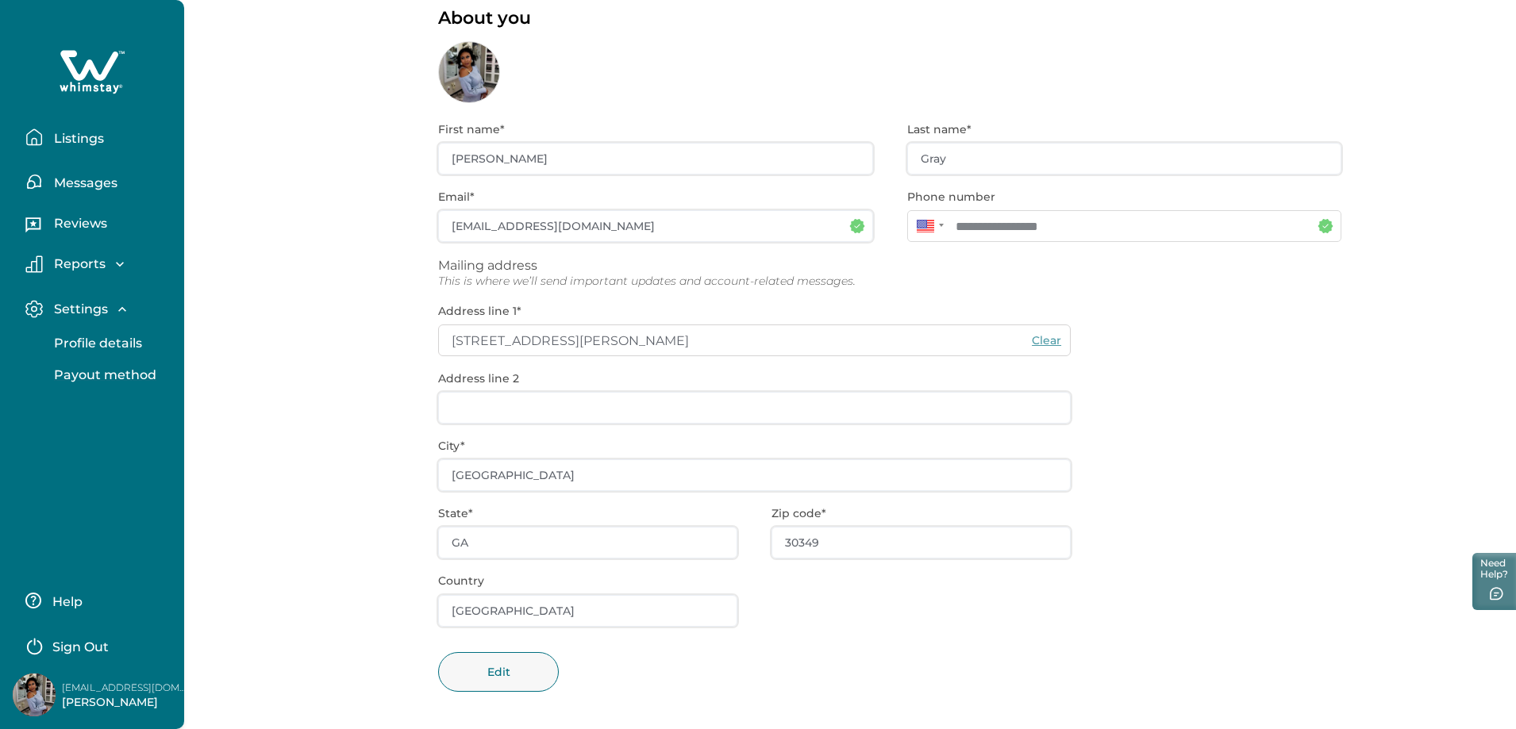
click at [96, 378] on p "Payout method" at bounding box center [102, 376] width 107 height 16
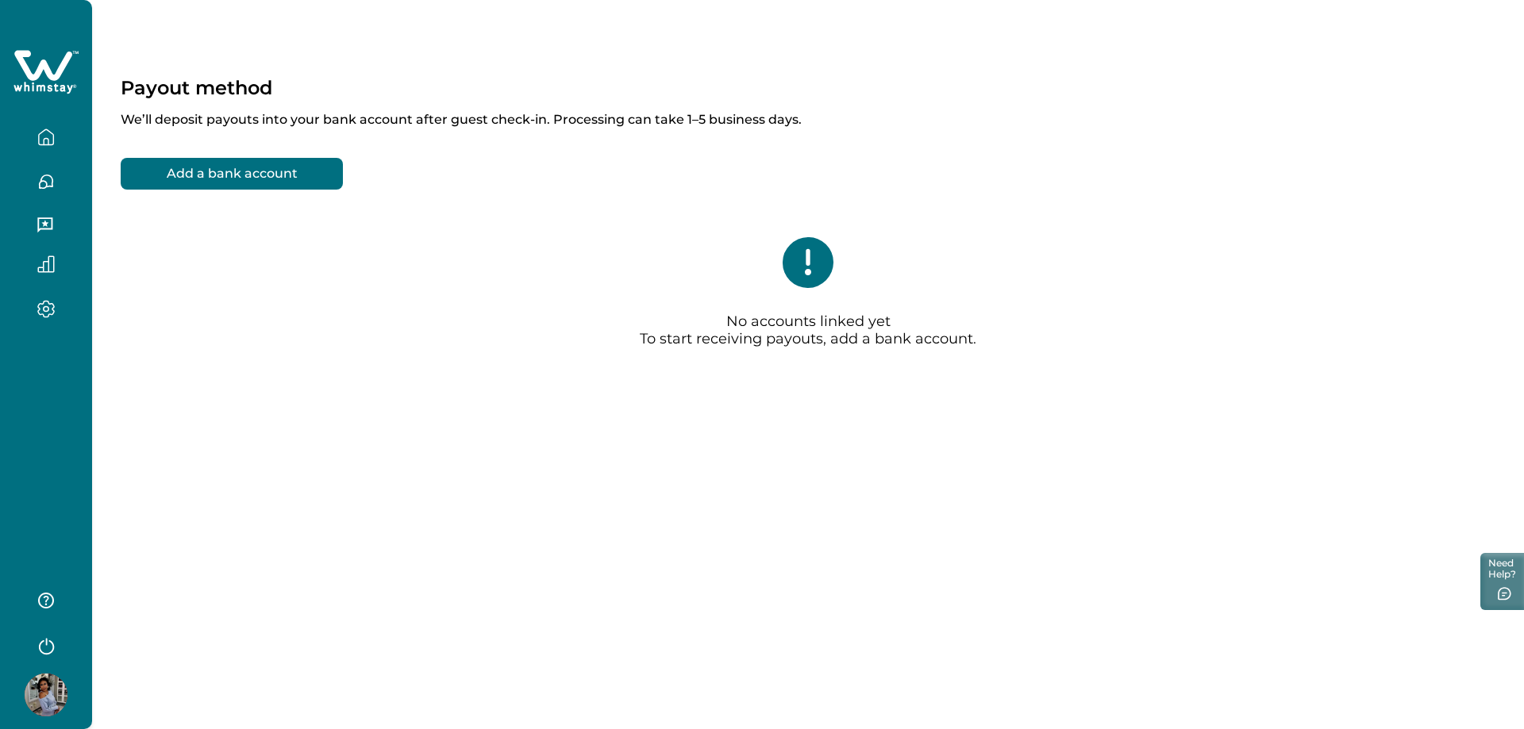
click at [204, 164] on button "Add a bank account" at bounding box center [232, 174] width 222 height 32
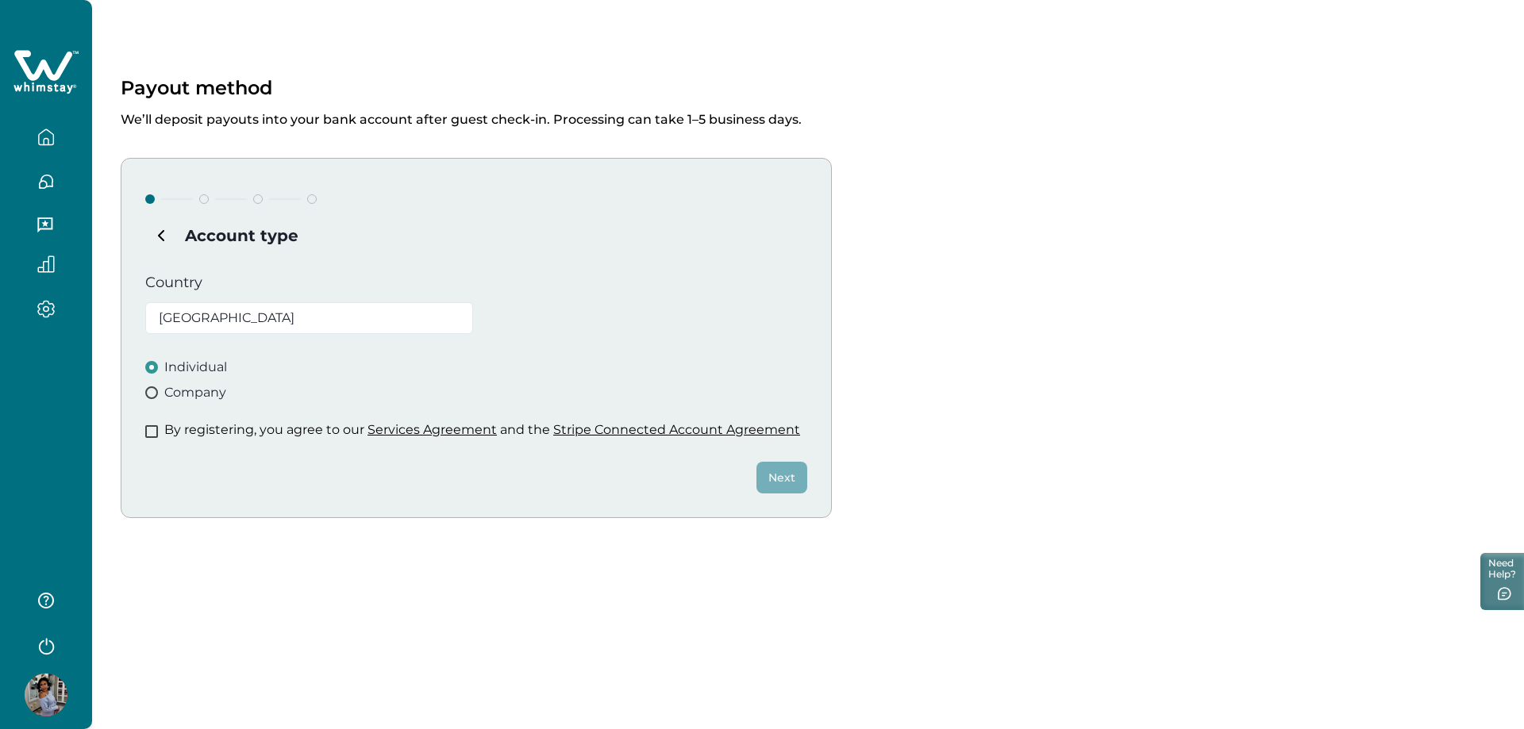
click at [152, 429] on span at bounding box center [151, 431] width 13 height 13
click at [779, 479] on button "Next" at bounding box center [781, 478] width 51 height 32
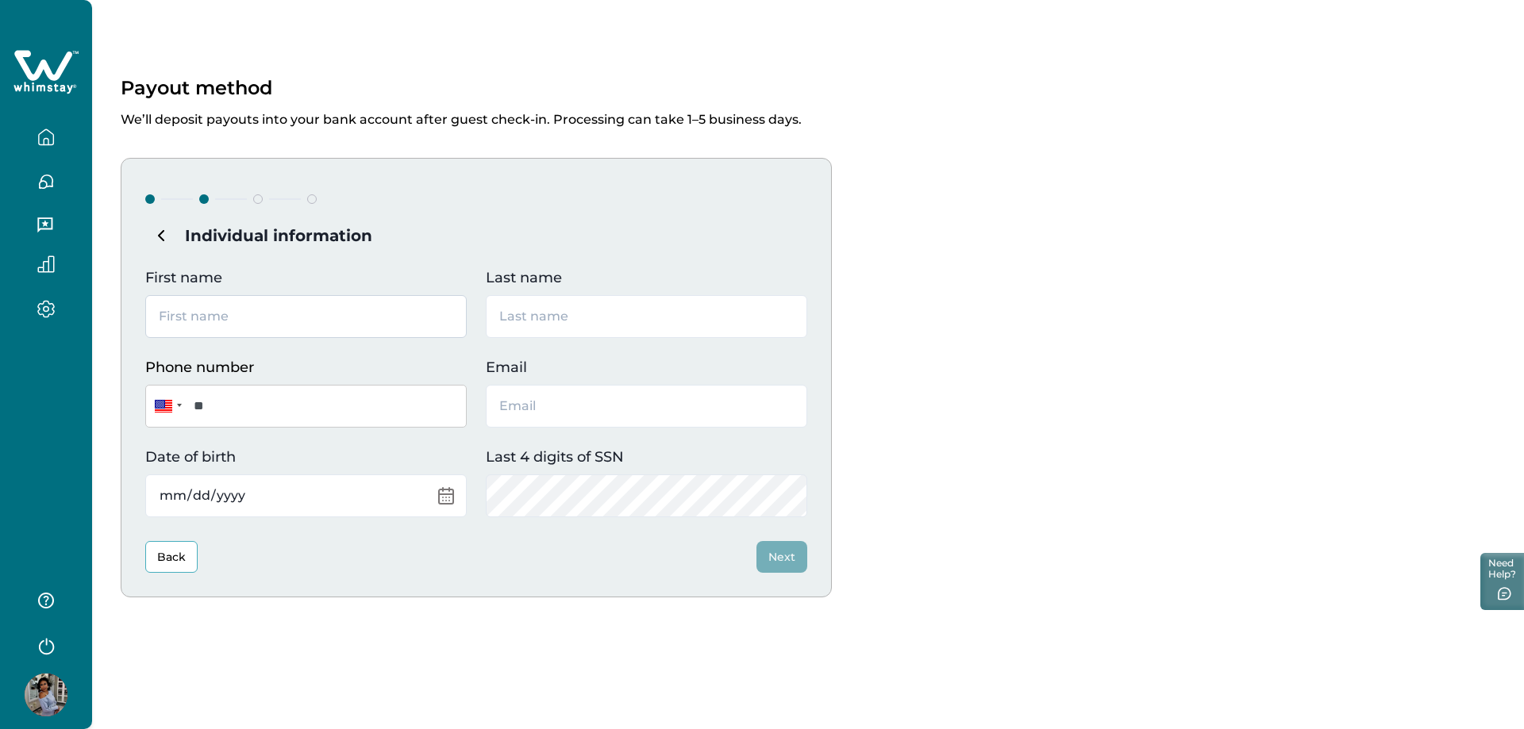
click at [306, 323] on input "First name" at bounding box center [305, 316] width 321 height 43
click at [46, 131] on icon "button" at bounding box center [45, 137] width 17 height 17
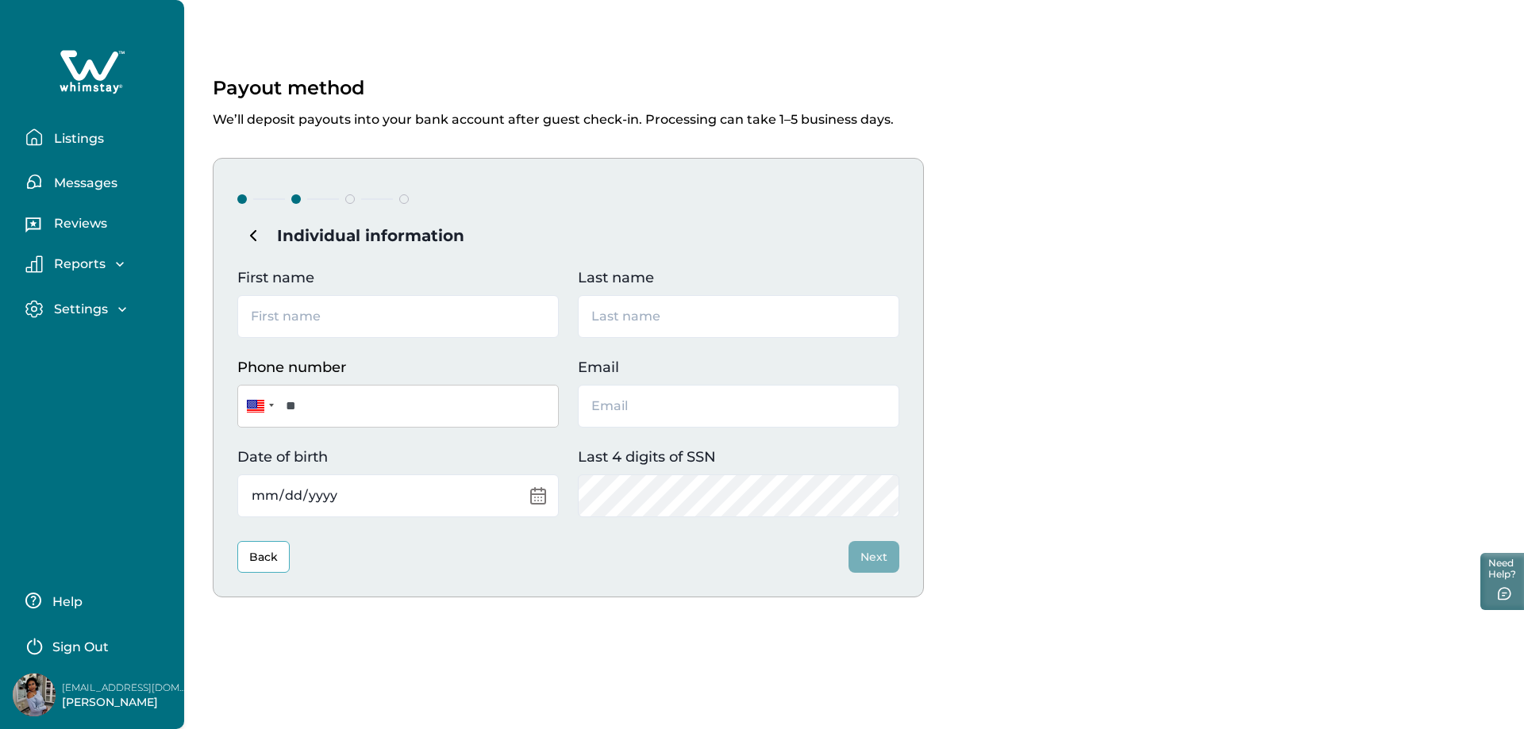
click at [68, 141] on p "Listings" at bounding box center [76, 139] width 55 height 16
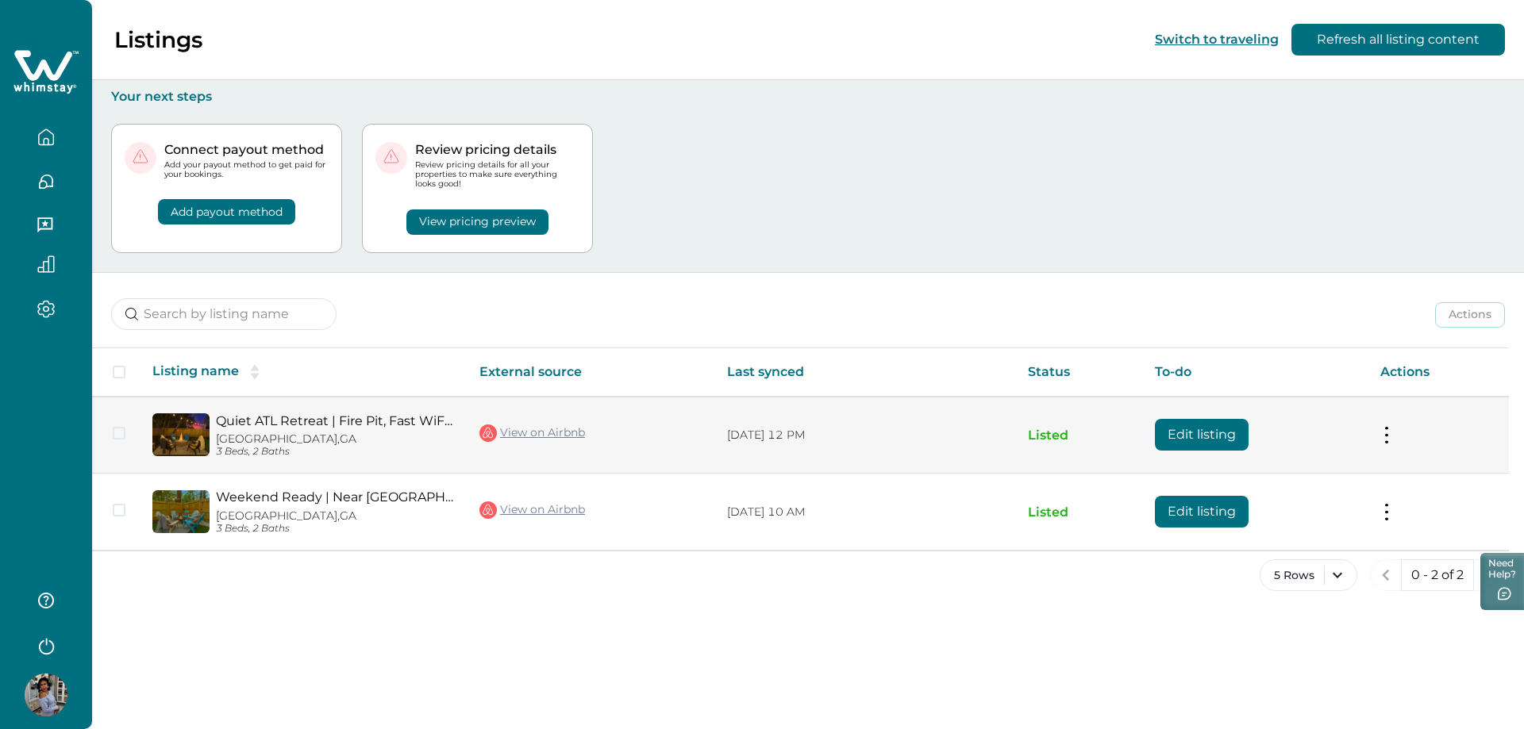
click at [1262, 434] on td "Edit listing" at bounding box center [1254, 435] width 225 height 77
click at [1384, 428] on button at bounding box center [1386, 435] width 13 height 17
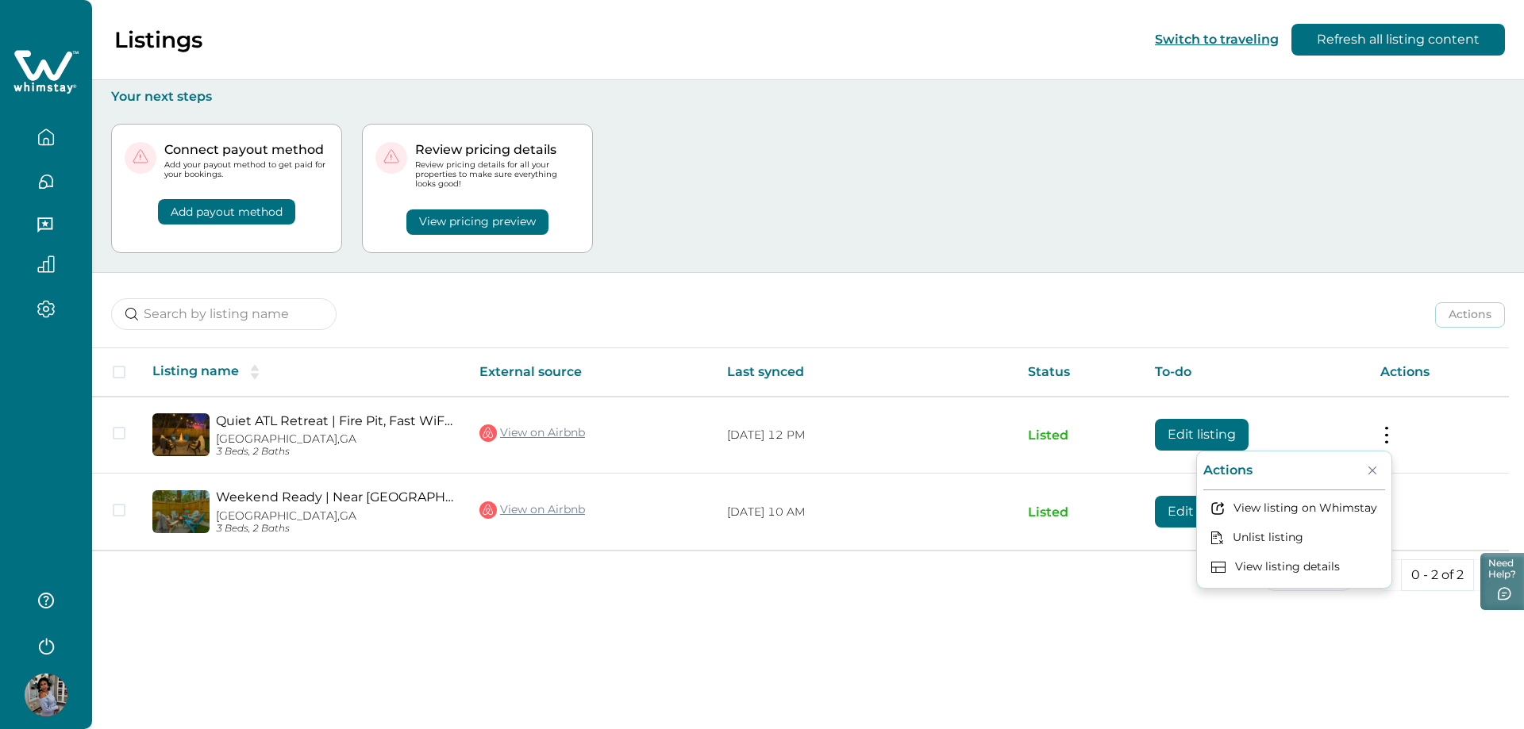
click at [249, 209] on button "Add payout method" at bounding box center [226, 211] width 137 height 25
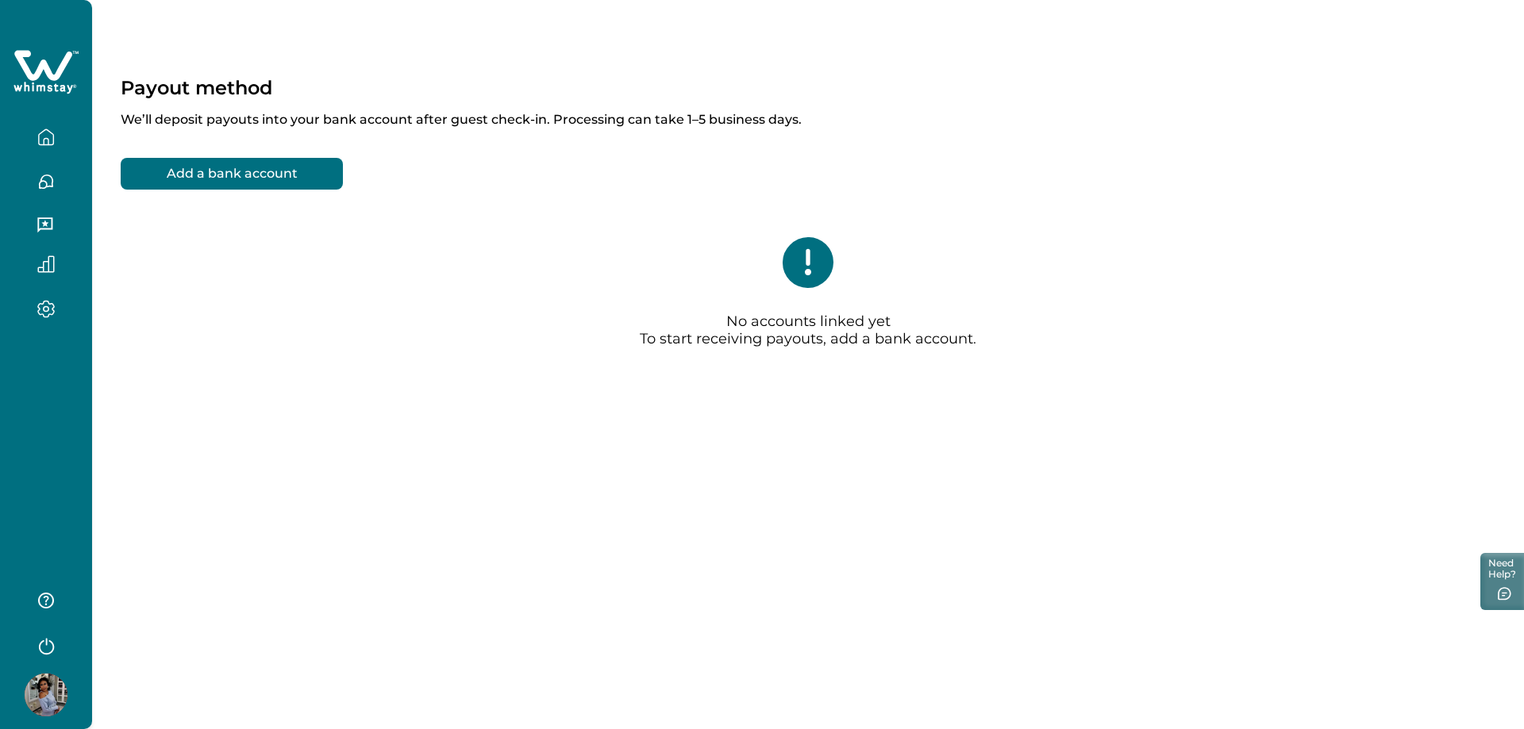
click at [227, 170] on button "Add a bank account" at bounding box center [232, 174] width 222 height 32
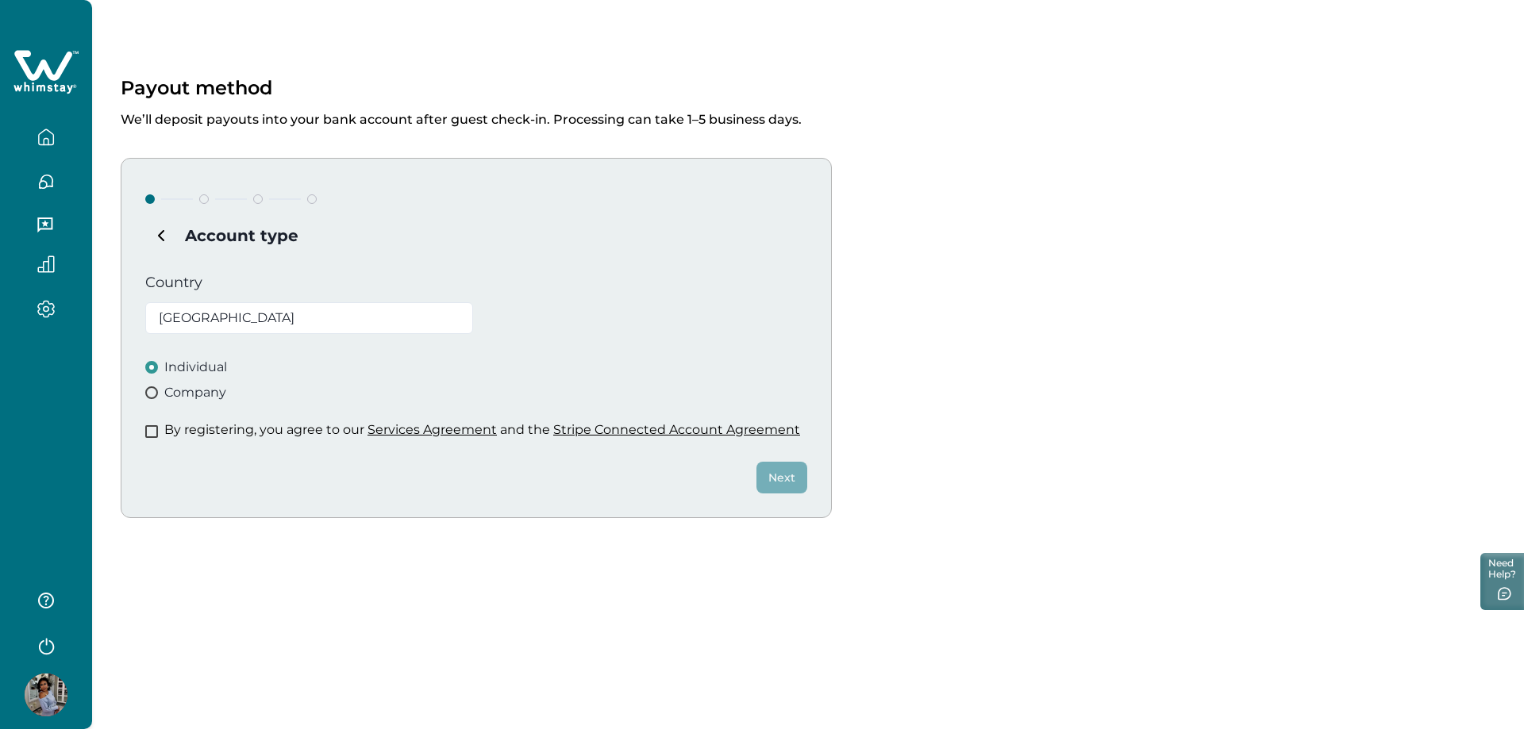
click at [153, 426] on span at bounding box center [151, 431] width 13 height 13
click at [154, 390] on span at bounding box center [151, 393] width 13 height 13
click at [766, 483] on button "Next" at bounding box center [781, 478] width 51 height 32
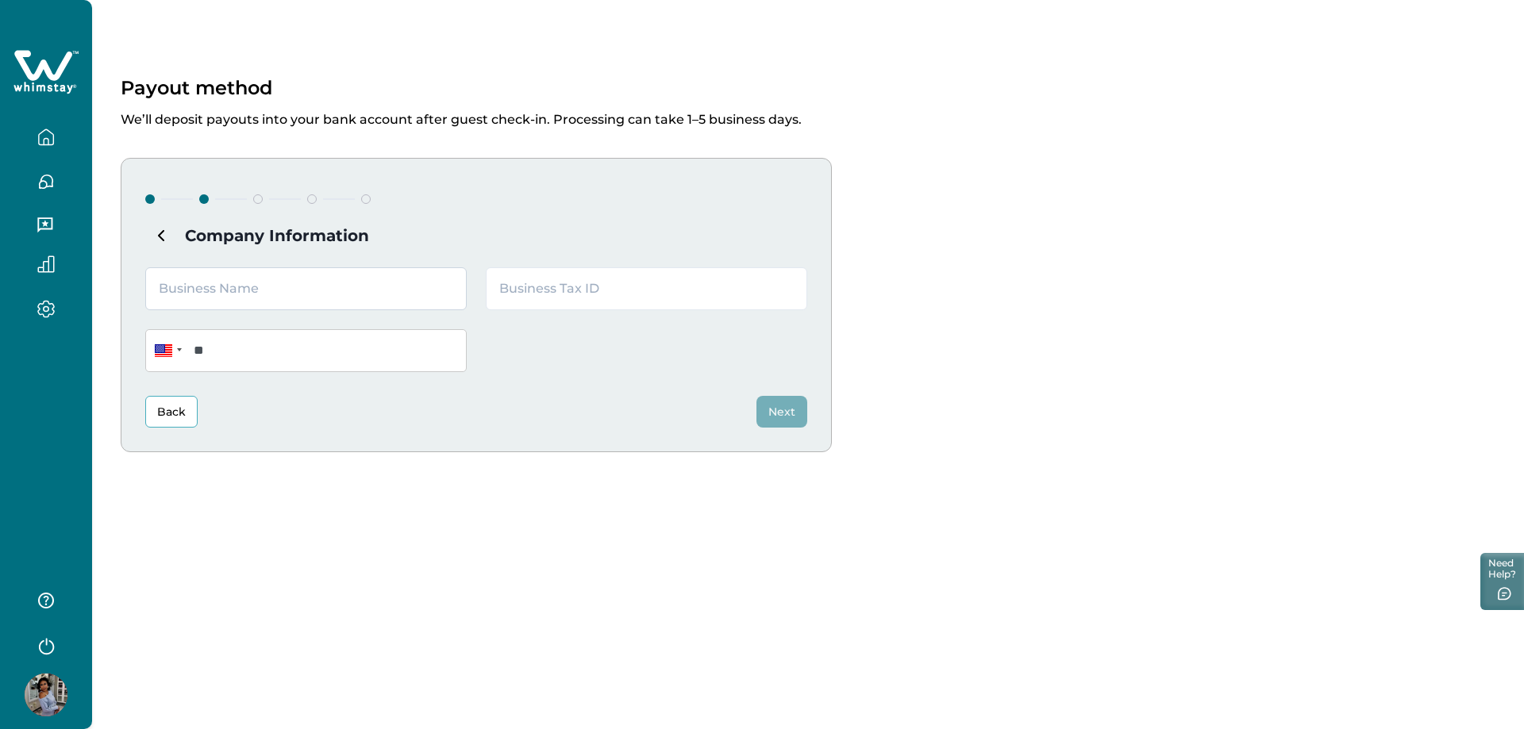
click at [241, 292] on input "text" at bounding box center [305, 288] width 321 height 43
type input "Krown Key Group"
click at [258, 352] on input "**" at bounding box center [305, 350] width 321 height 43
type input "**********"
click at [608, 291] on input "text" at bounding box center [646, 288] width 321 height 43
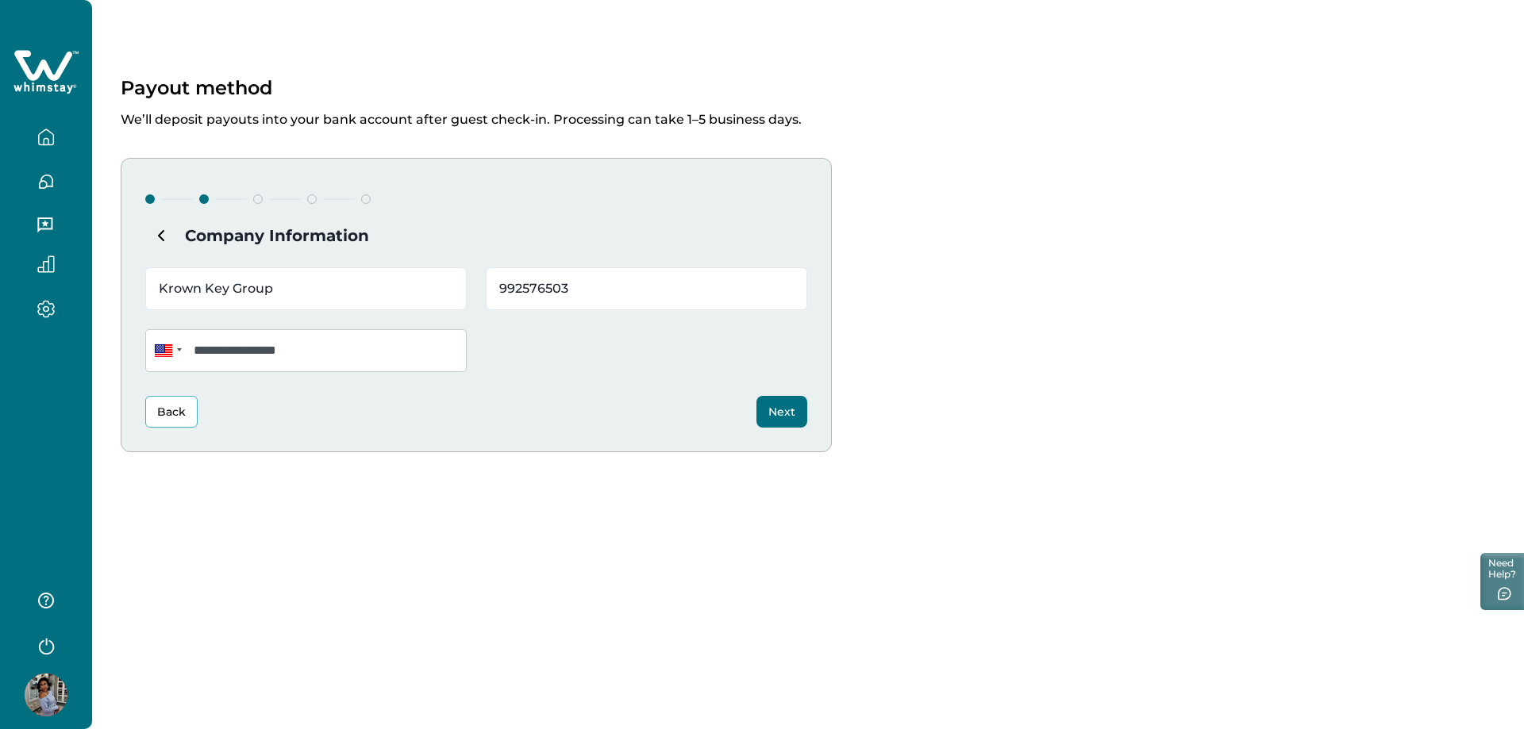
type input "992576503"
click at [775, 415] on button "Next" at bounding box center [781, 412] width 51 height 32
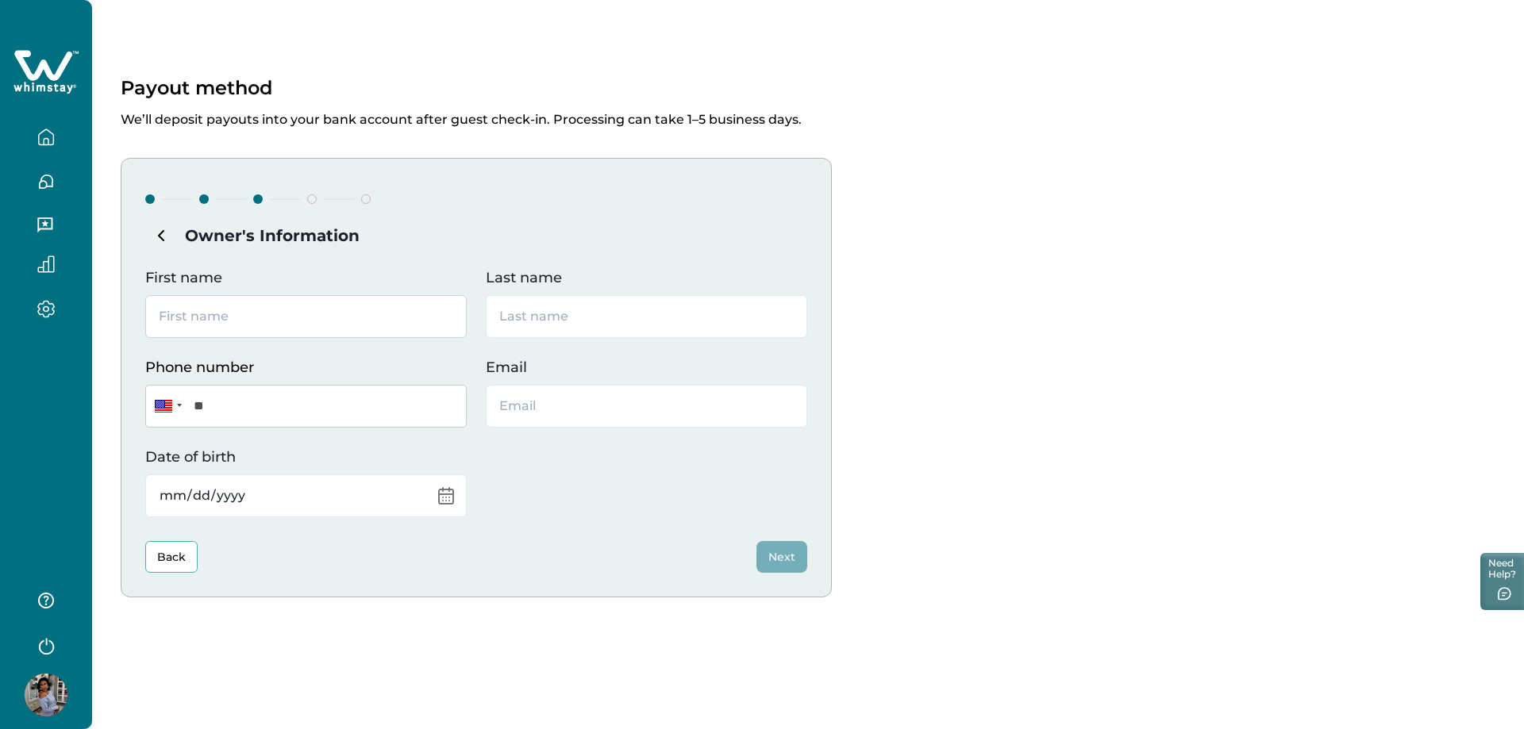
click at [273, 324] on input "First name" at bounding box center [305, 316] width 321 height 43
type input "[PERSON_NAME]"
type input "Gray"
type input "KrownKeysGroup@gmail.com"
type input "[PERSON_NAME]"
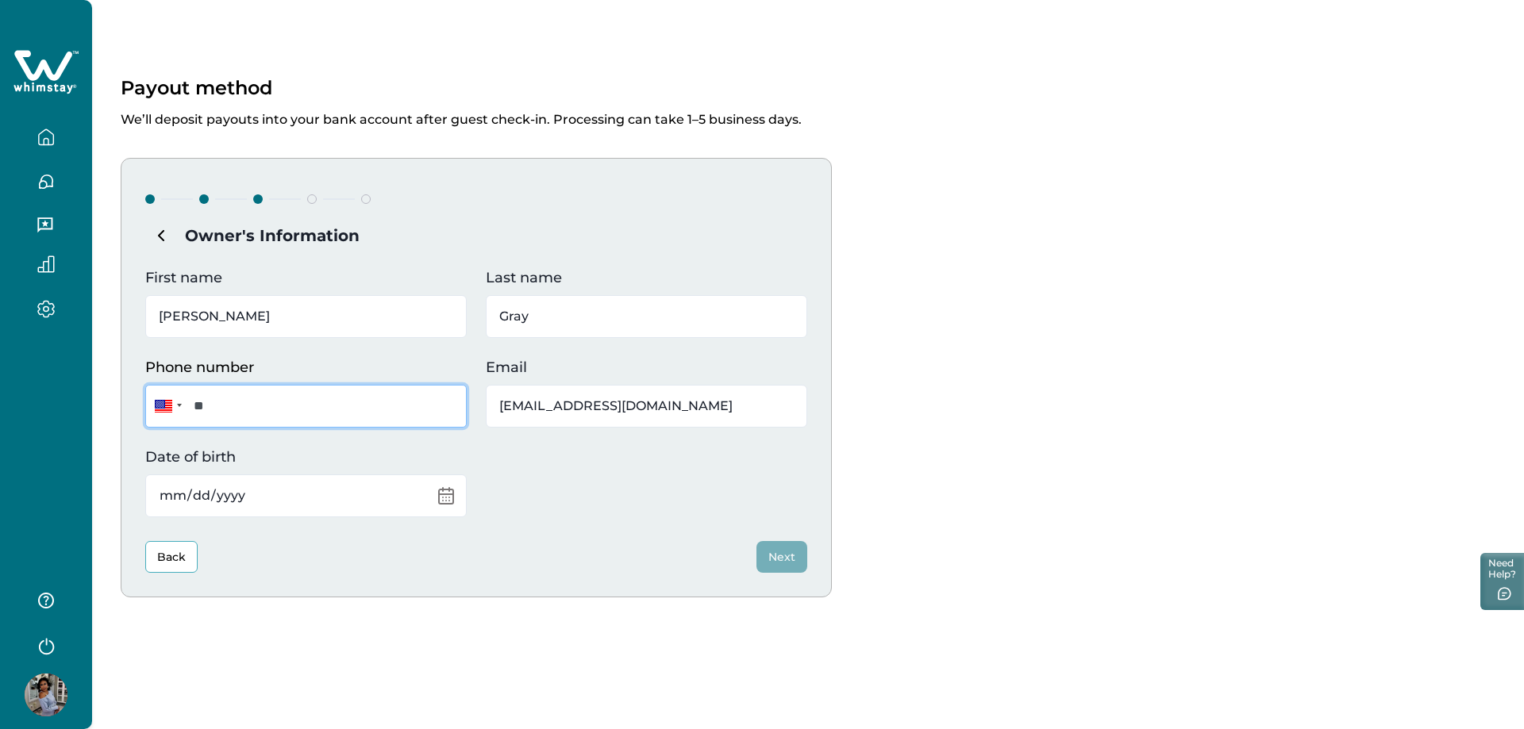
click at [242, 407] on input "**" at bounding box center [305, 406] width 321 height 43
type input "**********"
click at [203, 502] on input "Date of birth" at bounding box center [305, 496] width 321 height 43
click at [183, 501] on input "Date of birth" at bounding box center [305, 496] width 321 height 43
type input "1981-03-18"
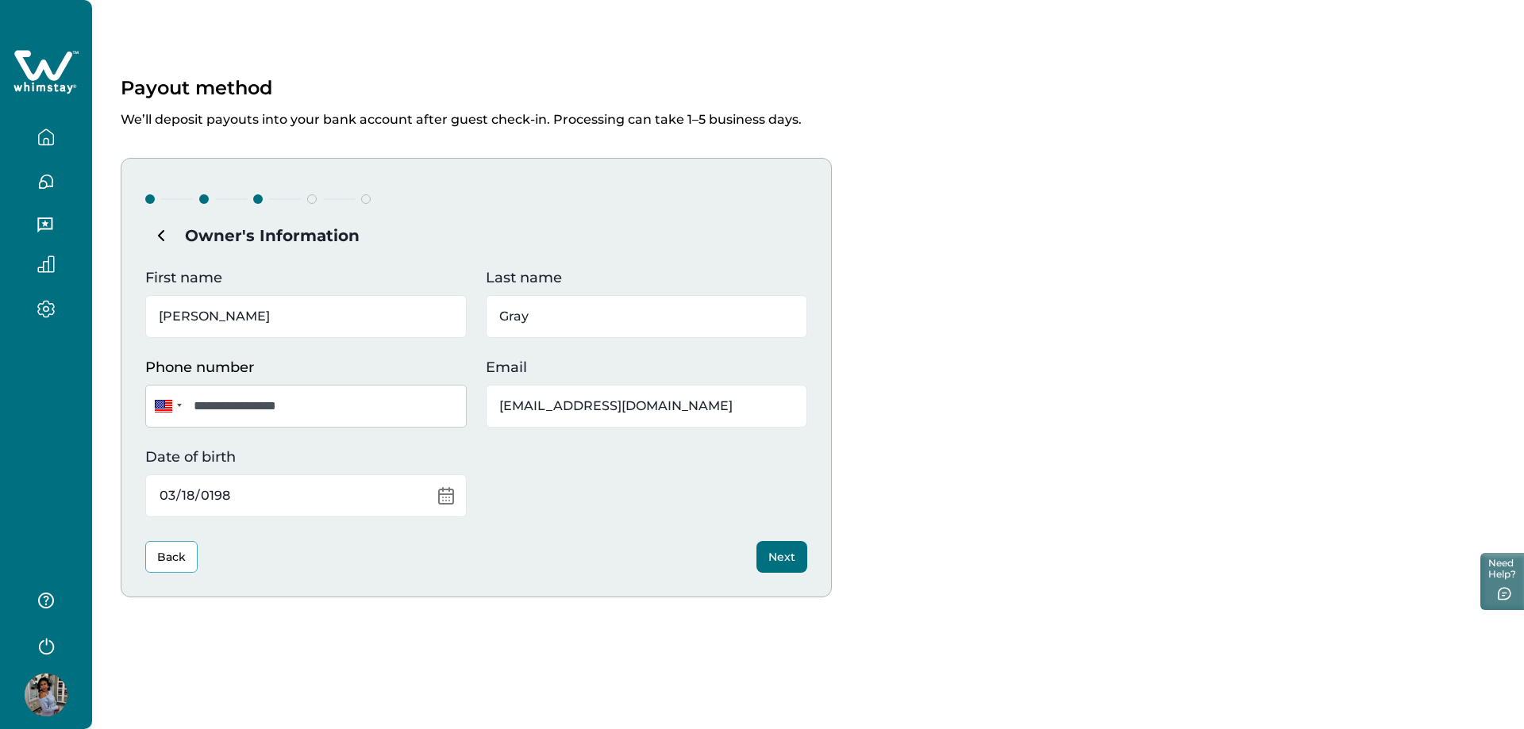
drag, startPoint x: 227, startPoint y: 496, endPoint x: 124, endPoint y: 502, distance: 103.4
click at [124, 502] on div "**********" at bounding box center [476, 378] width 711 height 440
click at [766, 554] on button "Next" at bounding box center [781, 557] width 51 height 32
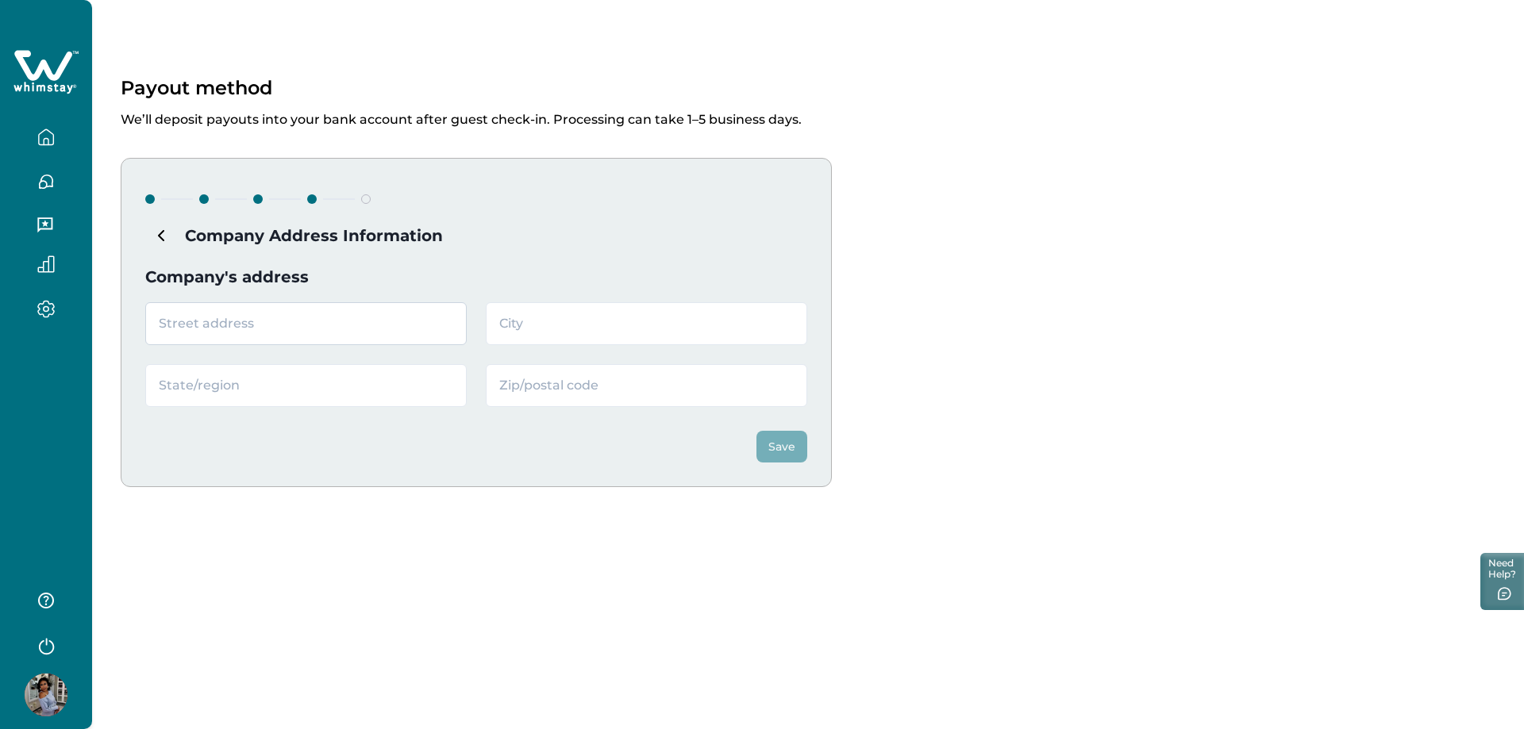
click at [310, 321] on input "text" at bounding box center [305, 323] width 321 height 43
type input "[STREET_ADDRESS][PERSON_NAME]"
type input "East Point"
type input "GA"
type input "30344"
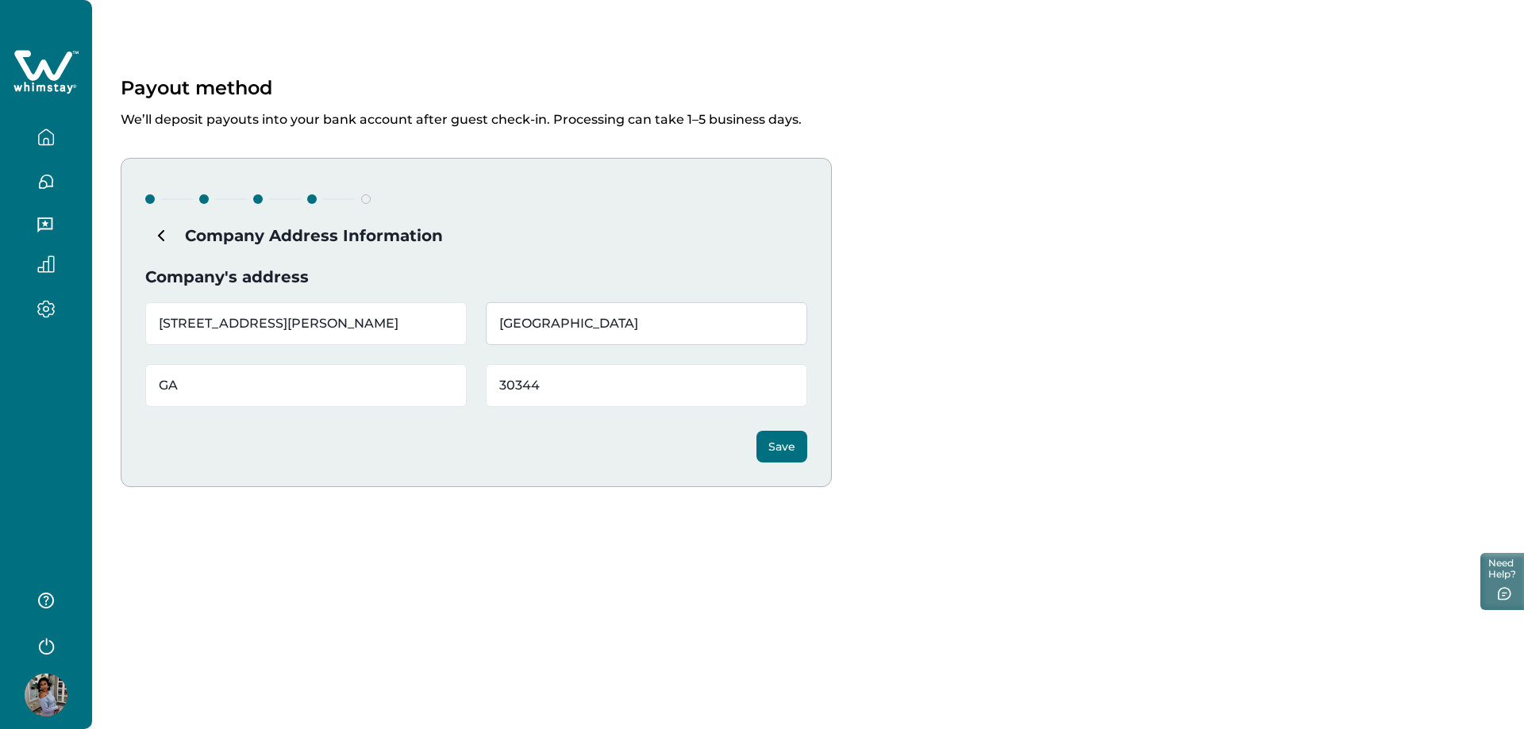
click at [599, 339] on input "East Point" at bounding box center [646, 323] width 321 height 43
type input "[GEOGRAPHIC_DATA]"
click at [775, 452] on button "Save" at bounding box center [781, 447] width 51 height 32
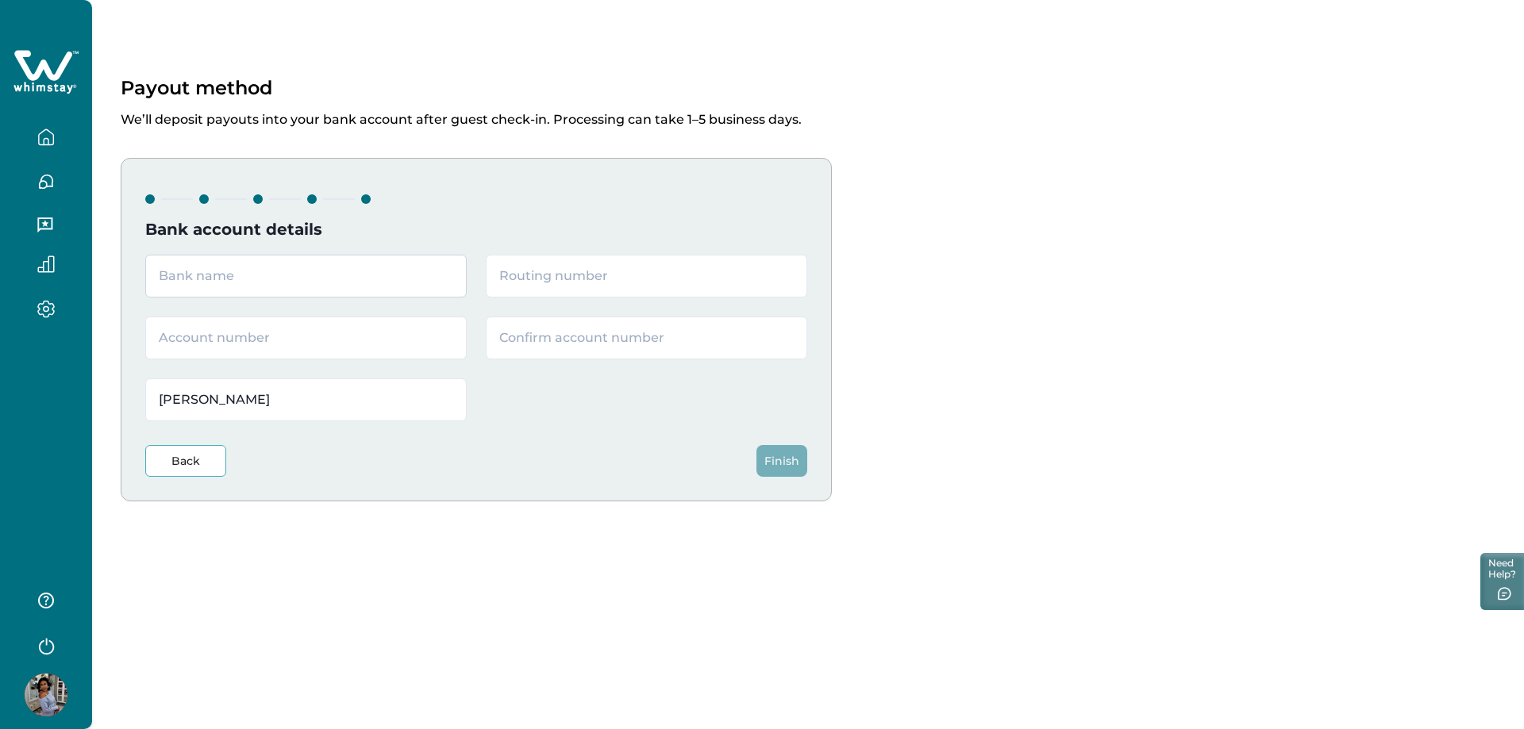
click at [264, 279] on input "text" at bounding box center [305, 276] width 321 height 43
type input "Relay Bank"
click at [182, 343] on input "text" at bounding box center [305, 338] width 321 height 43
paste input "200001478762"
type input "200001478762"
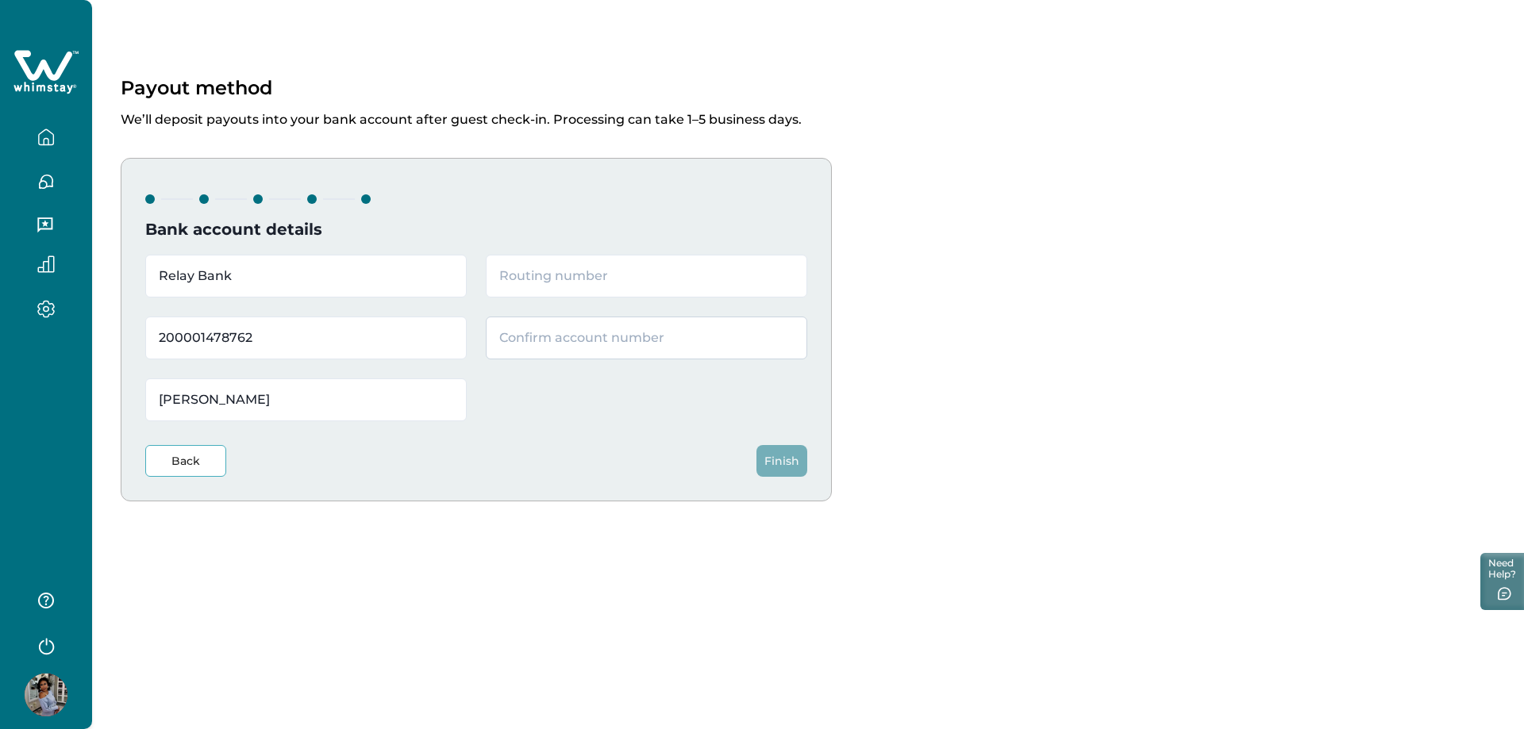
click at [514, 334] on input "text" at bounding box center [646, 338] width 321 height 43
paste input "200001478762"
type input "200001478762"
click at [550, 275] on input "text" at bounding box center [646, 276] width 321 height 43
paste input "064209588"
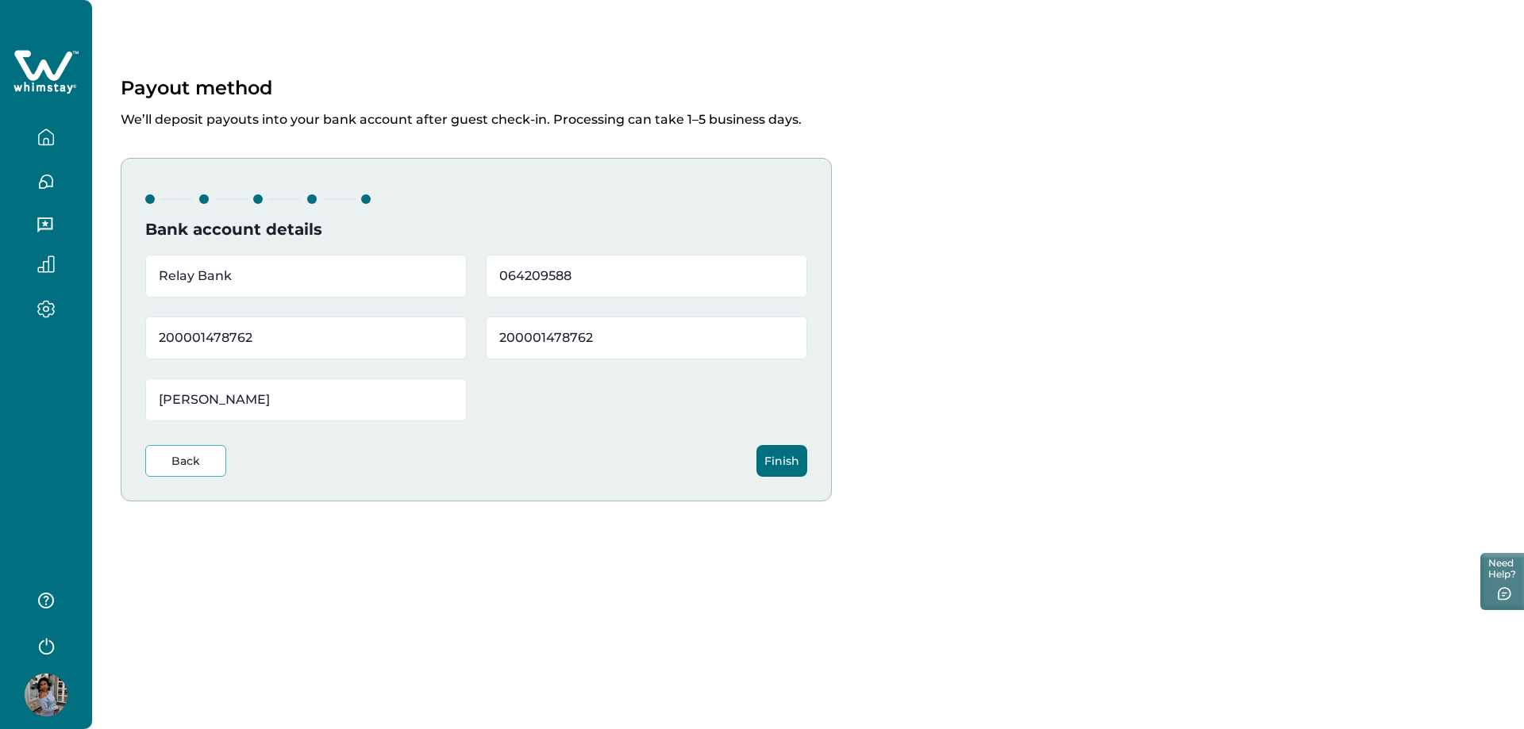
type input "064209588"
click at [776, 476] on button "Finish" at bounding box center [781, 461] width 51 height 32
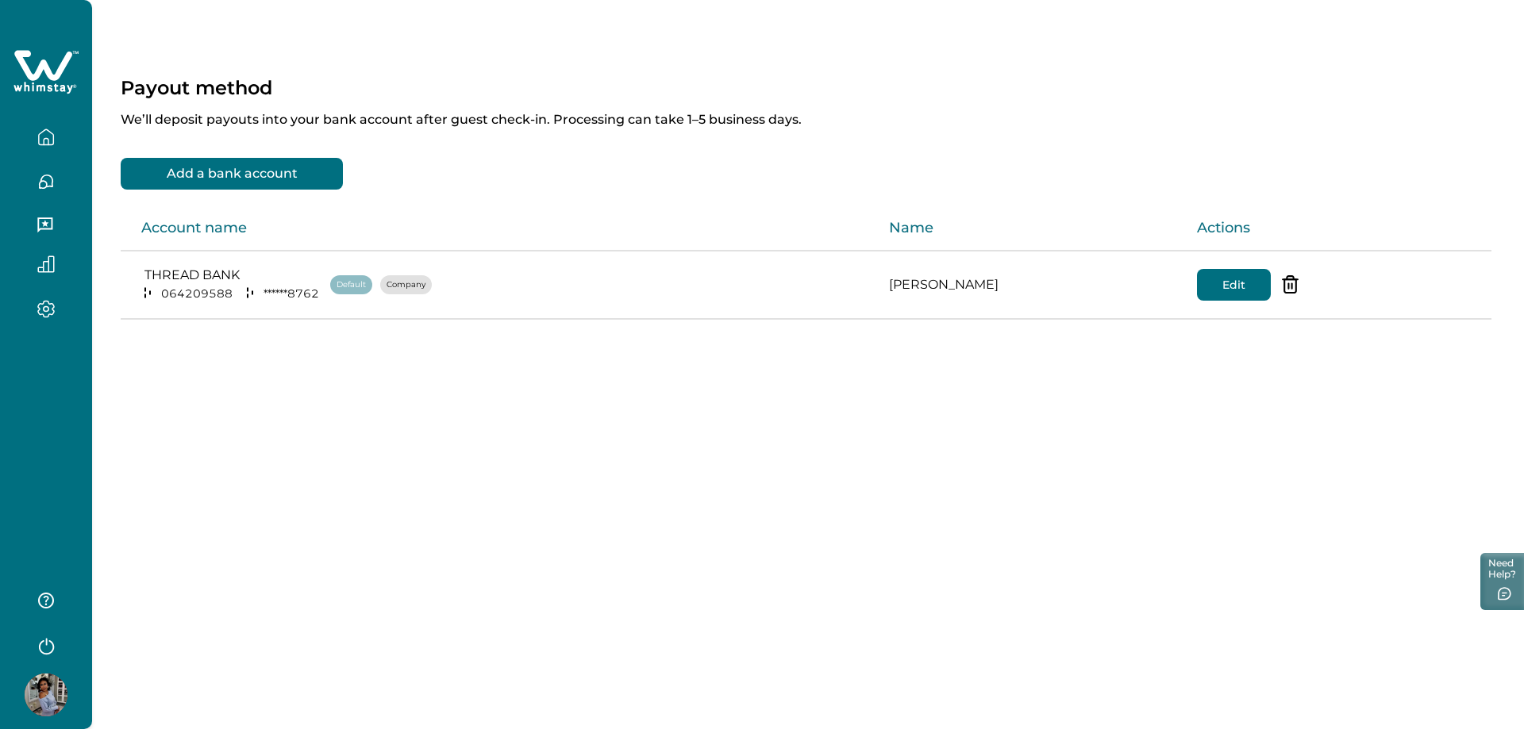
click at [256, 167] on button "Add a bank account" at bounding box center [232, 174] width 222 height 32
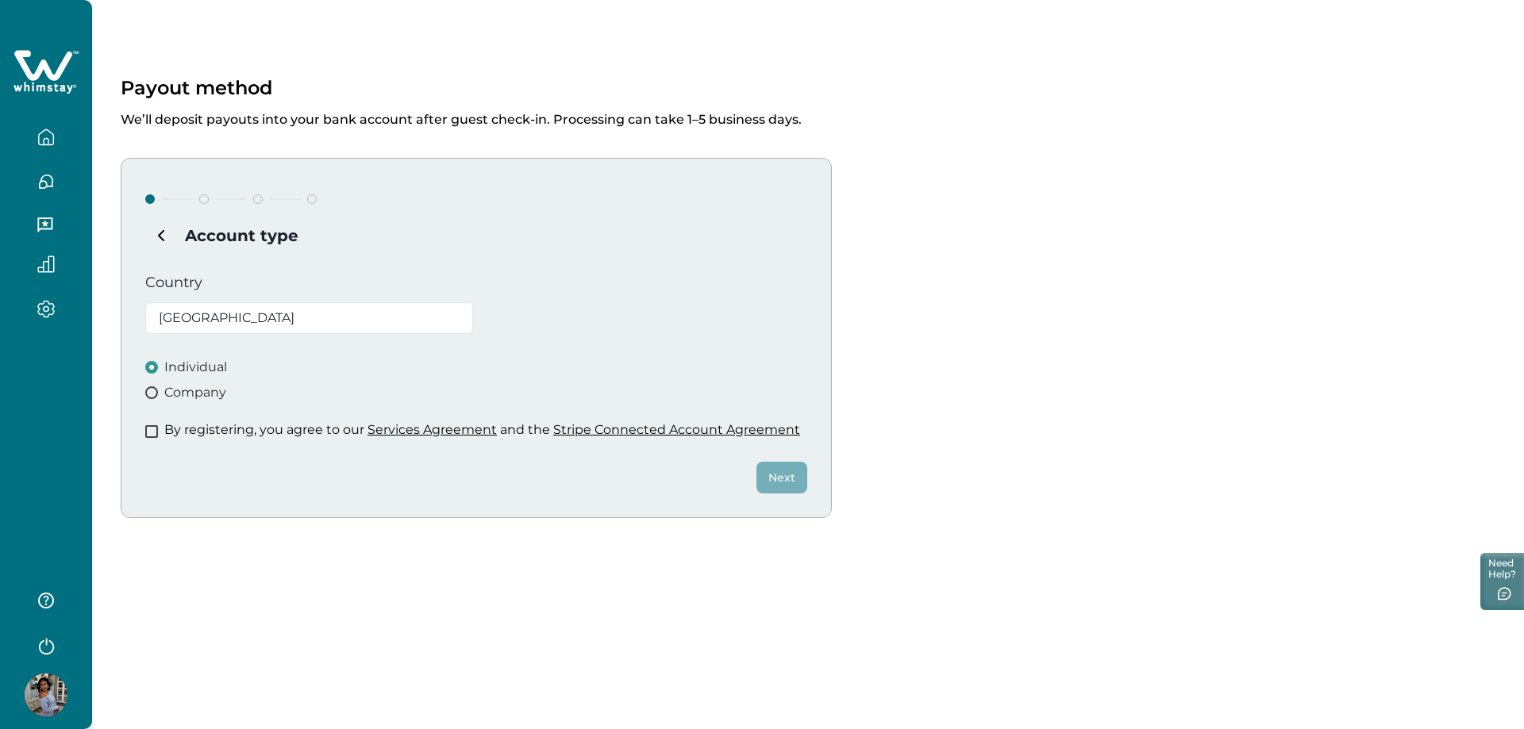
click at [40, 266] on icon "button" at bounding box center [45, 264] width 17 height 17
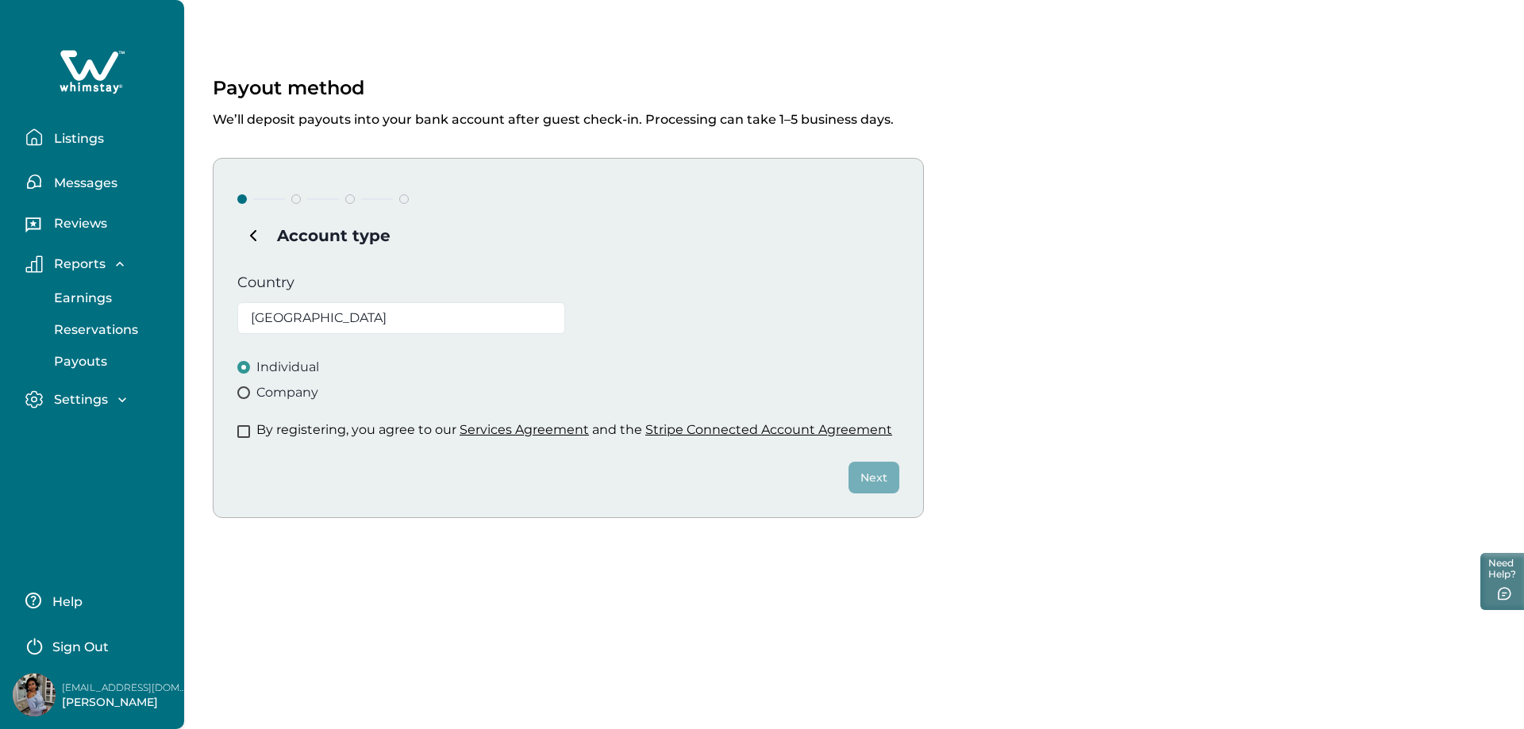
click at [83, 361] on p "Payouts" at bounding box center [78, 362] width 58 height 16
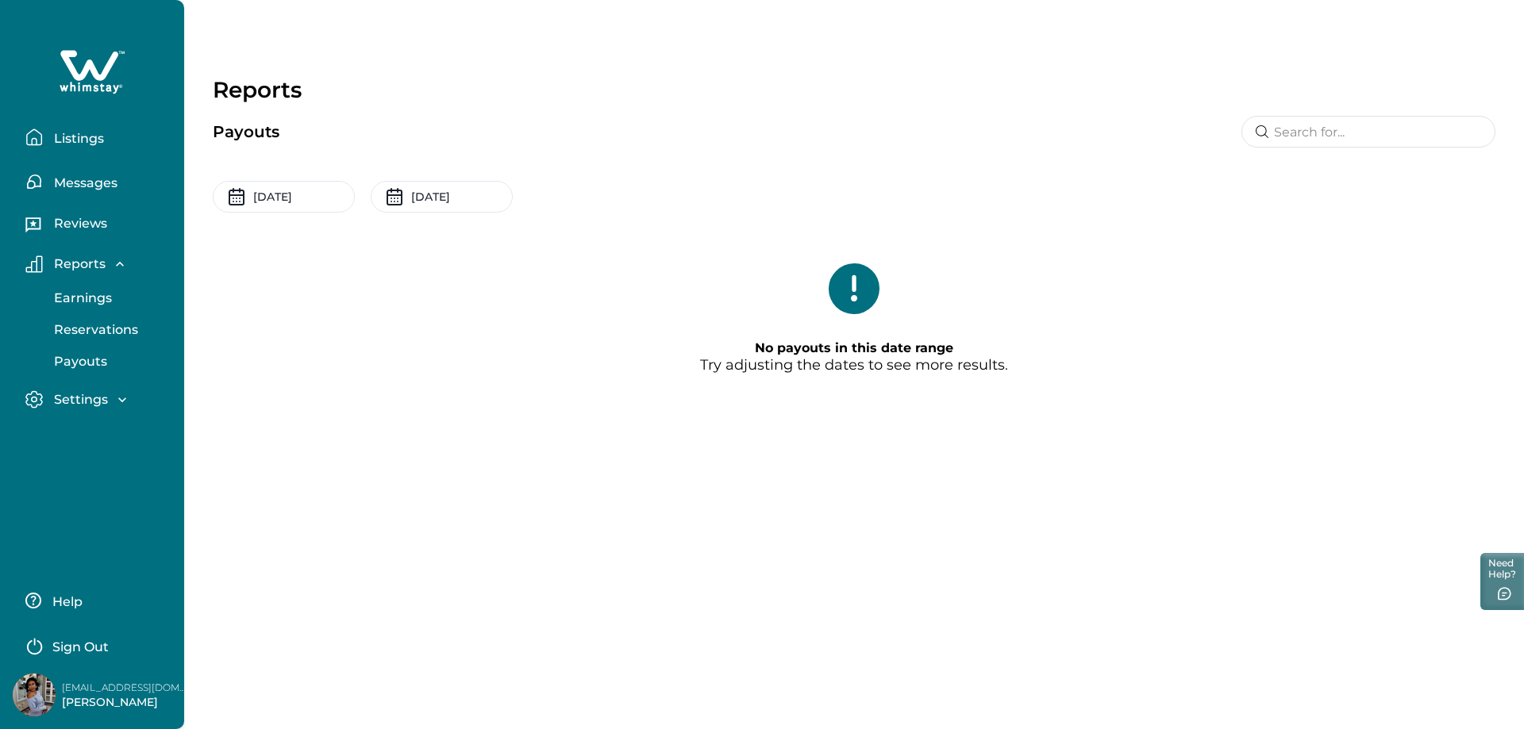
click at [71, 302] on p "Earnings" at bounding box center [80, 299] width 63 height 16
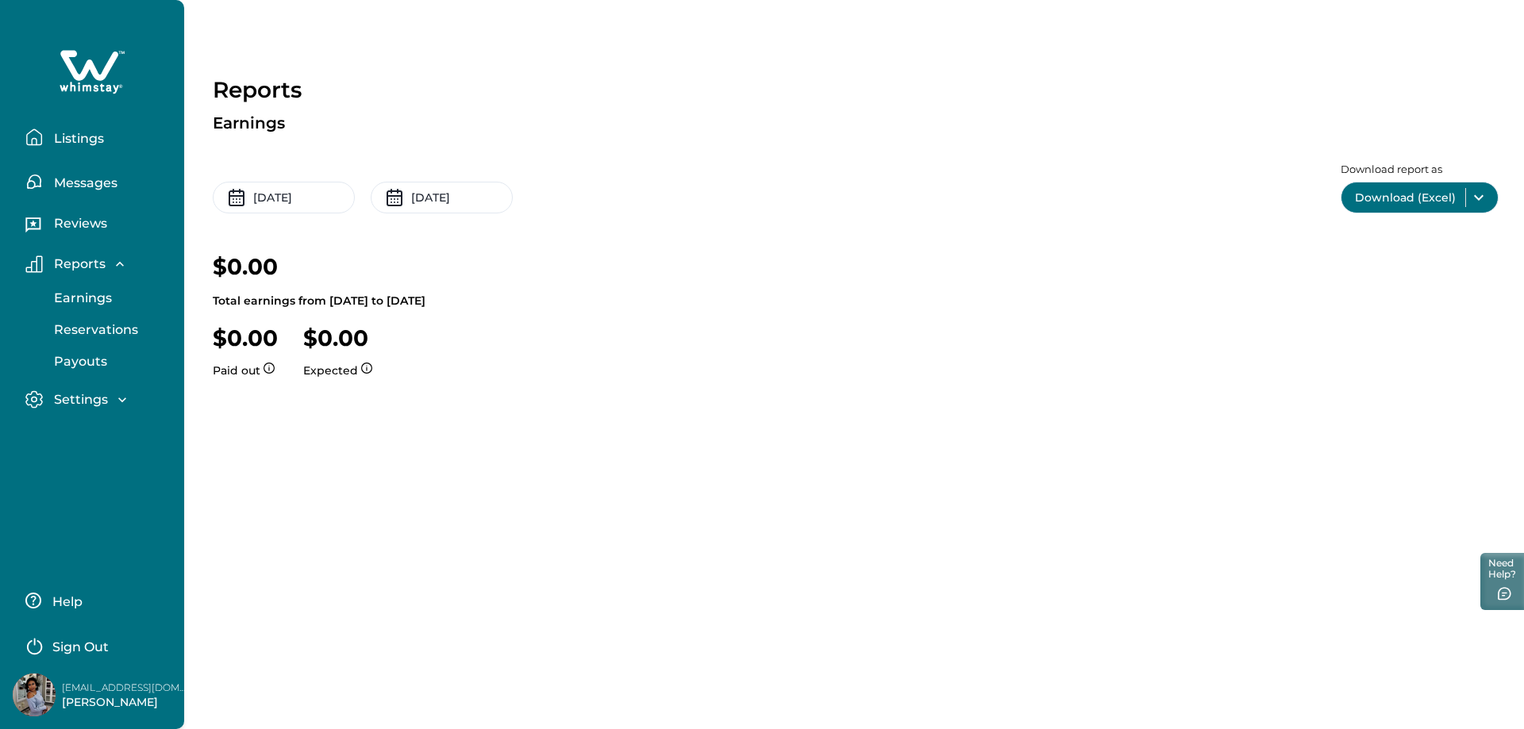
click at [80, 322] on p "Reservations" at bounding box center [93, 330] width 89 height 16
